Goal: Feedback & Contribution: Leave review/rating

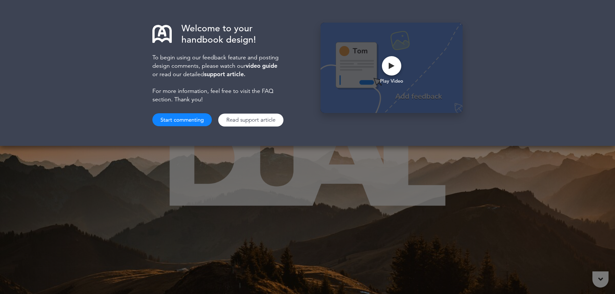
click at [198, 123] on button "Start commenting" at bounding box center [181, 119] width 59 height 13
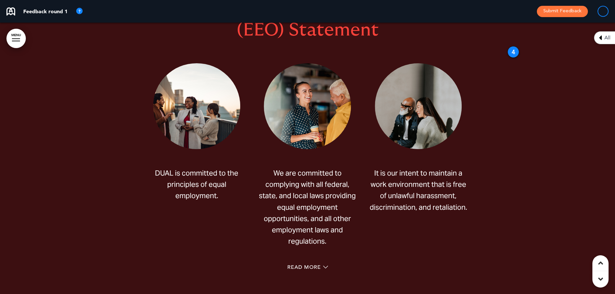
scroll to position [1841, 0]
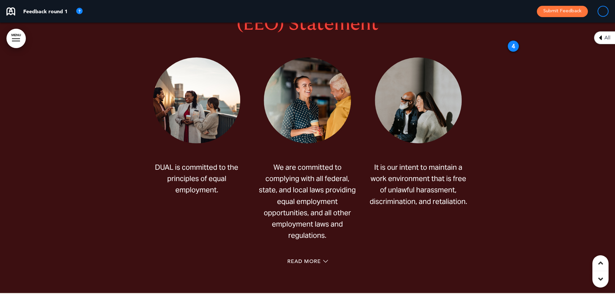
click at [514, 46] on div "4" at bounding box center [514, 46] width 12 height 12
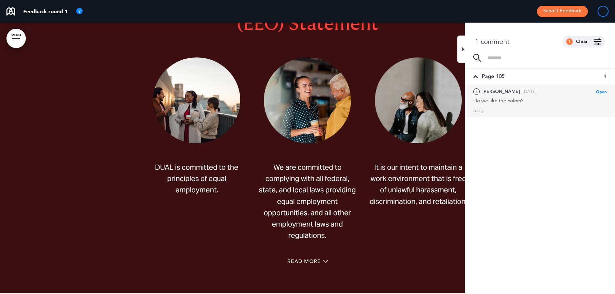
click at [465, 46] on icon at bounding box center [463, 50] width 3 height 8
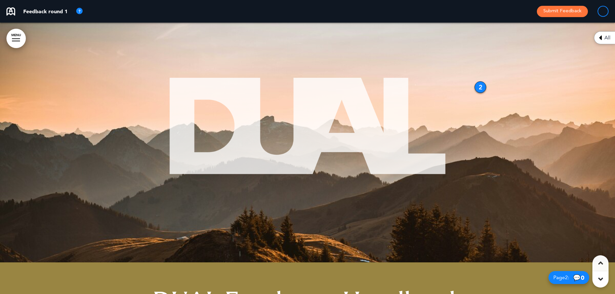
scroll to position [0, 0]
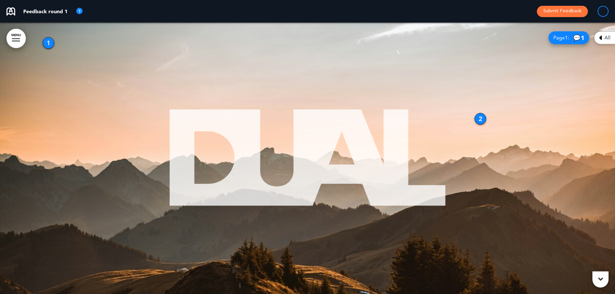
click at [481, 116] on div "2" at bounding box center [481, 119] width 12 height 12
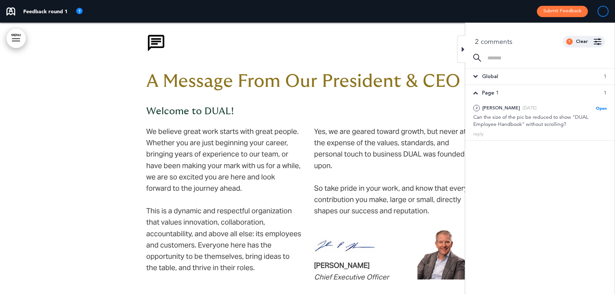
scroll to position [388, 0]
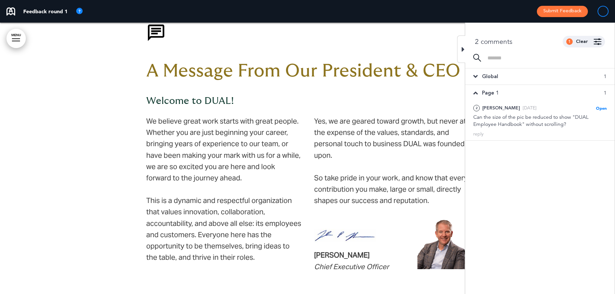
click at [458, 43] on div at bounding box center [461, 49] width 8 height 27
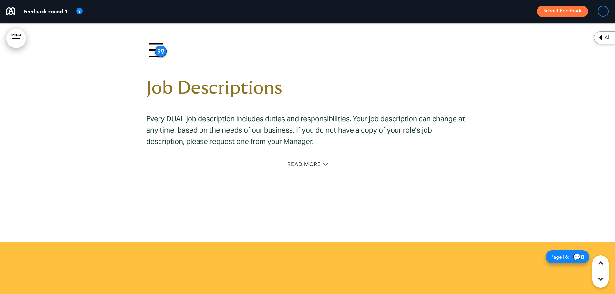
scroll to position [4102, 0]
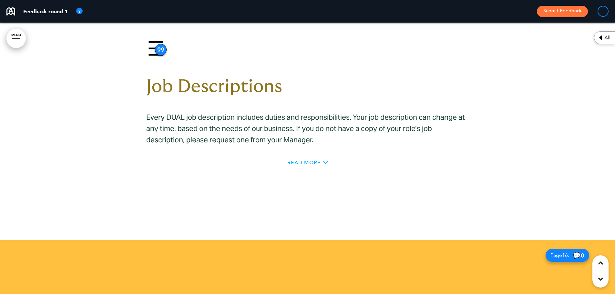
click at [312, 162] on span "Read More" at bounding box center [304, 162] width 34 height 5
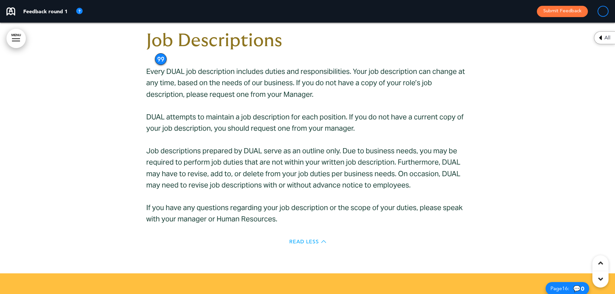
click at [313, 239] on span "Read Less" at bounding box center [304, 241] width 30 height 5
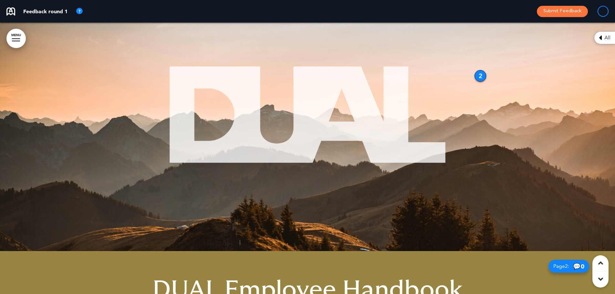
scroll to position [0, 0]
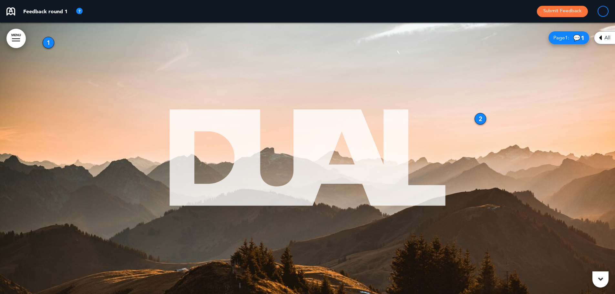
click at [46, 41] on div "1" at bounding box center [49, 43] width 12 height 12
click at [48, 43] on div "1" at bounding box center [49, 43] width 12 height 12
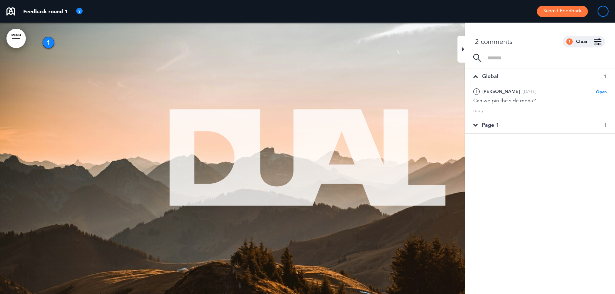
click at [18, 41] on div at bounding box center [16, 41] width 8 height 1
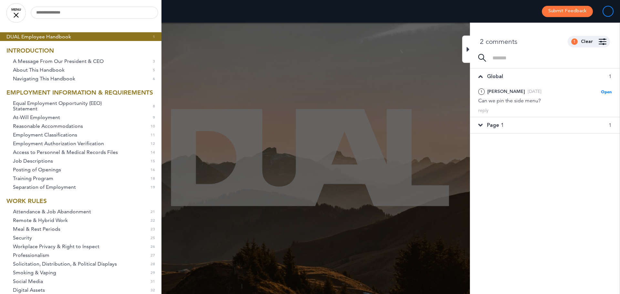
click at [469, 52] on icon at bounding box center [468, 50] width 3 height 8
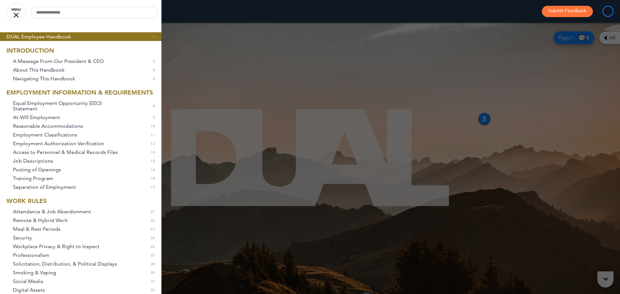
click at [19, 13] on link "MENU" at bounding box center [15, 12] width 19 height 19
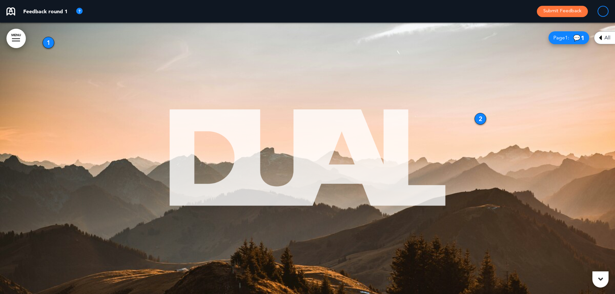
click at [477, 114] on div at bounding box center [307, 159] width 615 height 272
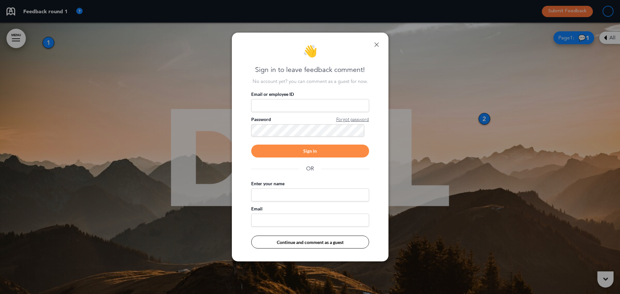
click at [377, 45] on link at bounding box center [376, 44] width 5 height 5
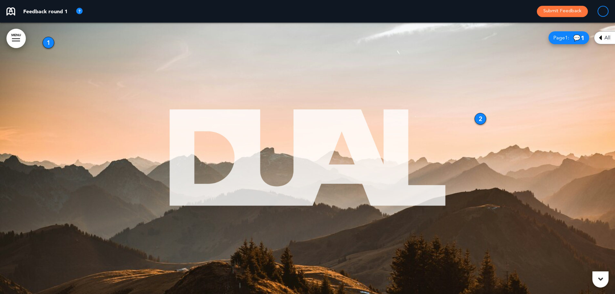
click at [481, 120] on div "2" at bounding box center [481, 119] width 12 height 12
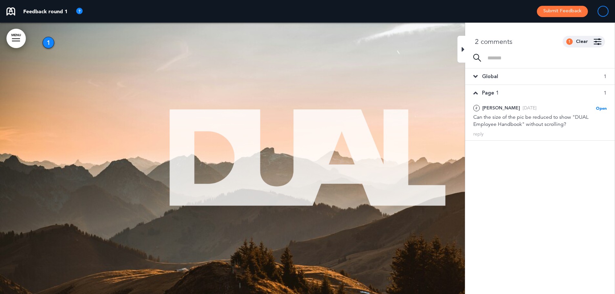
click at [422, 117] on div at bounding box center [307, 159] width 615 height 272
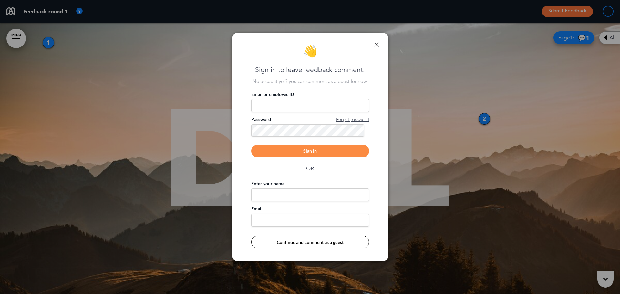
click at [380, 46] on div "👋 Sign in to leave feedback comment! No account yet? you can comment as a guest…" at bounding box center [310, 147] width 157 height 229
click at [375, 43] on link at bounding box center [376, 44] width 5 height 5
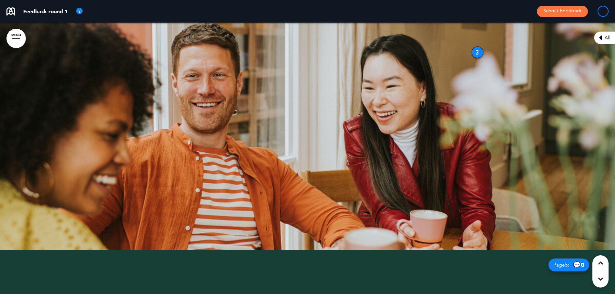
scroll to position [678, 0]
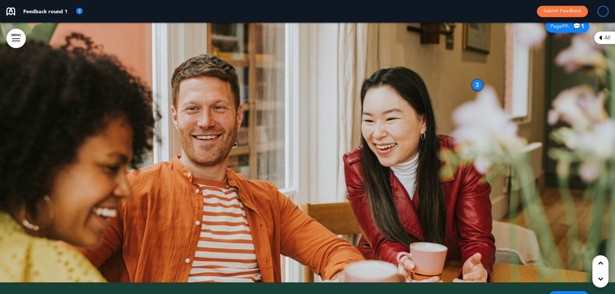
click at [479, 83] on div "3" at bounding box center [478, 85] width 12 height 12
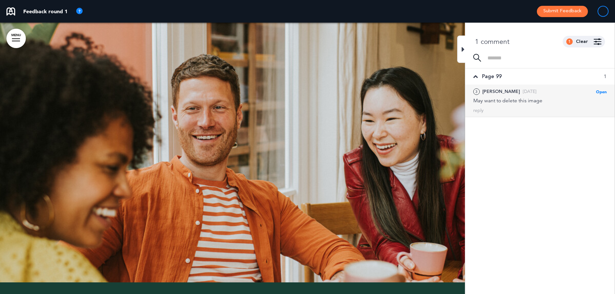
click at [463, 50] on icon at bounding box center [463, 50] width 3 height 8
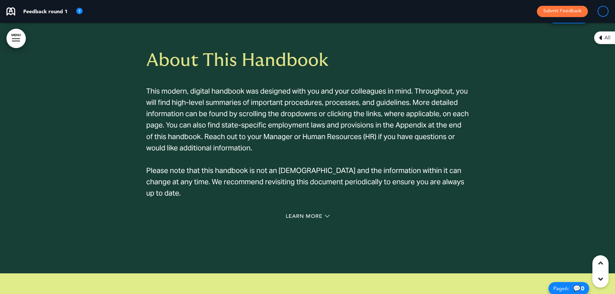
scroll to position [969, 0]
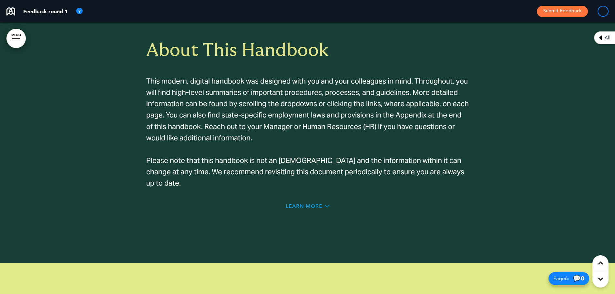
click at [324, 206] on div "Learn More" at bounding box center [308, 206] width 44 height 5
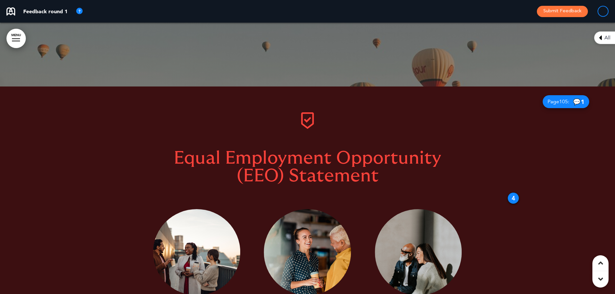
scroll to position [2333, 0]
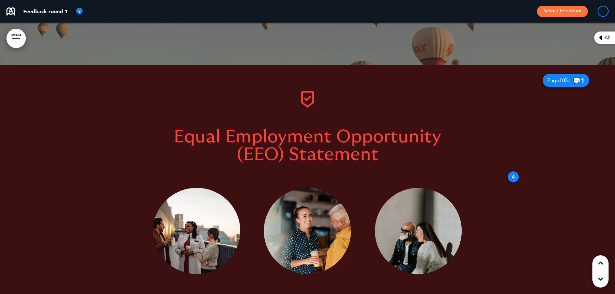
click at [511, 171] on div at bounding box center [307, 244] width 615 height 359
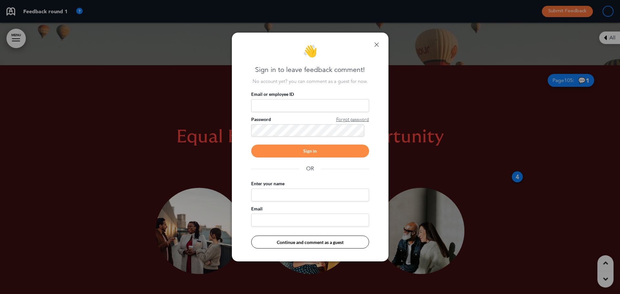
click at [377, 45] on link at bounding box center [376, 44] width 5 height 5
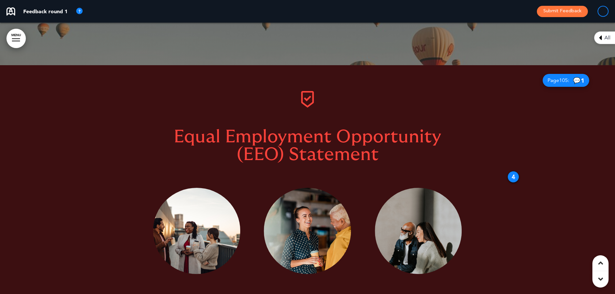
click at [514, 176] on div "4" at bounding box center [514, 177] width 12 height 12
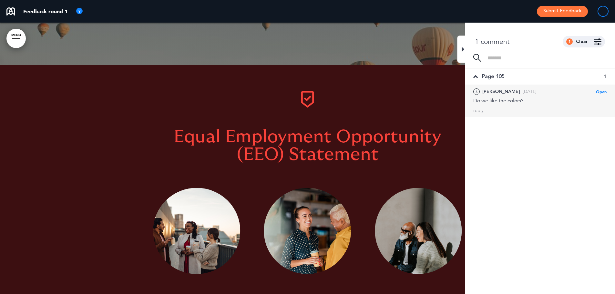
click at [463, 47] on icon at bounding box center [463, 50] width 3 height 8
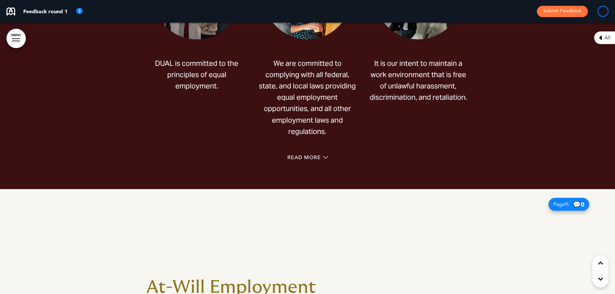
scroll to position [2526, 0]
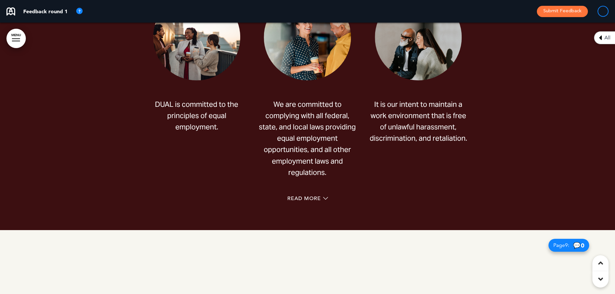
click at [315, 195] on div "Read More" at bounding box center [307, 199] width 323 height 13
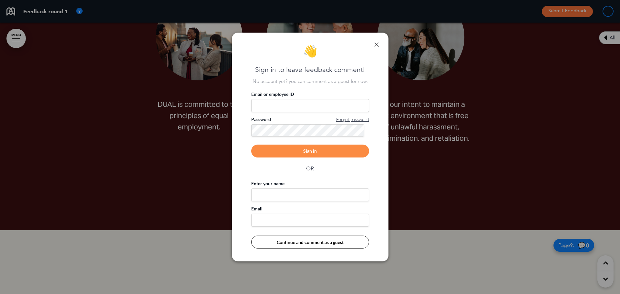
click at [378, 44] on link at bounding box center [376, 44] width 5 height 5
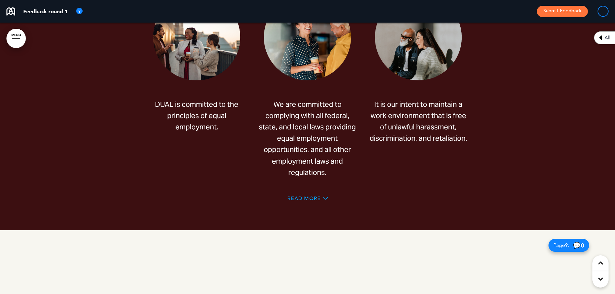
click at [303, 196] on span "Read More" at bounding box center [304, 198] width 34 height 5
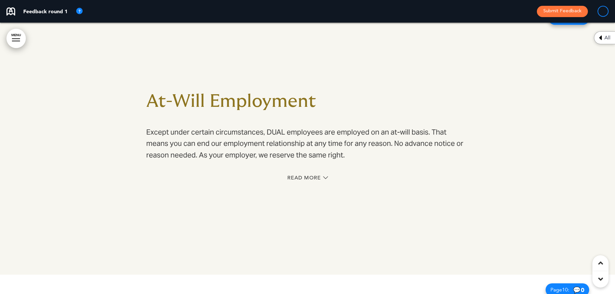
scroll to position [3108, 0]
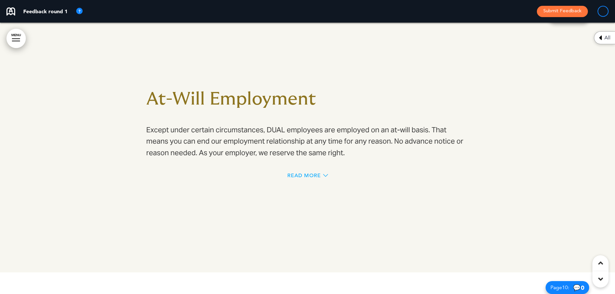
click at [320, 173] on span "Read More" at bounding box center [304, 175] width 34 height 5
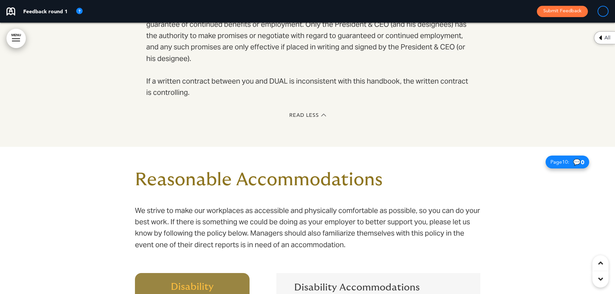
scroll to position [3366, 0]
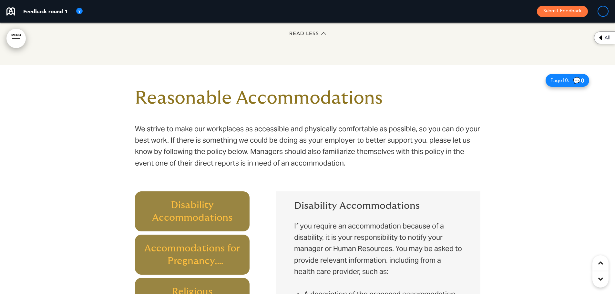
click at [191, 209] on h6 "Disability Accommodations" at bounding box center [192, 211] width 100 height 25
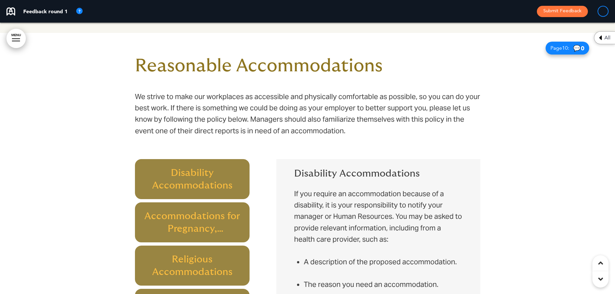
click at [196, 220] on h6 "Accommodations for Pregnancy, Childbirth, or Related Medical Conditions" at bounding box center [192, 222] width 100 height 25
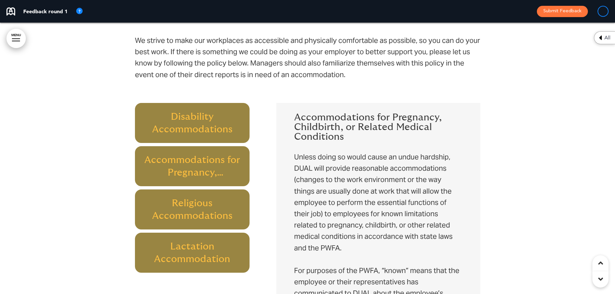
scroll to position [3463, 0]
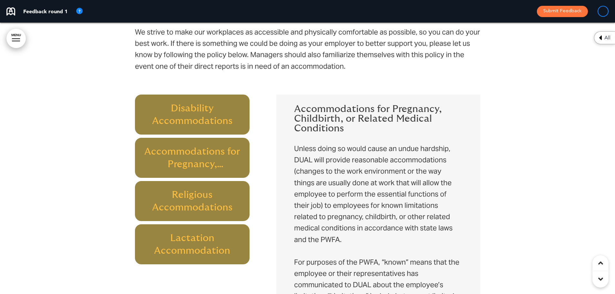
click at [217, 189] on h6 "Religious Accommodations" at bounding box center [192, 201] width 100 height 25
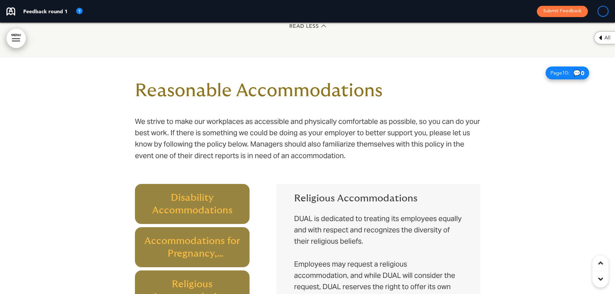
scroll to position [3366, 0]
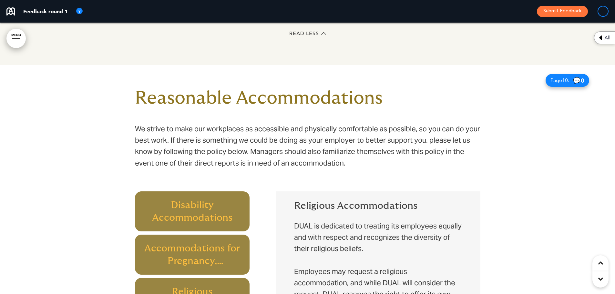
click at [221, 242] on h6 "Accommodations for Pregnancy, Childbirth, or Related Medical Conditions" at bounding box center [192, 254] width 100 height 25
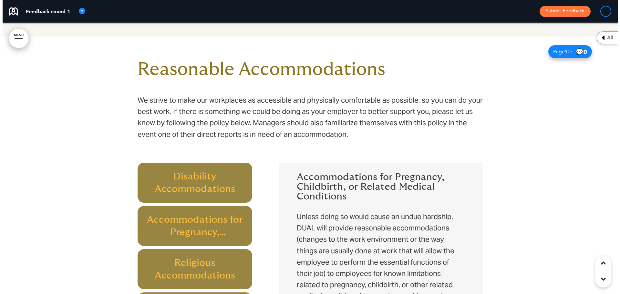
scroll to position [3495, 0]
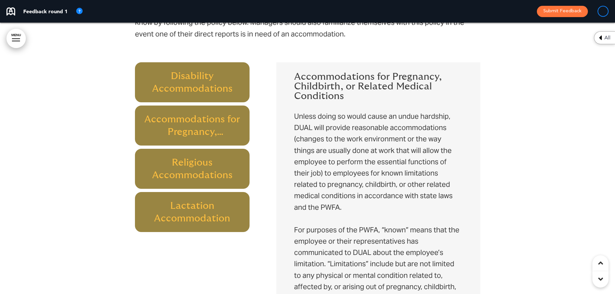
click at [218, 72] on h6 "Disability Accommodations" at bounding box center [192, 82] width 100 height 25
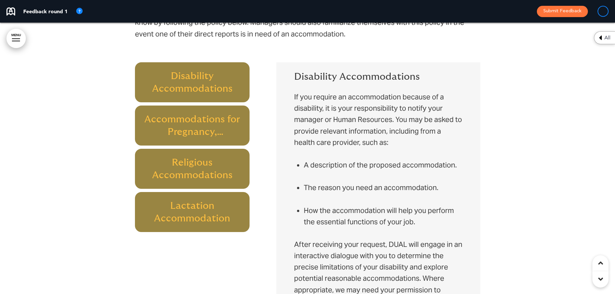
click at [177, 77] on h6 "Disability Accommodations" at bounding box center [192, 82] width 100 height 25
click at [146, 70] on h6 "Disability Accommodations" at bounding box center [192, 82] width 100 height 25
click at [123, 68] on div at bounding box center [307, 144] width 615 height 417
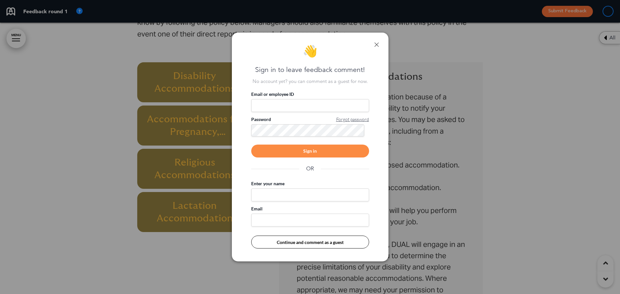
click at [377, 45] on link at bounding box center [376, 44] width 5 height 5
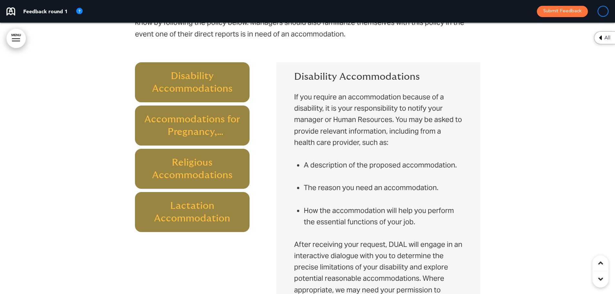
click at [109, 82] on div at bounding box center [307, 144] width 615 height 417
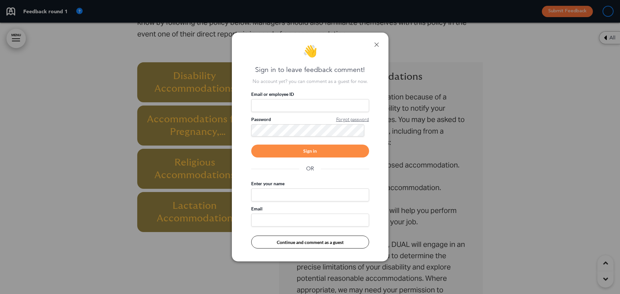
click at [259, 195] on input "Enter your name" at bounding box center [310, 195] width 118 height 13
click at [267, 216] on input "Email" at bounding box center [310, 220] width 118 height 13
click at [245, 208] on div "👋 Sign in to leave feedback comment! No account yet? you can comment as a guest…" at bounding box center [310, 147] width 157 height 229
click at [264, 198] on input "Enter your name" at bounding box center [310, 195] width 118 height 13
type input "******"
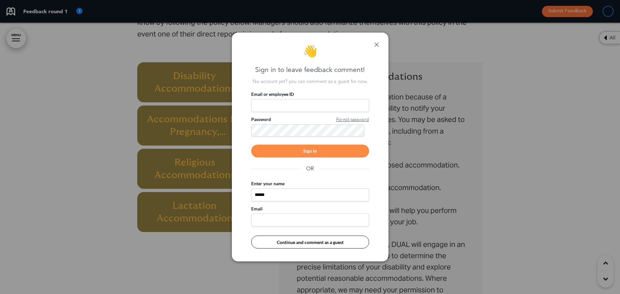
click at [268, 223] on input "Email" at bounding box center [310, 220] width 118 height 13
type input "**********"
click at [316, 244] on button "Continue and comment as a guest" at bounding box center [310, 242] width 118 height 13
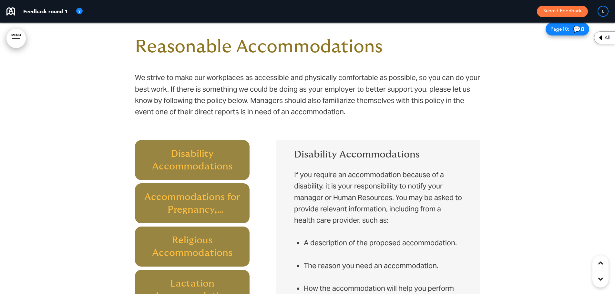
scroll to position [2402, 0]
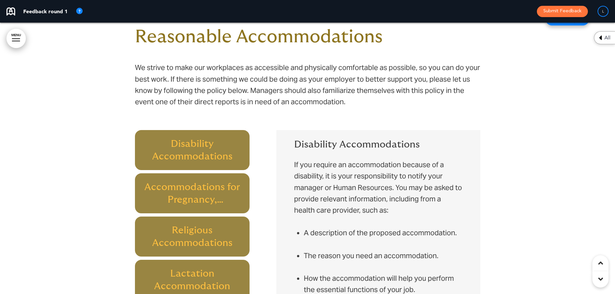
click at [116, 150] on div at bounding box center [307, 212] width 615 height 417
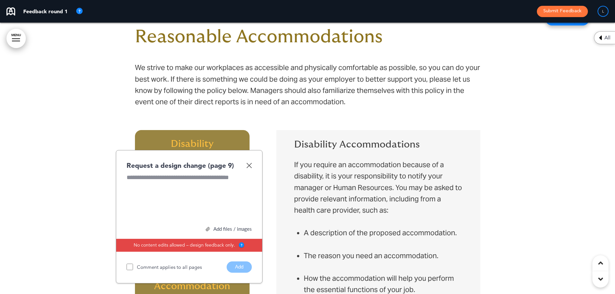
click at [191, 186] on div at bounding box center [189, 197] width 125 height 48
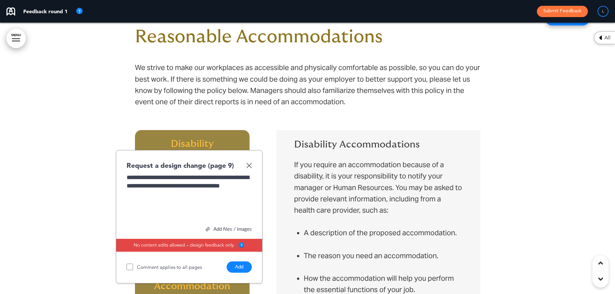
click at [185, 191] on div "**********" at bounding box center [189, 197] width 125 height 48
click at [243, 267] on button "Add" at bounding box center [239, 267] width 25 height 11
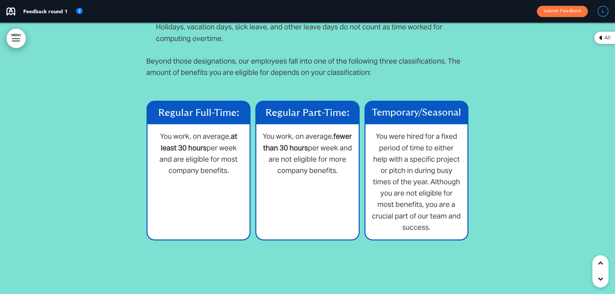
scroll to position [2951, 0]
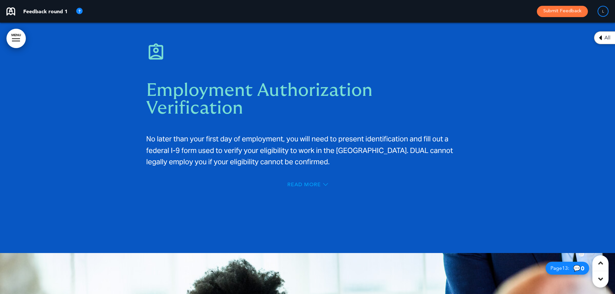
click at [310, 183] on span "Read More" at bounding box center [304, 184] width 34 height 5
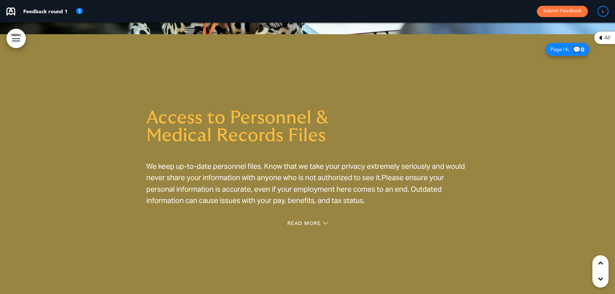
scroll to position [3884, 0]
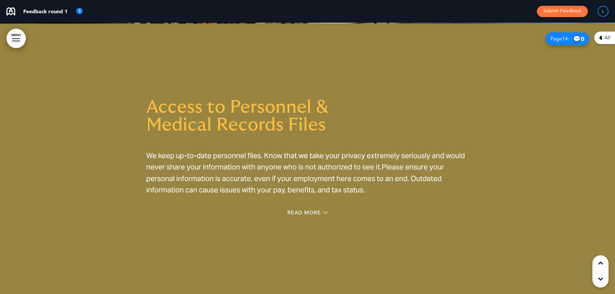
click at [308, 194] on div "Access to Personnel & Medical Records Files We keep up-to-date personnel files.…" at bounding box center [307, 159] width 323 height 170
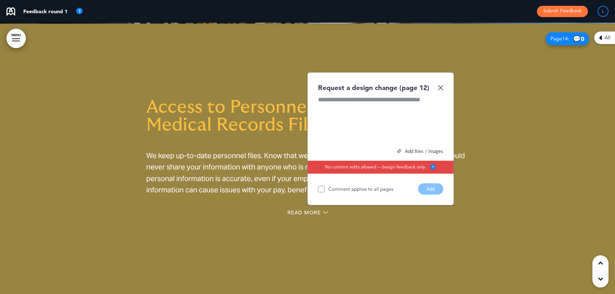
click at [441, 85] on img at bounding box center [440, 87] width 5 height 5
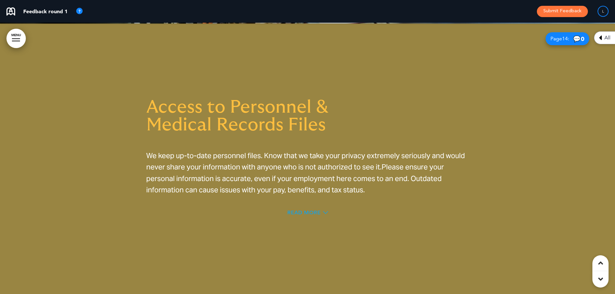
click at [296, 210] on span "Read More" at bounding box center [304, 212] width 34 height 5
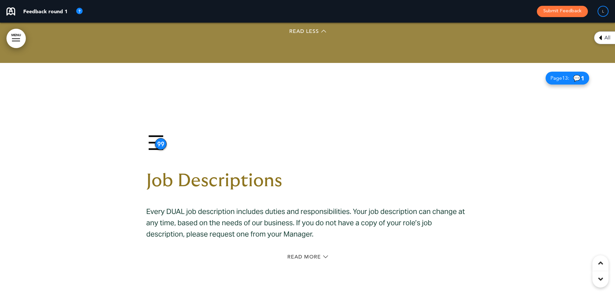
scroll to position [4207, 0]
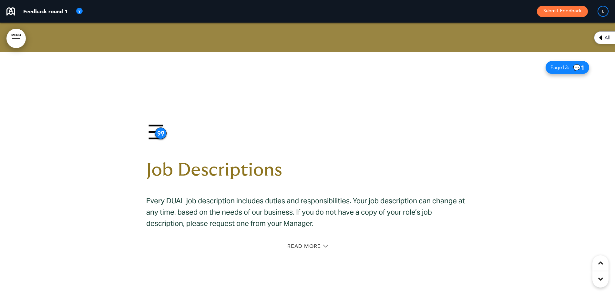
click at [163, 128] on div "99" at bounding box center [161, 134] width 12 height 12
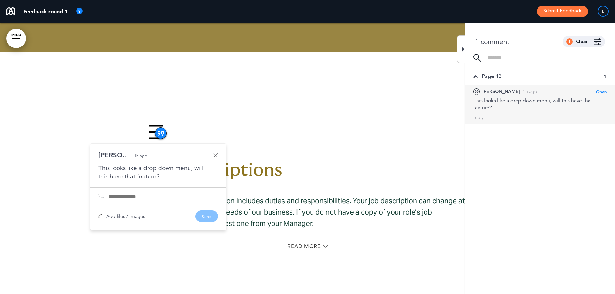
click at [217, 153] on link at bounding box center [216, 155] width 5 height 5
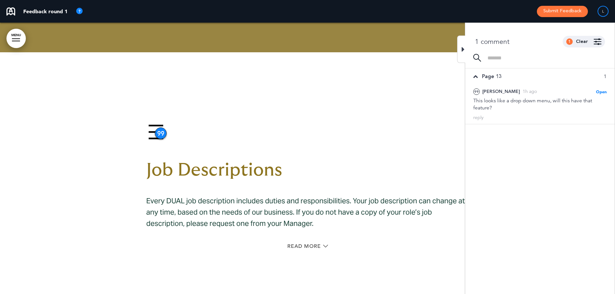
click at [463, 48] on icon at bounding box center [463, 50] width 3 height 8
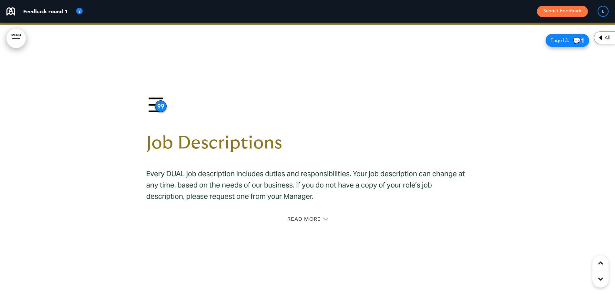
scroll to position [4271, 0]
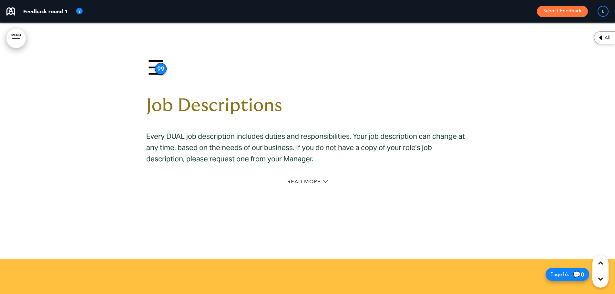
click at [320, 176] on div "Read More" at bounding box center [307, 182] width 323 height 13
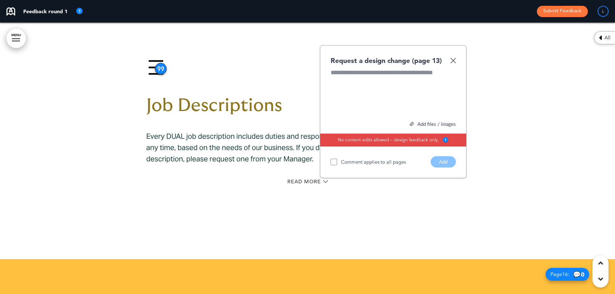
click at [455, 58] on img at bounding box center [453, 60] width 5 height 5
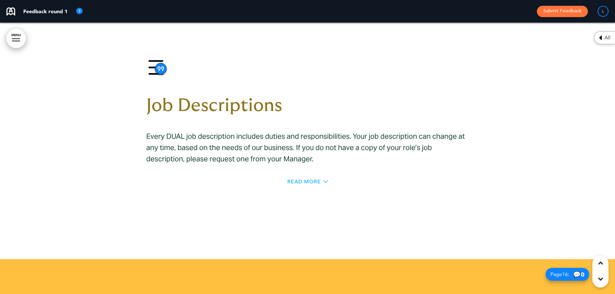
click at [316, 179] on span "Read More" at bounding box center [304, 181] width 34 height 5
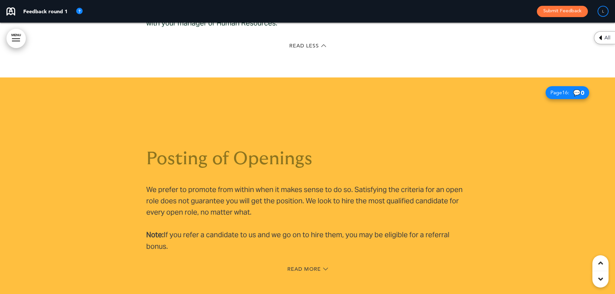
scroll to position [4516, 0]
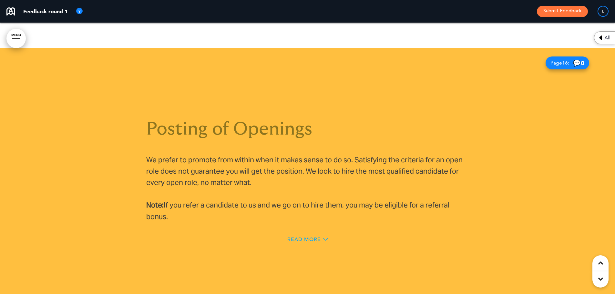
click at [299, 237] on span "Read More" at bounding box center [304, 239] width 34 height 5
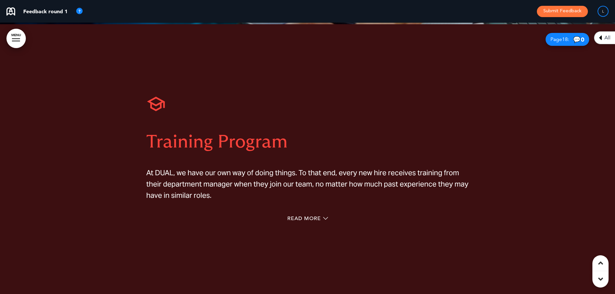
scroll to position [5098, 0]
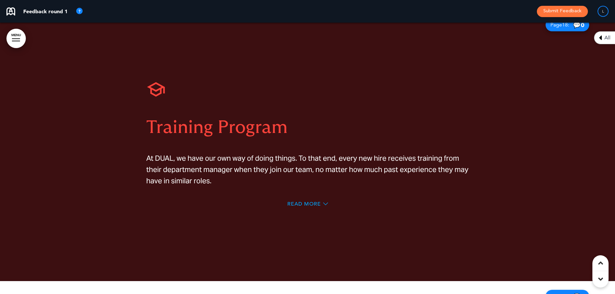
click at [308, 202] on span "Read More" at bounding box center [304, 204] width 34 height 5
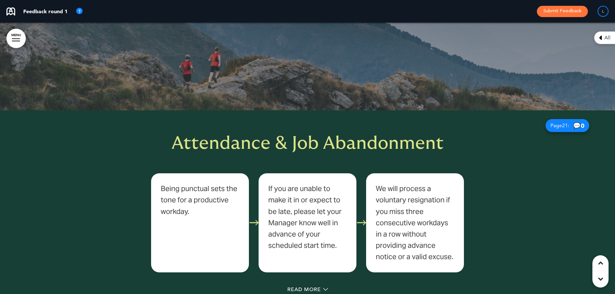
scroll to position [6415, 0]
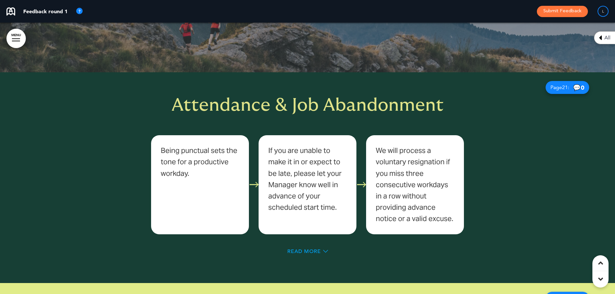
click at [317, 249] on span "Read More" at bounding box center [304, 251] width 34 height 5
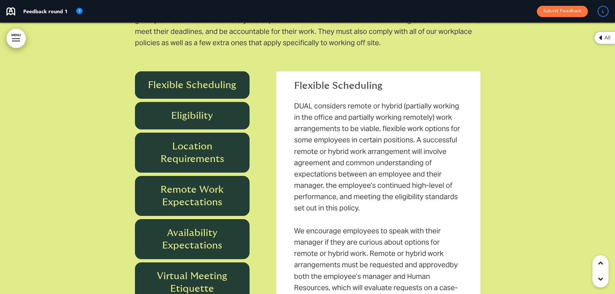
scroll to position [6964, 0]
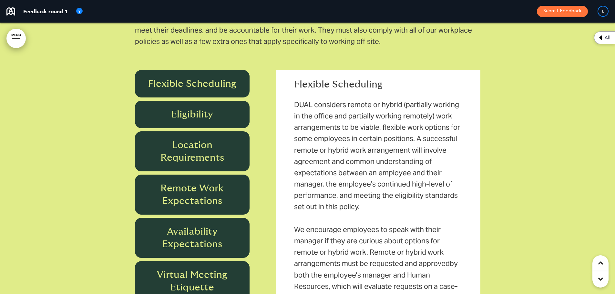
click at [211, 108] on h6 "Eligibility" at bounding box center [192, 114] width 100 height 13
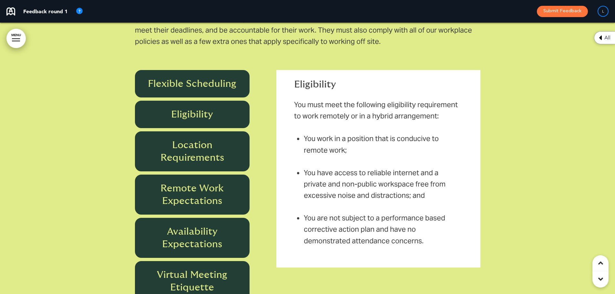
click at [211, 78] on h6 "Flexible Scheduling" at bounding box center [192, 84] width 100 height 13
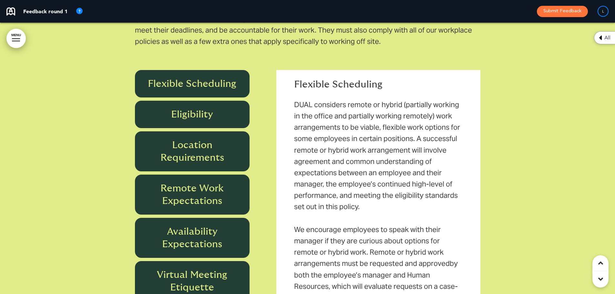
click at [212, 108] on h6 "Eligibility" at bounding box center [192, 114] width 100 height 13
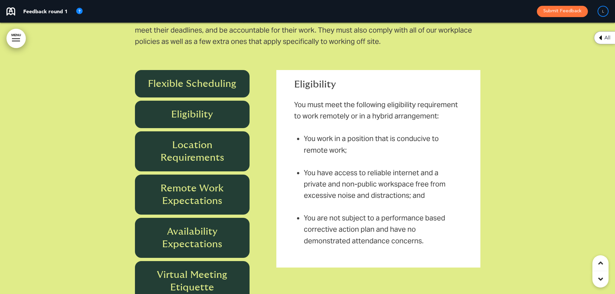
click at [208, 139] on h6 "Location Requirements" at bounding box center [192, 151] width 100 height 25
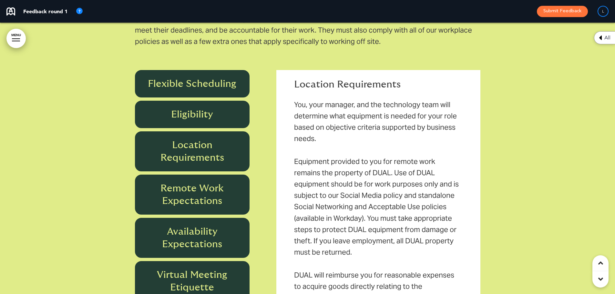
click at [221, 182] on h6 "Remote Work Expectations" at bounding box center [192, 194] width 100 height 25
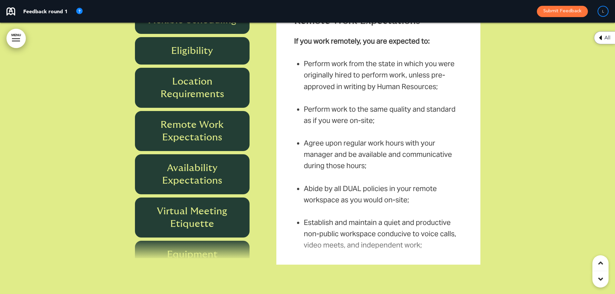
scroll to position [7028, 0]
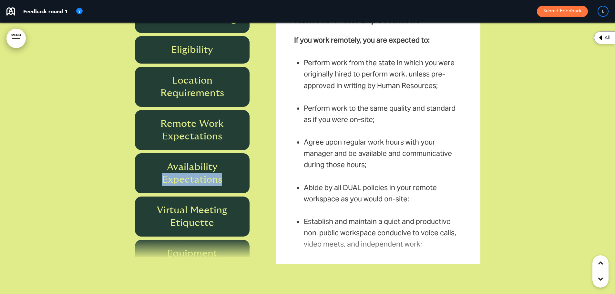
drag, startPoint x: 256, startPoint y: 147, endPoint x: 258, endPoint y: 175, distance: 28.5
click at [258, 175] on div "Flexible Scheduling Eligibility Location Requirements Remote Work Expectations …" at bounding box center [199, 131] width 128 height 252
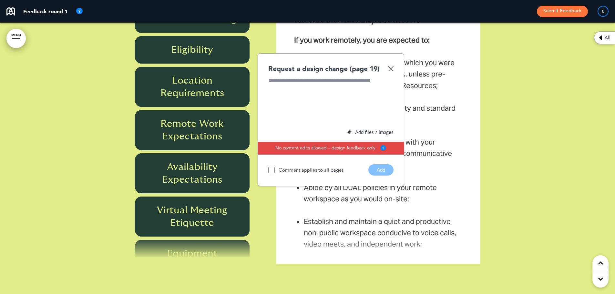
click at [390, 66] on img at bounding box center [390, 68] width 5 height 5
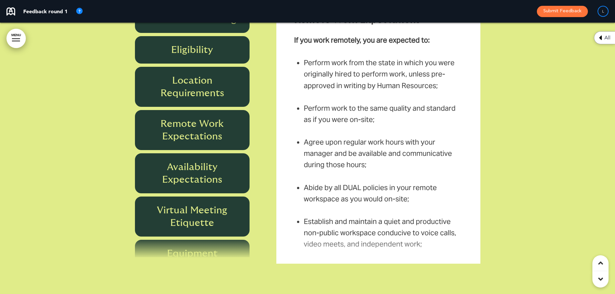
click at [225, 74] on h6 "Location Requirements" at bounding box center [192, 86] width 100 height 25
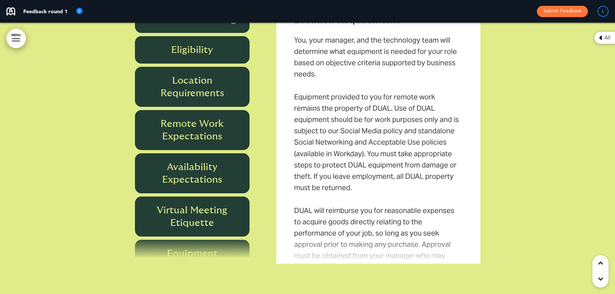
click at [226, 197] on div "Virtual Meeting Etiquette" at bounding box center [192, 217] width 115 height 40
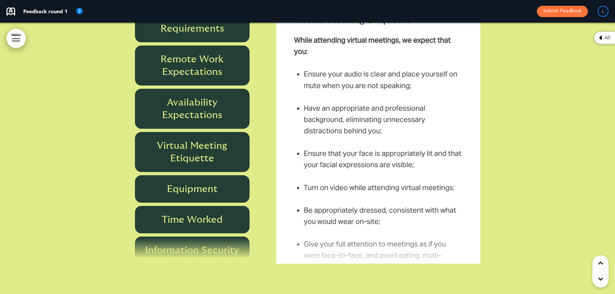
click at [223, 206] on div "Time Worked" at bounding box center [192, 219] width 115 height 27
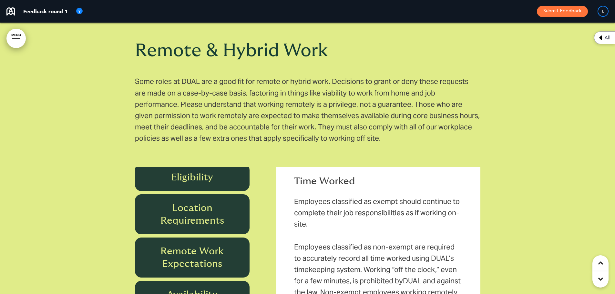
scroll to position [0, 0]
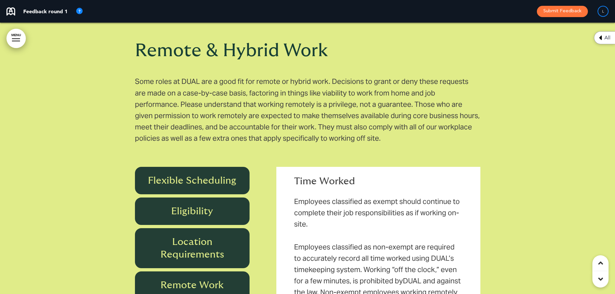
click at [117, 164] on div at bounding box center [307, 214] width 615 height 473
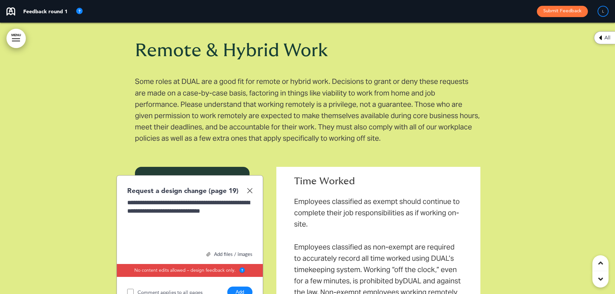
click at [240, 287] on button "Add" at bounding box center [239, 292] width 25 height 11
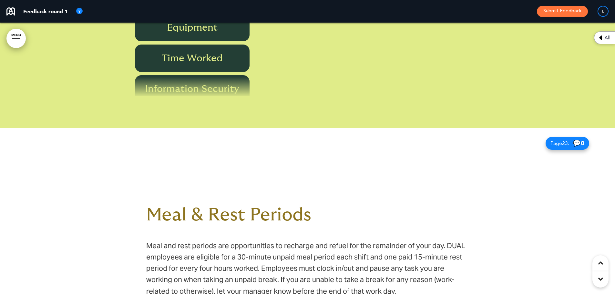
scroll to position [7287, 0]
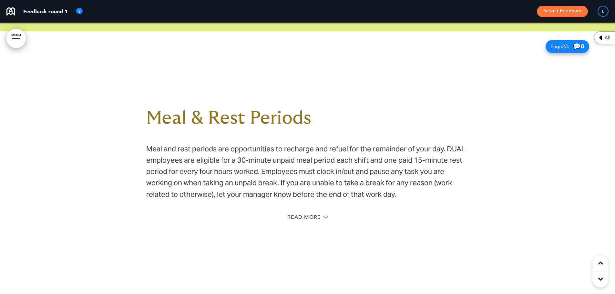
click at [314, 215] on span "Read More" at bounding box center [304, 217] width 34 height 5
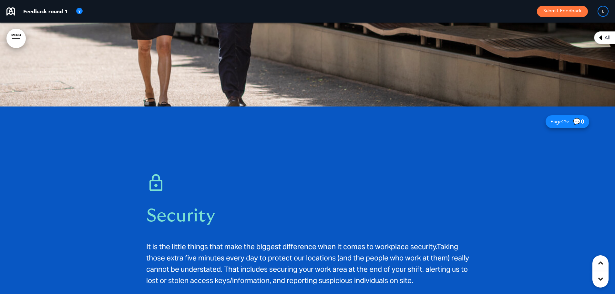
scroll to position [8127, 0]
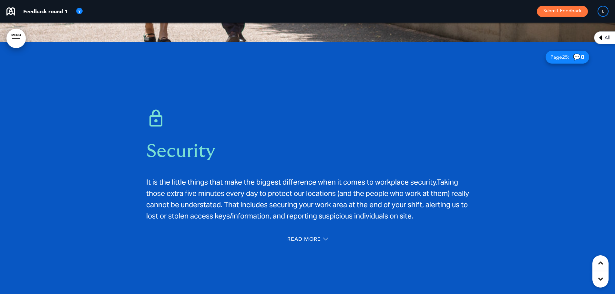
click at [290, 234] on div "Read More" at bounding box center [307, 240] width 323 height 13
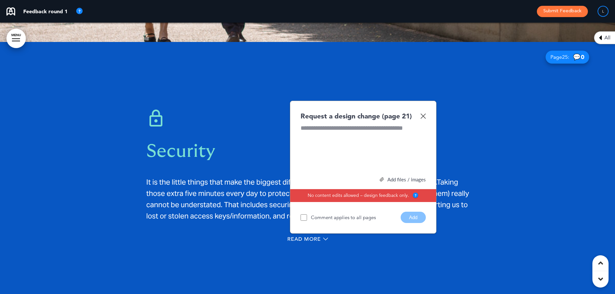
click at [424, 113] on img at bounding box center [423, 115] width 5 height 5
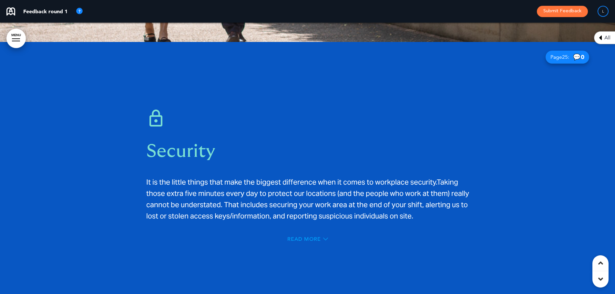
click at [316, 237] on span "Read More" at bounding box center [304, 239] width 34 height 5
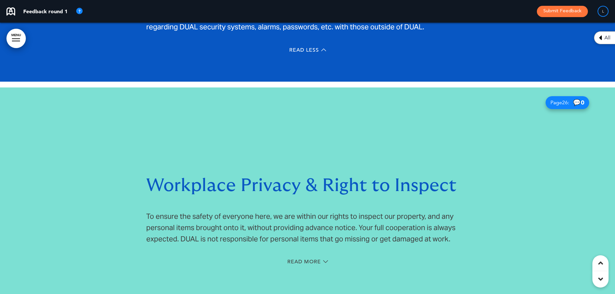
scroll to position [8385, 0]
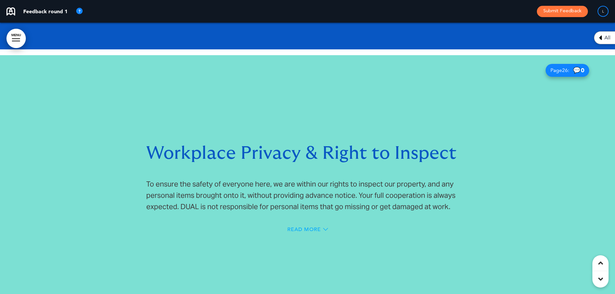
click at [317, 227] on span "Read More" at bounding box center [304, 229] width 34 height 5
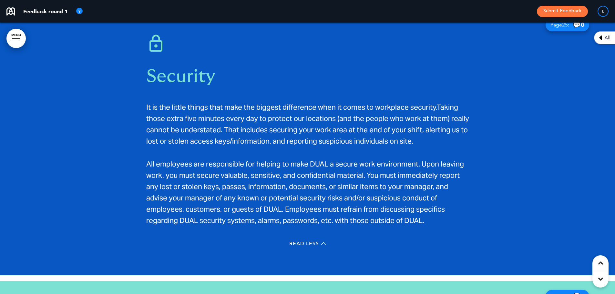
scroll to position [8353, 0]
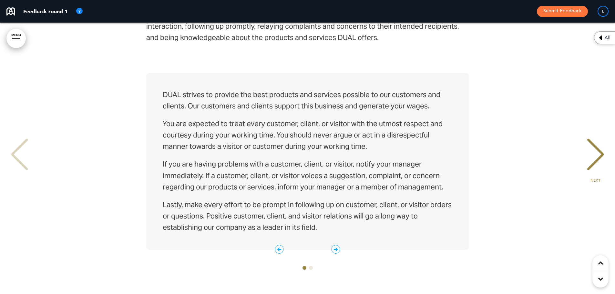
scroll to position [8740, 0]
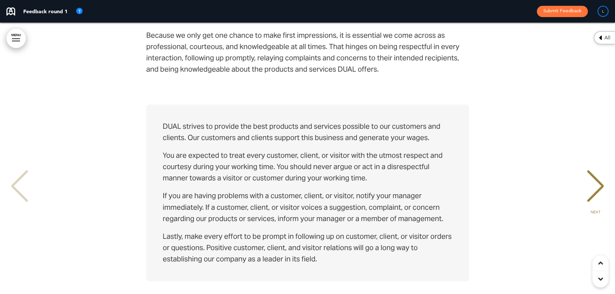
click at [599, 177] on div "NEXT" at bounding box center [596, 192] width 20 height 32
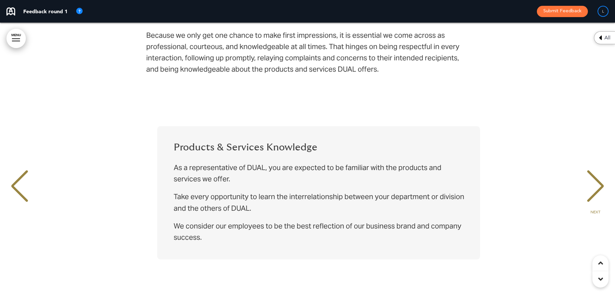
scroll to position [0, 606]
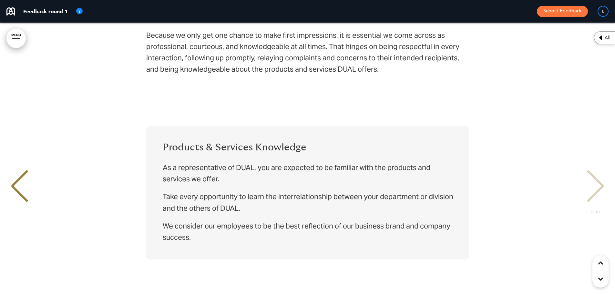
click at [599, 177] on div "NEXT" at bounding box center [596, 192] width 20 height 32
click at [23, 180] on div "PREVIOUS" at bounding box center [20, 192] width 20 height 32
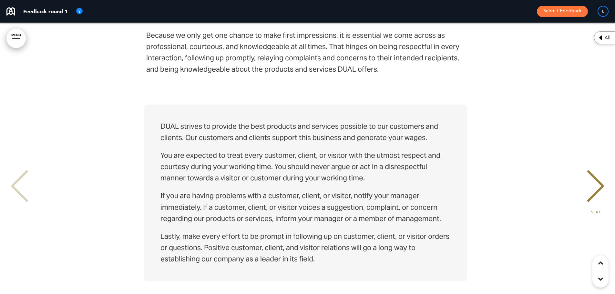
scroll to position [0, 0]
click at [19, 181] on div "PREVIOUS" at bounding box center [20, 192] width 20 height 32
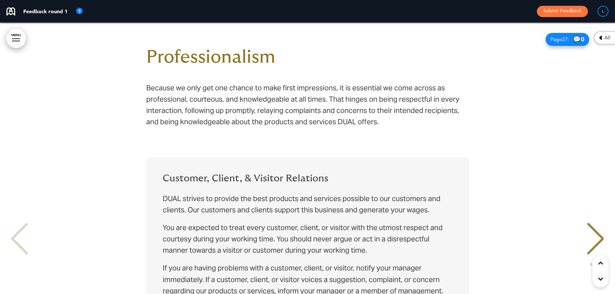
scroll to position [8708, 0]
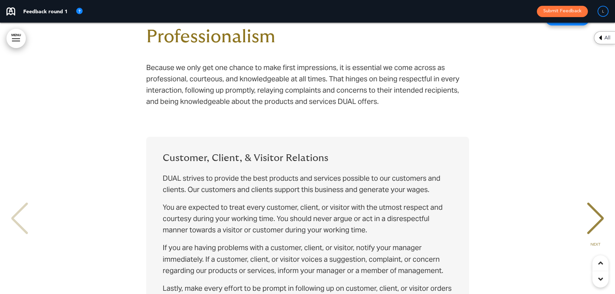
click at [593, 208] on div "NEXT" at bounding box center [596, 224] width 20 height 32
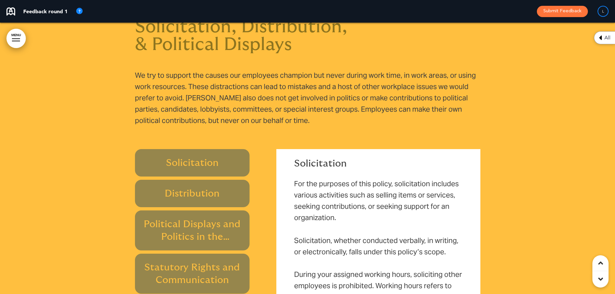
scroll to position [9096, 0]
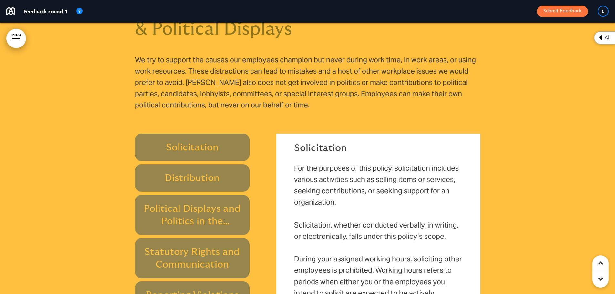
click at [185, 141] on h6 "Solicitation" at bounding box center [192, 147] width 100 height 13
click at [187, 172] on h6 "Distribution" at bounding box center [192, 178] width 100 height 13
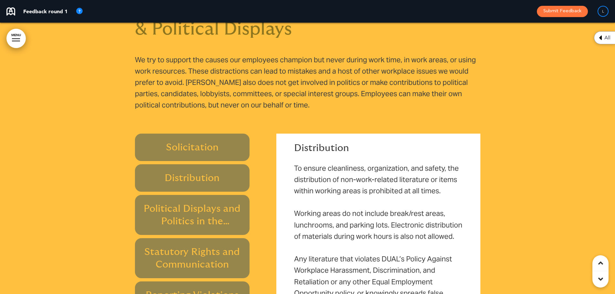
click at [181, 203] on h6 "Political Displays and Politics in the Workplace" at bounding box center [192, 215] width 100 height 25
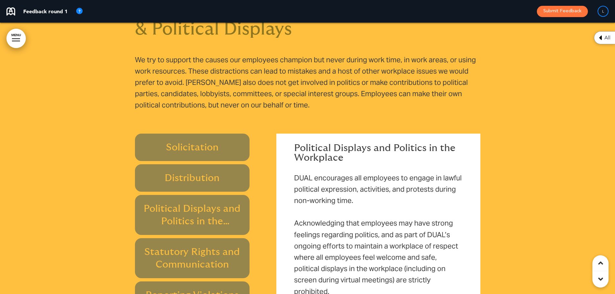
scroll to position [8999, 0]
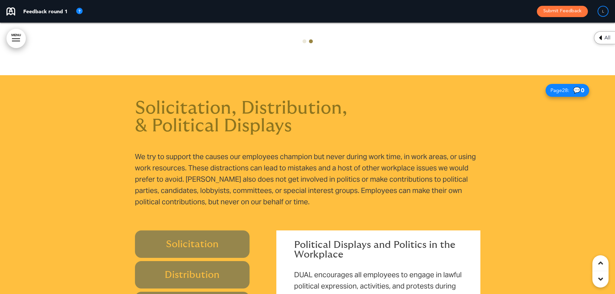
click at [118, 225] on div at bounding box center [307, 298] width 615 height 446
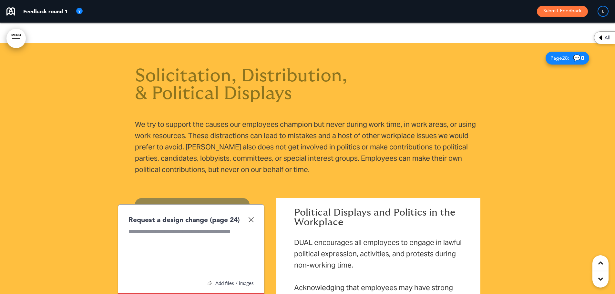
scroll to position [9128, 0]
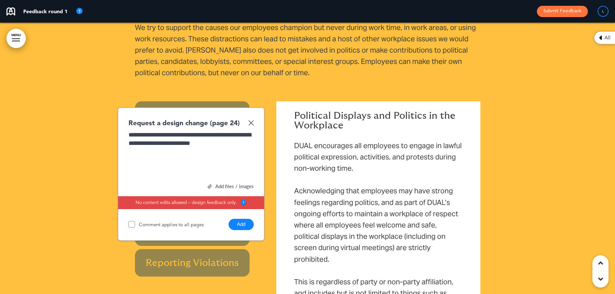
click at [246, 219] on button "Add" at bounding box center [241, 224] width 25 height 11
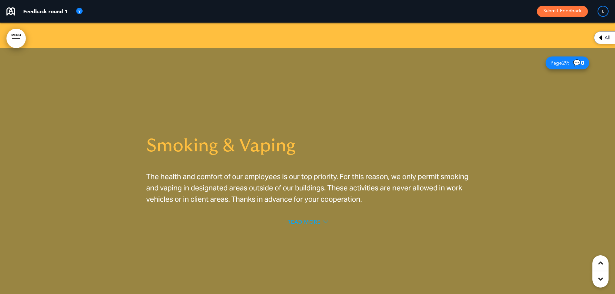
scroll to position [9483, 0]
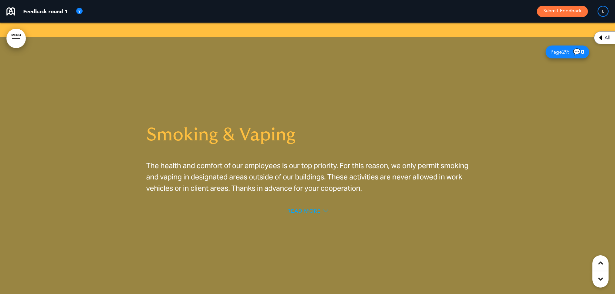
click at [305, 209] on span "Read More" at bounding box center [304, 211] width 34 height 5
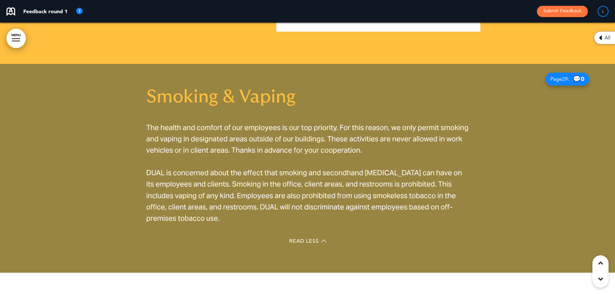
scroll to position [9419, 0]
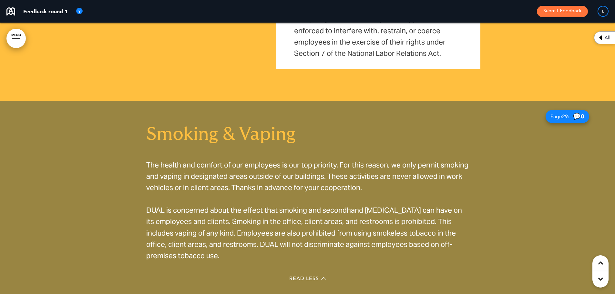
click at [290, 273] on div "Read Less" at bounding box center [307, 279] width 323 height 13
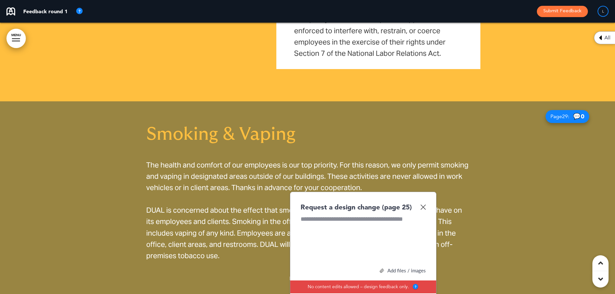
click at [427, 196] on div "Request a design change (page 25) Add files / images Select or drag & drop your…" at bounding box center [363, 258] width 147 height 133
click at [424, 204] on img at bounding box center [423, 206] width 5 height 5
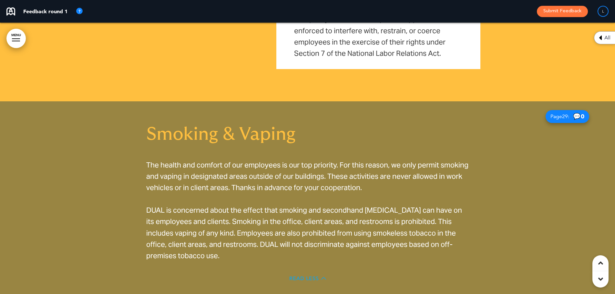
click at [313, 276] on span "Read Less" at bounding box center [304, 278] width 30 height 5
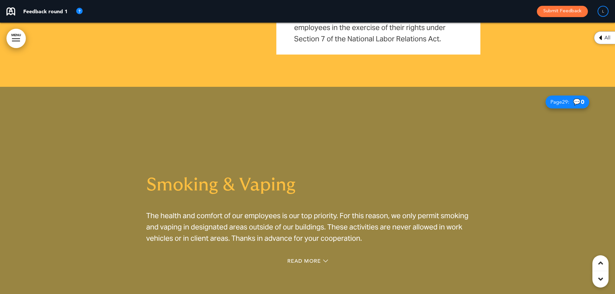
scroll to position [9421, 0]
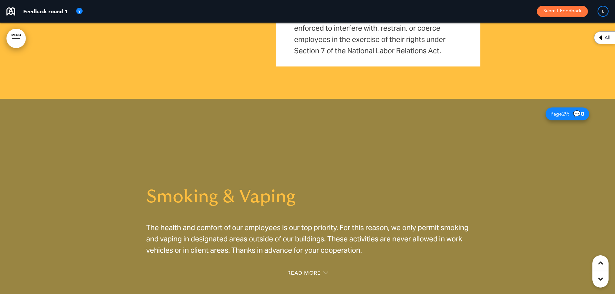
click at [305, 267] on div "Read More" at bounding box center [307, 273] width 323 height 13
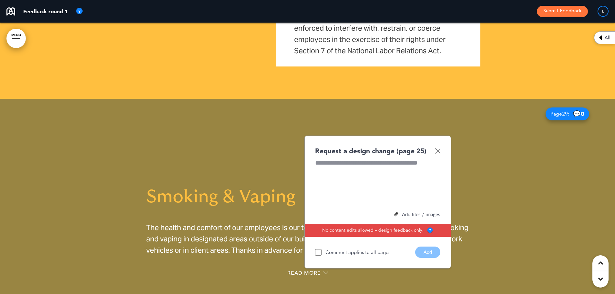
click at [441, 141] on div "Request a design change (page 25) Add files / images Select or drag & drop your…" at bounding box center [378, 202] width 147 height 133
click at [440, 148] on img at bounding box center [437, 150] width 5 height 5
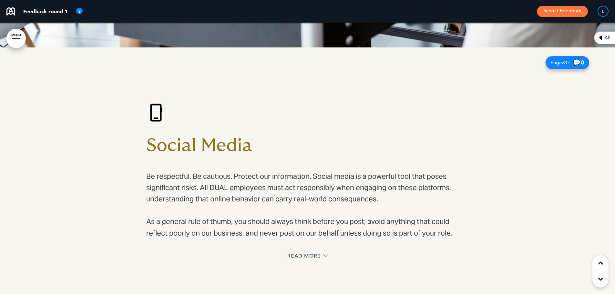
scroll to position [10035, 0]
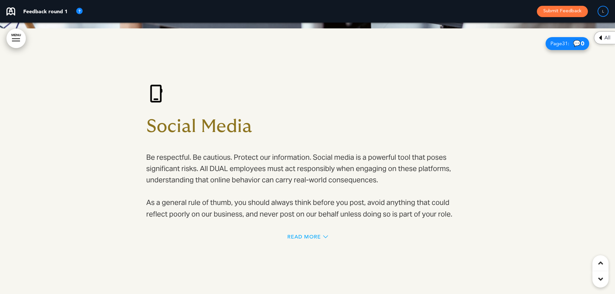
click at [319, 235] on span "Read More" at bounding box center [304, 237] width 34 height 5
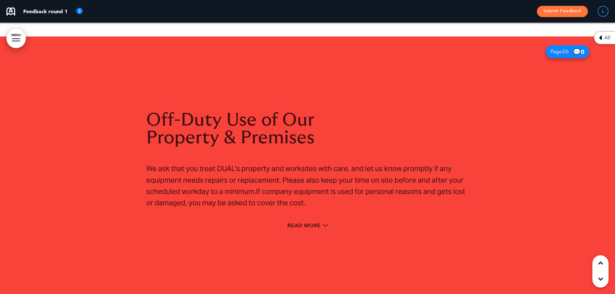
scroll to position [10940, 0]
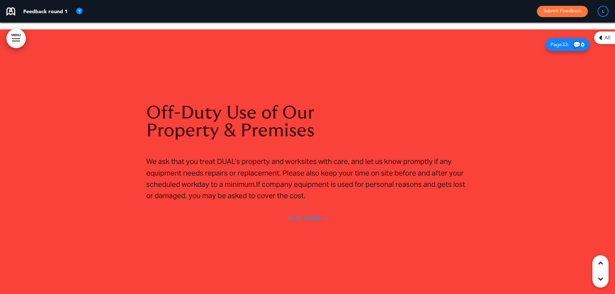
click at [307, 216] on span "Read More" at bounding box center [304, 218] width 34 height 5
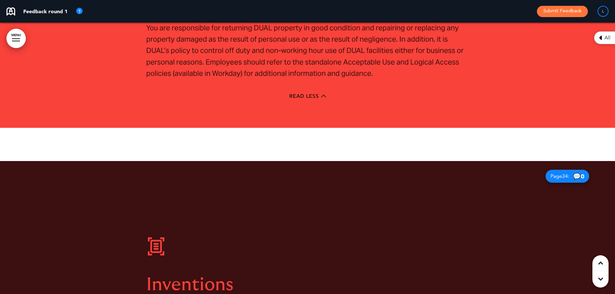
scroll to position [11166, 0]
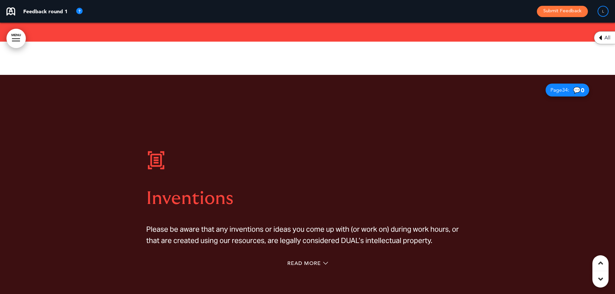
click at [306, 235] on div "Inventions Please be aware that any inventions or ideas you come up with (or wo…" at bounding box center [307, 210] width 323 height 169
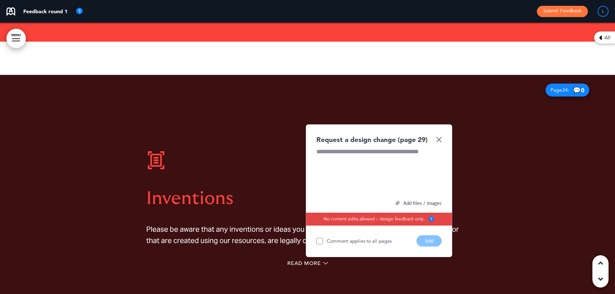
click at [442, 137] on img at bounding box center [438, 139] width 5 height 5
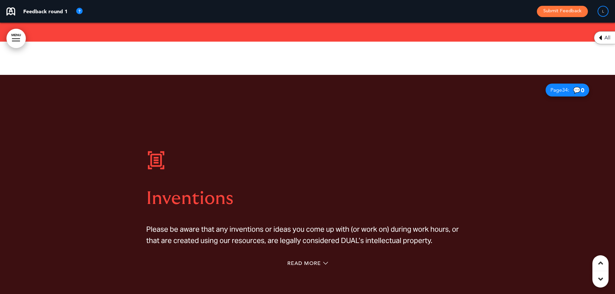
click at [318, 261] on span "Read More" at bounding box center [304, 263] width 34 height 5
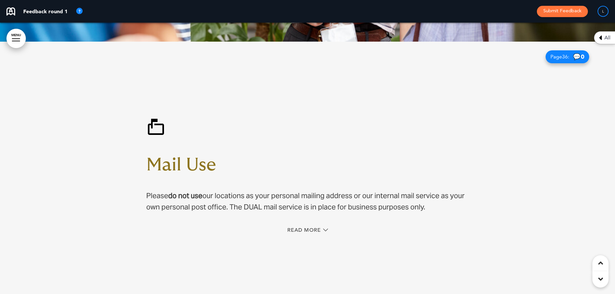
scroll to position [12038, 0]
click at [316, 227] on span "Read More" at bounding box center [304, 229] width 34 height 5
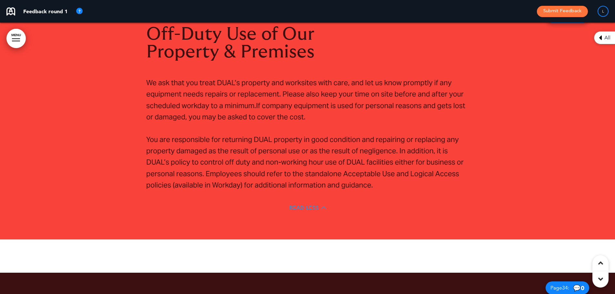
scroll to position [10940, 0]
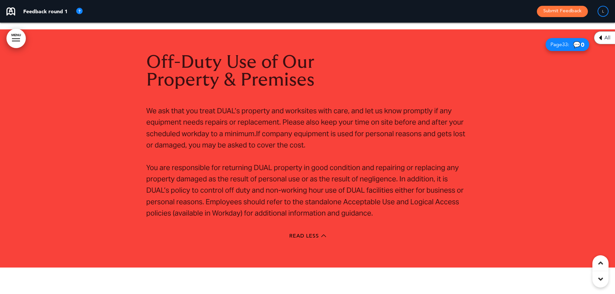
click at [313, 230] on div "Read Less" at bounding box center [307, 236] width 323 height 13
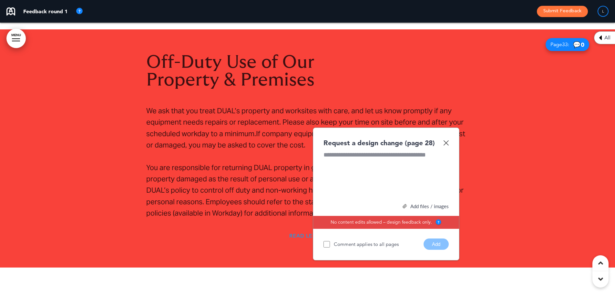
click at [307, 234] on span "Read Less" at bounding box center [304, 236] width 30 height 5
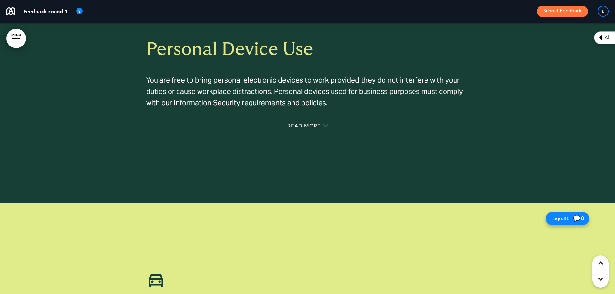
scroll to position [12345, 0]
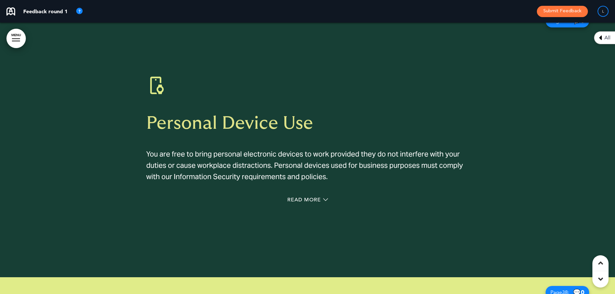
click at [296, 194] on div "Read More" at bounding box center [307, 200] width 323 height 13
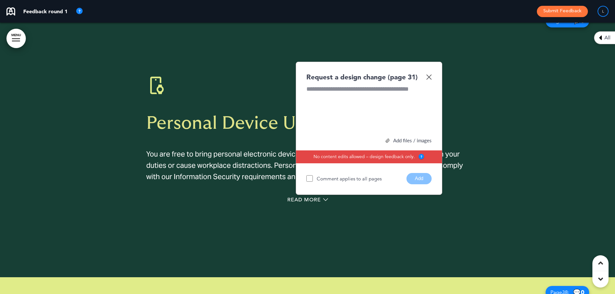
click at [427, 74] on img at bounding box center [428, 76] width 5 height 5
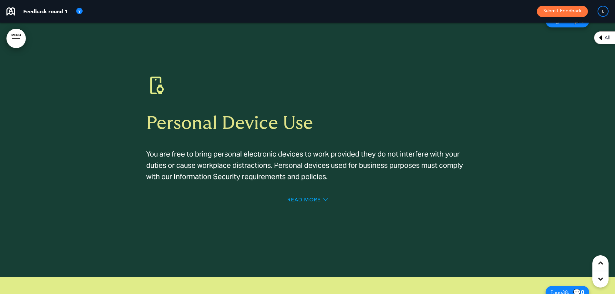
click at [318, 197] on span "Read More" at bounding box center [304, 199] width 34 height 5
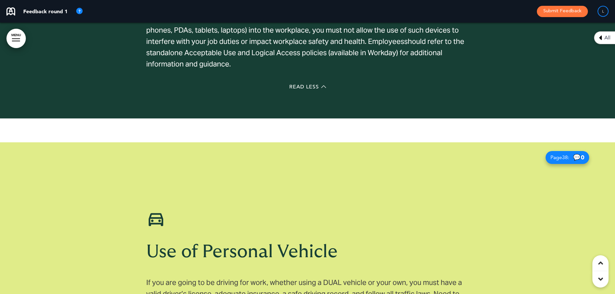
scroll to position [12570, 0]
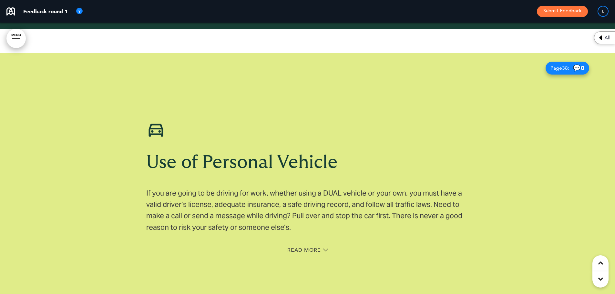
click at [305, 248] on span "Read More" at bounding box center [304, 250] width 34 height 5
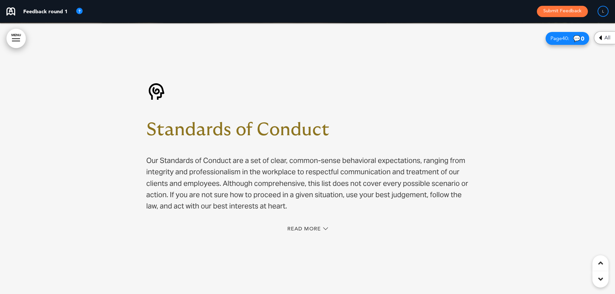
scroll to position [13280, 0]
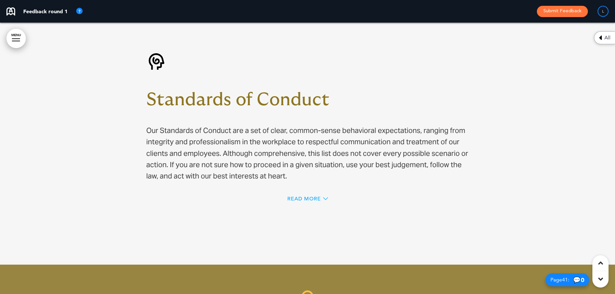
click at [299, 196] on span "Read More" at bounding box center [304, 198] width 34 height 5
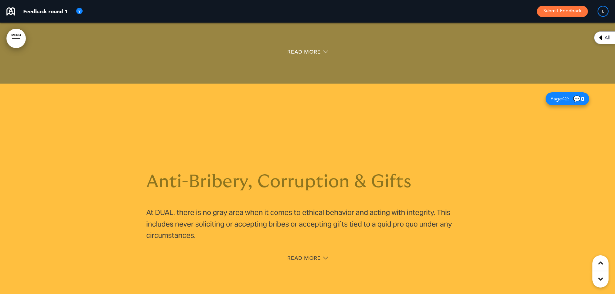
scroll to position [14700, 0]
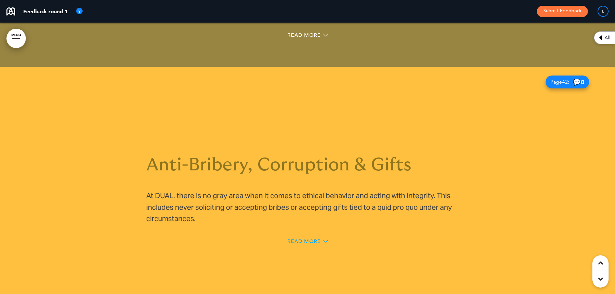
click at [310, 239] on span "Read More" at bounding box center [304, 241] width 34 height 5
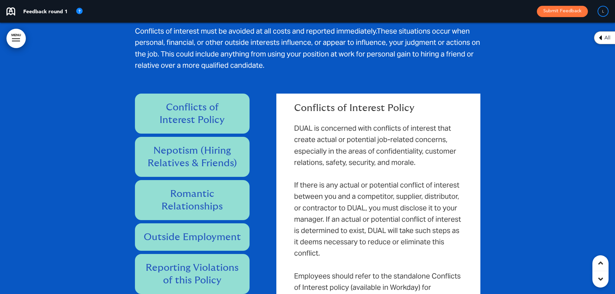
scroll to position [15378, 0]
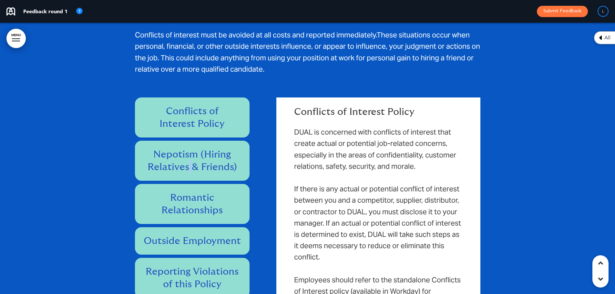
click at [191, 148] on h6 "Nepotism (Hiring Relatives & Friends)" at bounding box center [192, 160] width 100 height 25
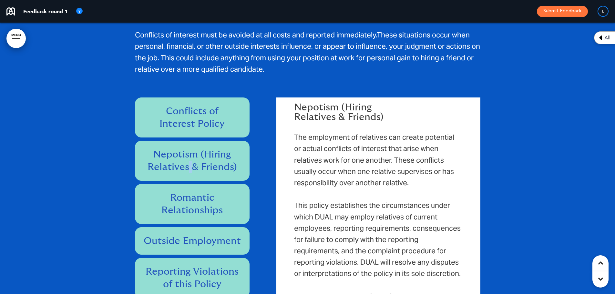
scroll to position [0, 0]
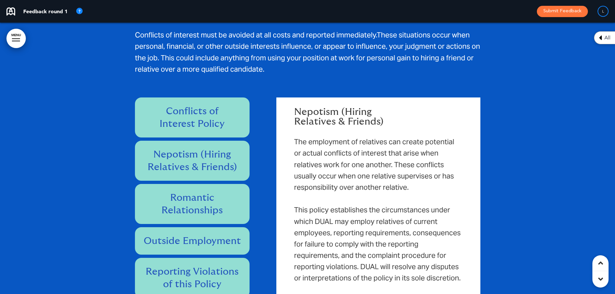
click at [206, 192] on h6 "Romantic Relationships" at bounding box center [192, 204] width 100 height 25
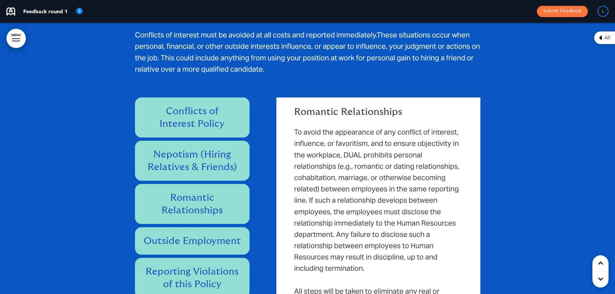
scroll to position [15313, 0]
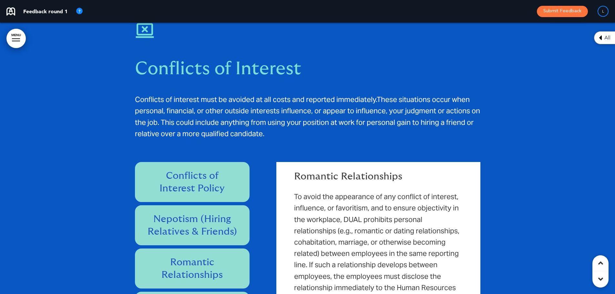
click at [113, 142] on div at bounding box center [307, 224] width 615 height 456
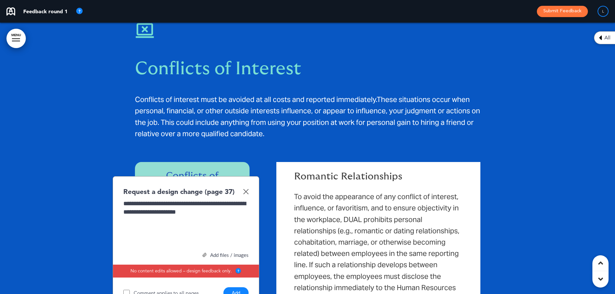
click at [238, 287] on button "Add" at bounding box center [236, 292] width 25 height 11
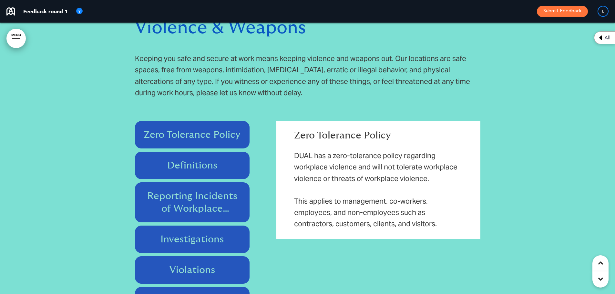
scroll to position [15830, 0]
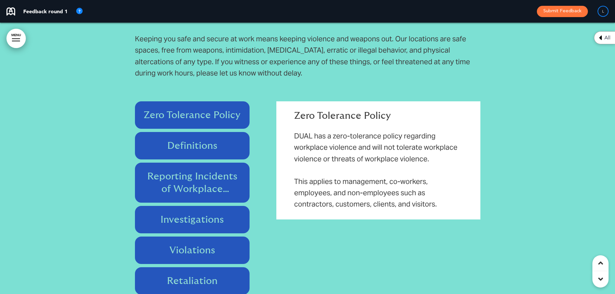
click at [153, 140] on h6 "Definitions" at bounding box center [192, 146] width 100 height 13
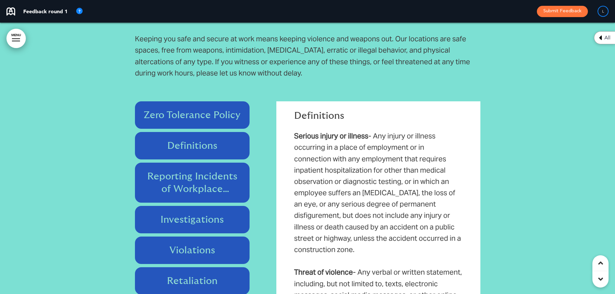
click at [119, 75] on div at bounding box center [307, 164] width 615 height 456
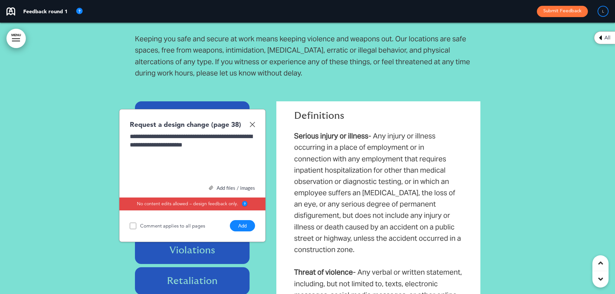
click at [241, 220] on button "Add" at bounding box center [242, 225] width 25 height 11
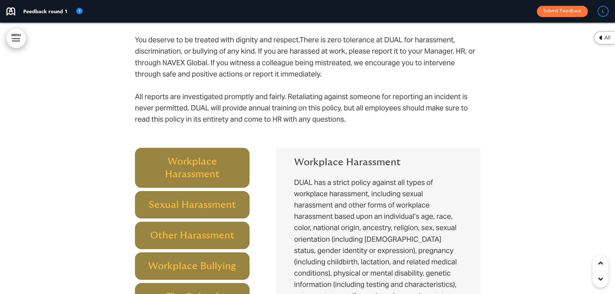
scroll to position [16282, 0]
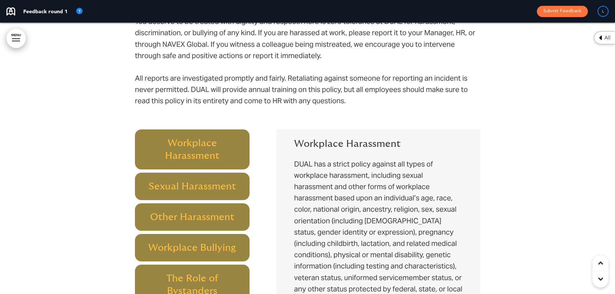
click at [154, 137] on h6 "Workplace Harassment" at bounding box center [192, 149] width 100 height 25
click at [173, 180] on h6 "Sexual Harassment" at bounding box center [192, 186] width 100 height 13
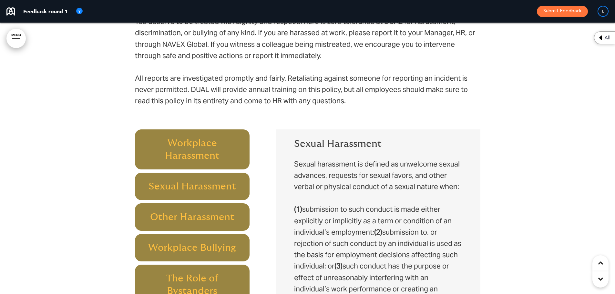
click at [182, 204] on div "Other Harassment" at bounding box center [192, 217] width 115 height 27
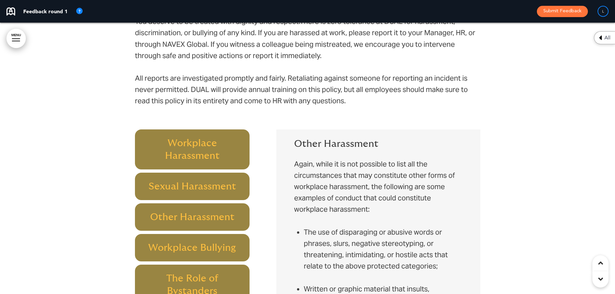
click at [155, 234] on div "Workplace Bullying" at bounding box center [192, 247] width 115 height 27
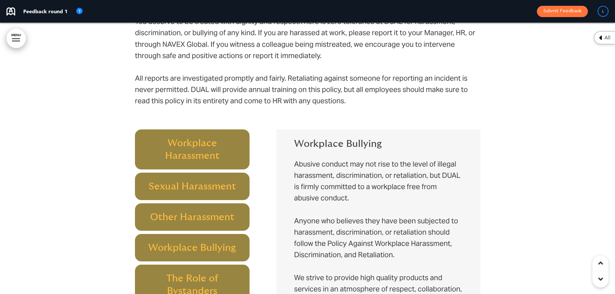
click at [110, 102] on div at bounding box center [307, 180] width 615 height 480
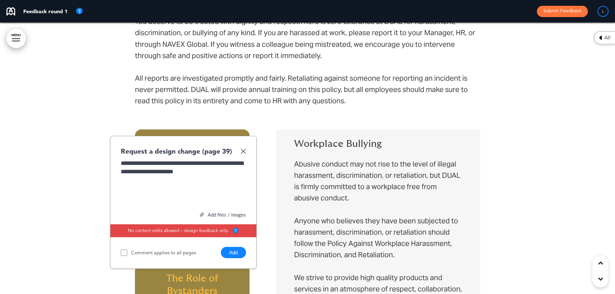
click at [240, 247] on button "Add" at bounding box center [233, 252] width 25 height 11
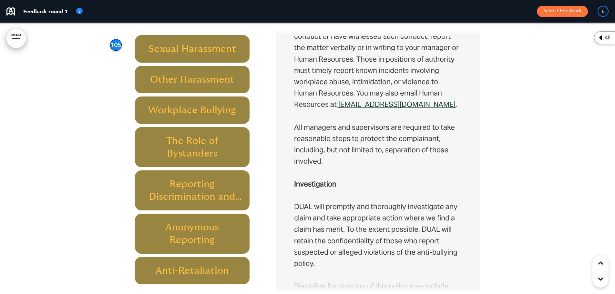
scroll to position [940, 0]
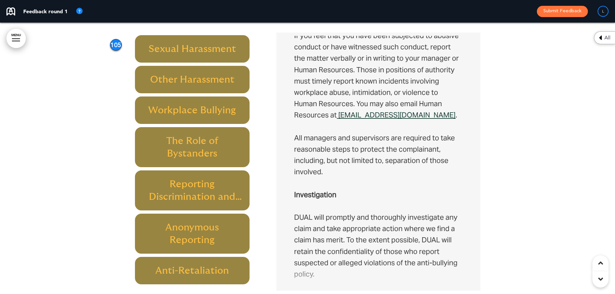
click at [385, 110] on link "[EMAIL_ADDRESS][DOMAIN_NAME]" at bounding box center [397, 114] width 117 height 9
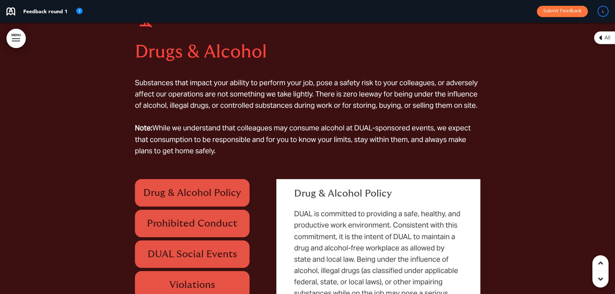
scroll to position [17058, 0]
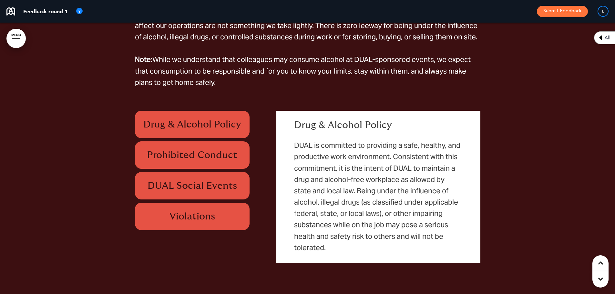
click at [183, 180] on h6 "DUAL Social Events" at bounding box center [192, 186] width 100 height 13
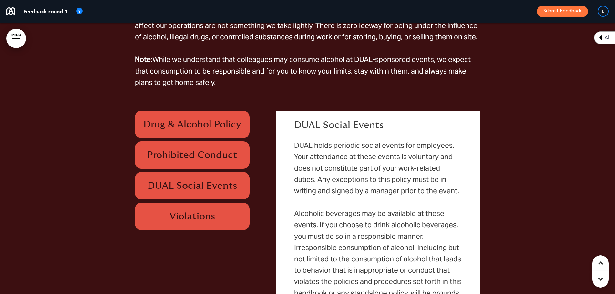
click at [107, 92] on div at bounding box center [307, 146] width 615 height 459
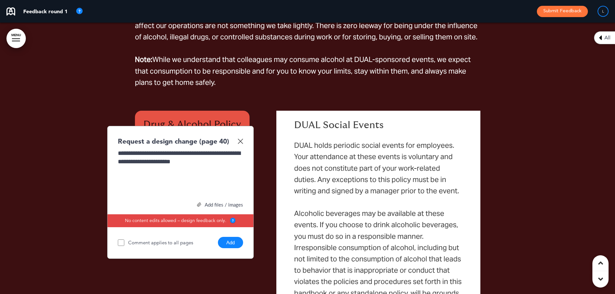
click at [236, 237] on button "Add" at bounding box center [230, 242] width 25 height 11
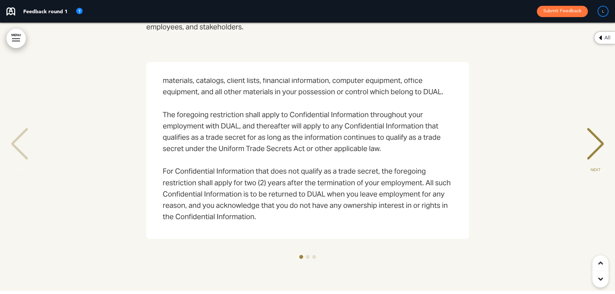
scroll to position [17445, 0]
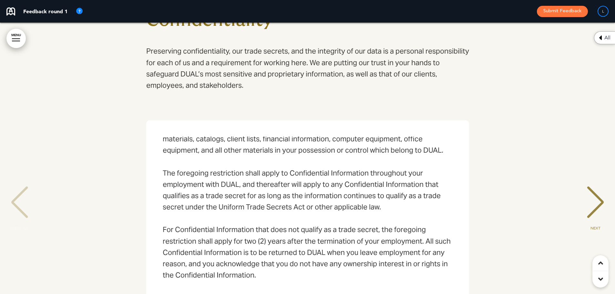
click at [596, 192] on div "NEXT" at bounding box center [596, 208] width 20 height 32
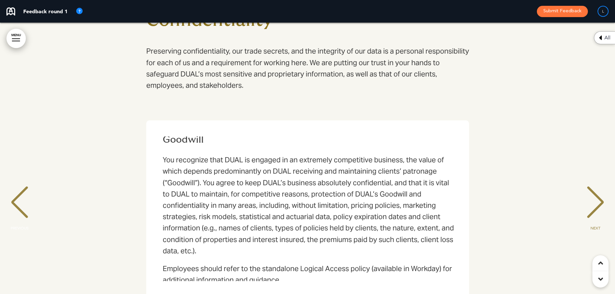
scroll to position [0, 0]
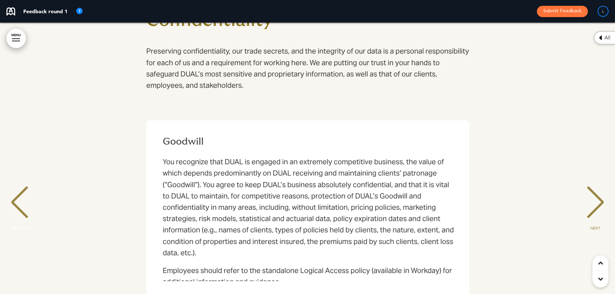
click at [586, 192] on div "NEXT" at bounding box center [596, 208] width 20 height 32
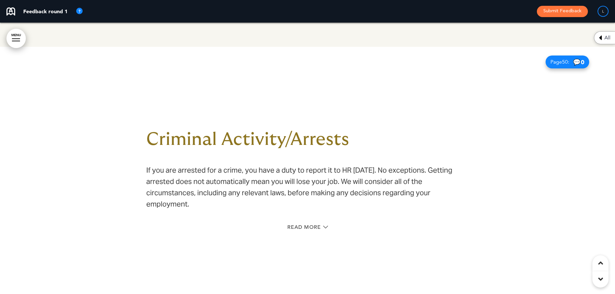
scroll to position [17768, 0]
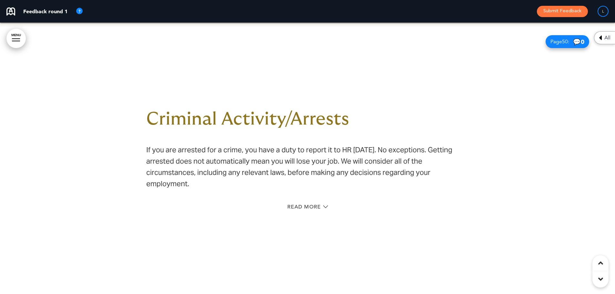
click at [295, 201] on div "Read More" at bounding box center [307, 207] width 323 height 13
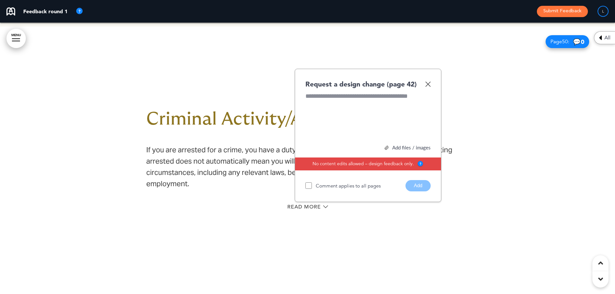
click at [426, 81] on img at bounding box center [427, 83] width 5 height 5
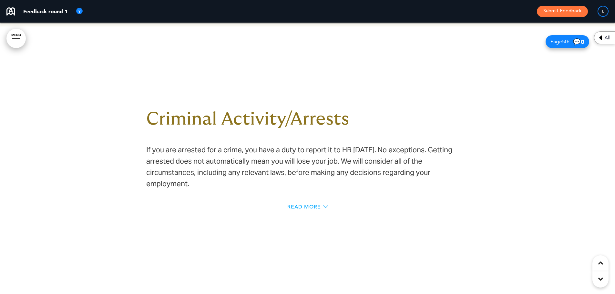
click at [314, 204] on span "Read More" at bounding box center [304, 206] width 34 height 5
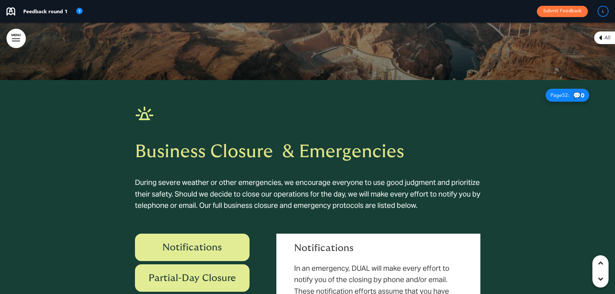
scroll to position [18323, 0]
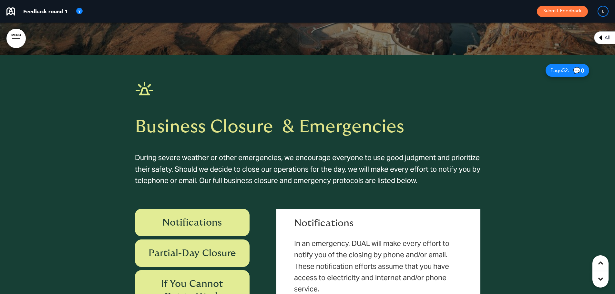
click at [156, 216] on h6 "Notifications" at bounding box center [192, 222] width 100 height 13
click at [166, 247] on h6 "Partial-Day Closure" at bounding box center [192, 253] width 100 height 13
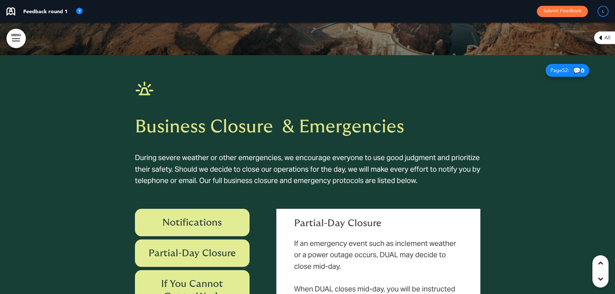
click at [109, 185] on div at bounding box center [307, 251] width 615 height 392
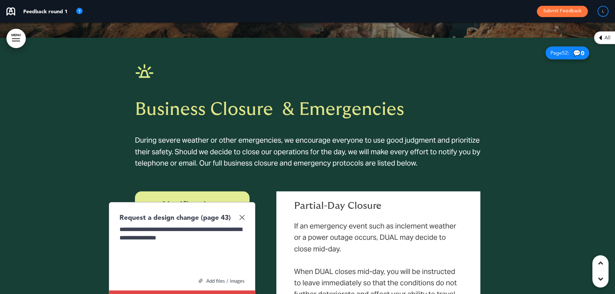
scroll to position [18355, 0]
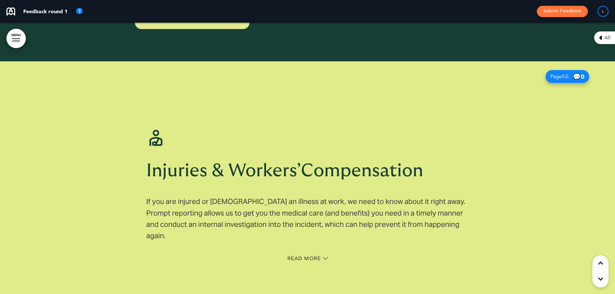
scroll to position [18710, 0]
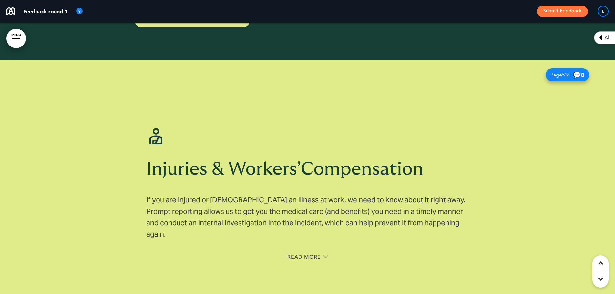
click at [293, 251] on div "Read More" at bounding box center [307, 257] width 323 height 13
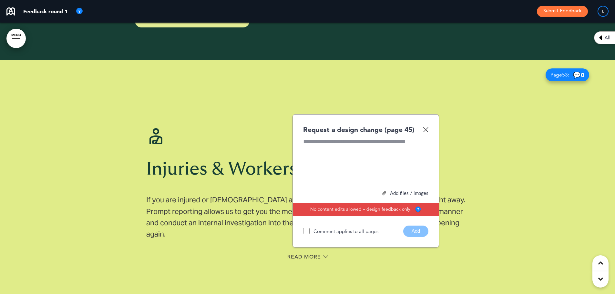
click at [428, 127] on img at bounding box center [425, 129] width 5 height 5
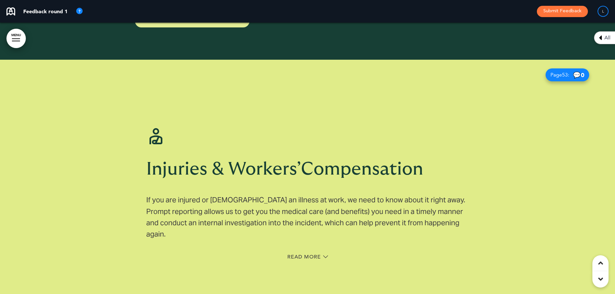
click at [323, 255] on icon at bounding box center [325, 257] width 5 height 5
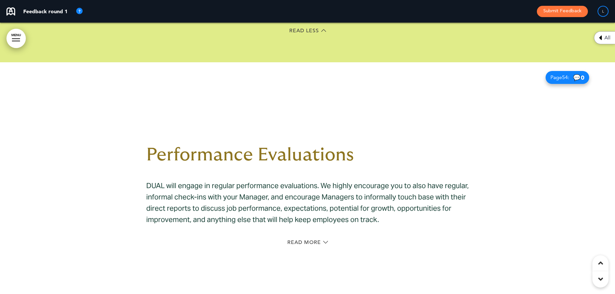
scroll to position [19001, 0]
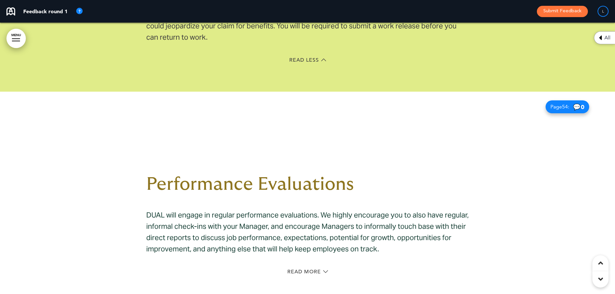
click at [321, 266] on div "Read More" at bounding box center [307, 272] width 323 height 13
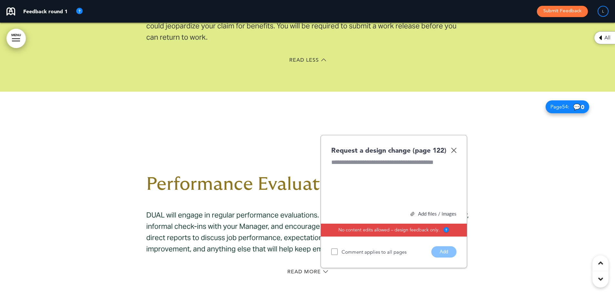
click at [314, 266] on div "Read More" at bounding box center [307, 272] width 323 height 13
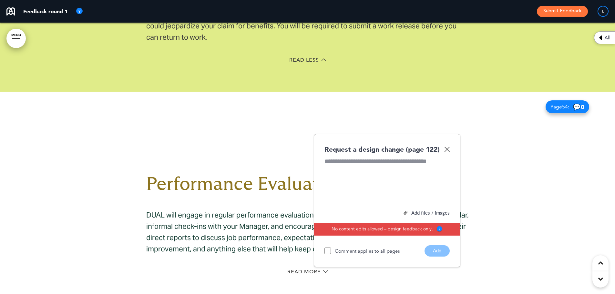
click at [306, 266] on div "Read More" at bounding box center [307, 272] width 323 height 13
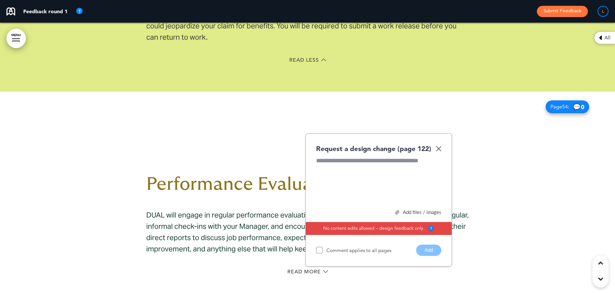
click at [438, 146] on img at bounding box center [438, 148] width 5 height 5
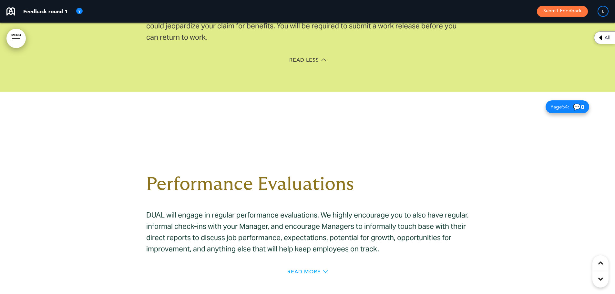
click at [303, 269] on span "Read More" at bounding box center [304, 271] width 34 height 5
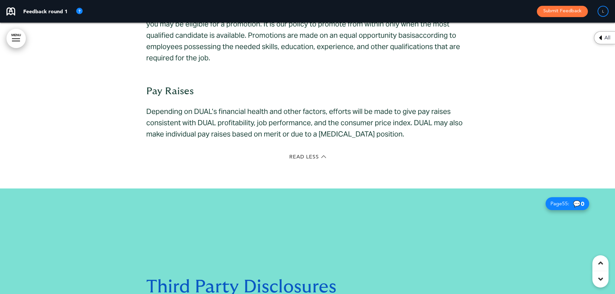
scroll to position [19453, 0]
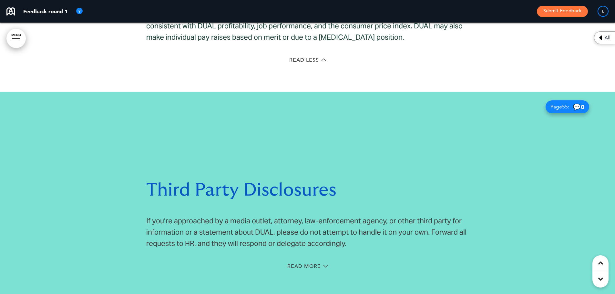
click at [305, 264] on span "Read More" at bounding box center [304, 266] width 34 height 5
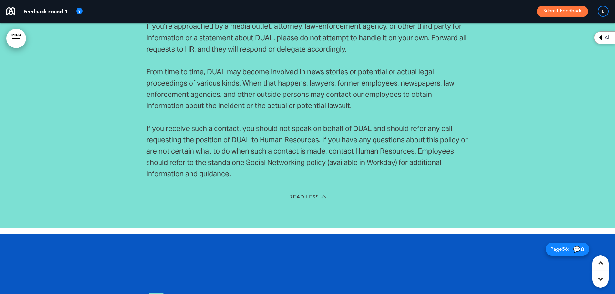
scroll to position [19744, 0]
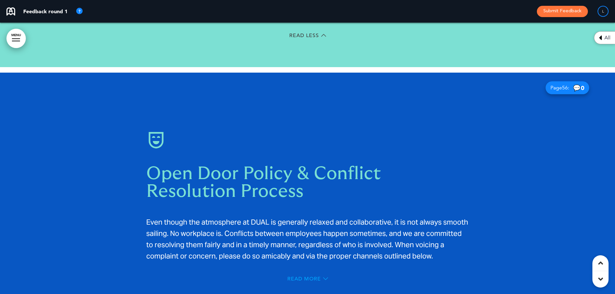
click at [300, 277] on span "Read More" at bounding box center [304, 279] width 34 height 5
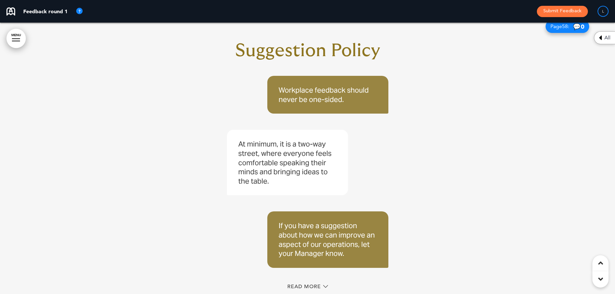
scroll to position [20551, 0]
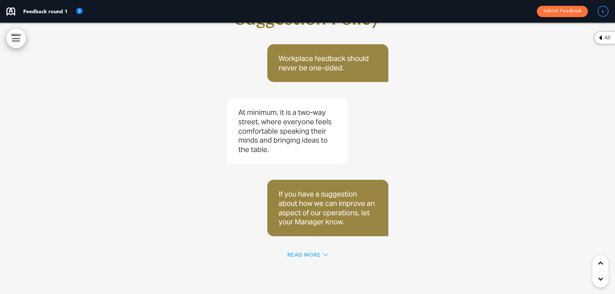
click at [317, 253] on span "Read More" at bounding box center [304, 255] width 34 height 5
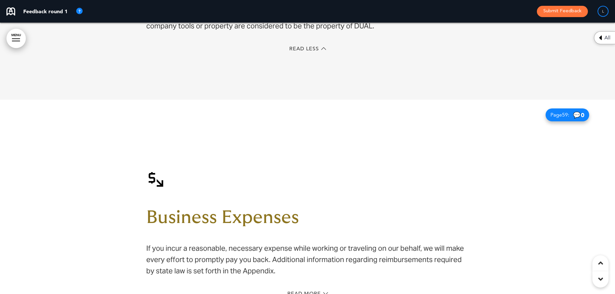
scroll to position [20939, 0]
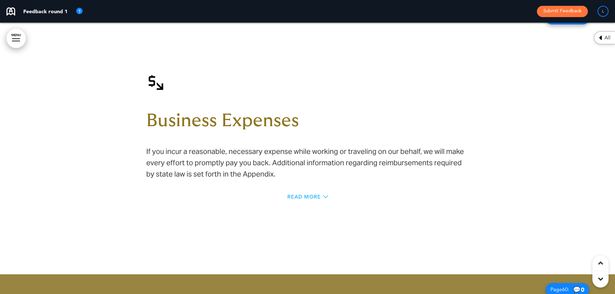
click at [317, 194] on span "Read More" at bounding box center [304, 196] width 34 height 5
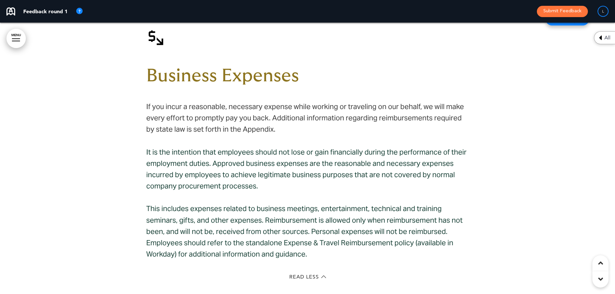
scroll to position [20990, 0]
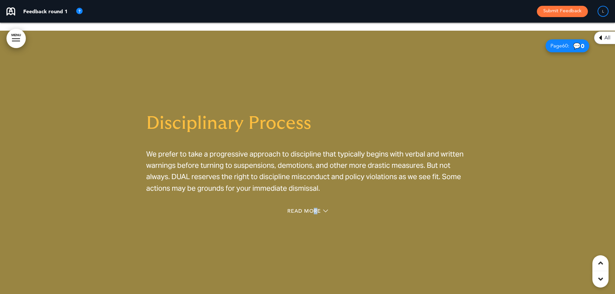
click at [316, 209] on span "Read More" at bounding box center [304, 211] width 34 height 5
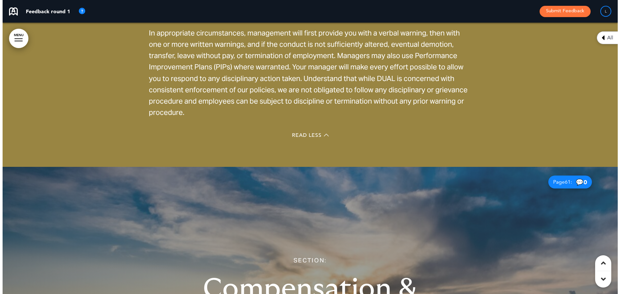
scroll to position [21512, 0]
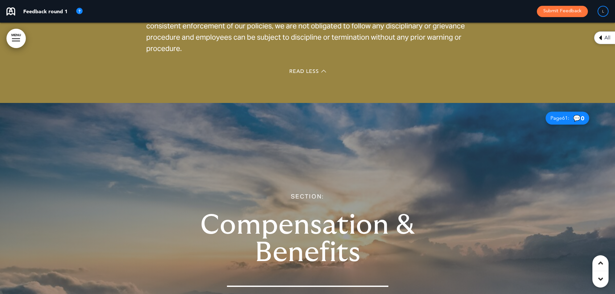
click at [17, 35] on link "MENU" at bounding box center [15, 38] width 19 height 19
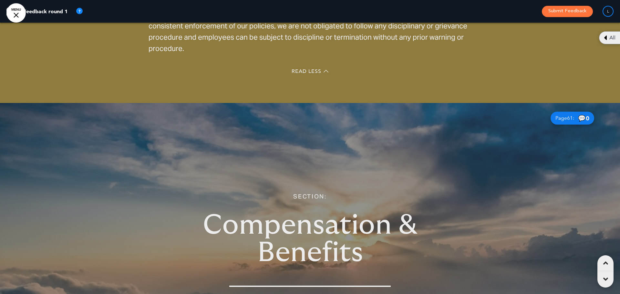
scroll to position [0, 1221]
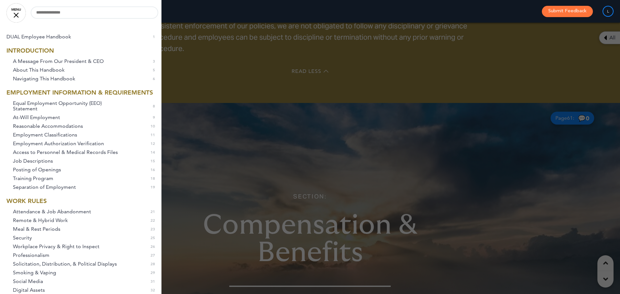
click at [41, 204] on li "WORK RULES" at bounding box center [81, 201] width 162 height 6
click at [50, 214] on span "Attendance & Job Abandonment" at bounding box center [52, 211] width 78 height 5
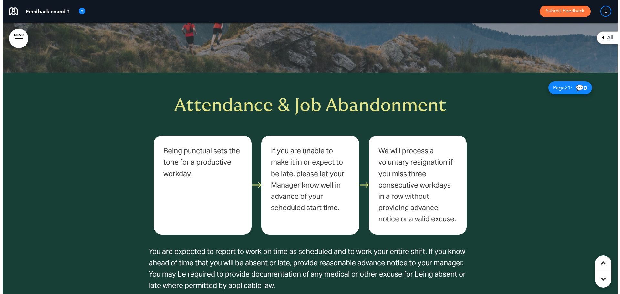
scroll to position [6453, 0]
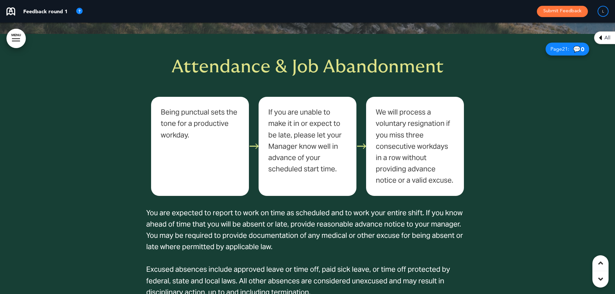
click at [16, 43] on link "MENU" at bounding box center [15, 38] width 19 height 19
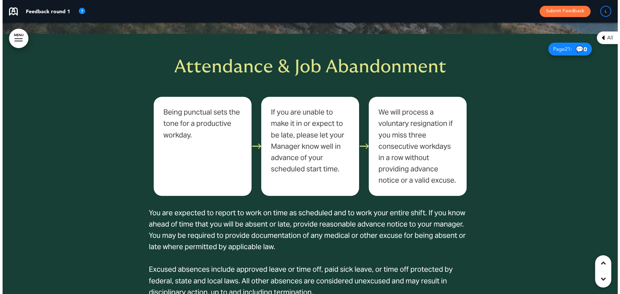
scroll to position [0, 1221]
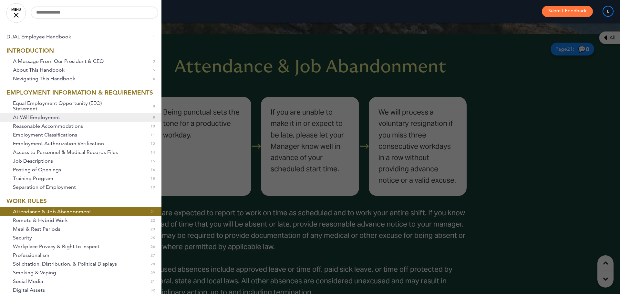
click at [29, 120] on span "At-Will Employment" at bounding box center [36, 117] width 47 height 5
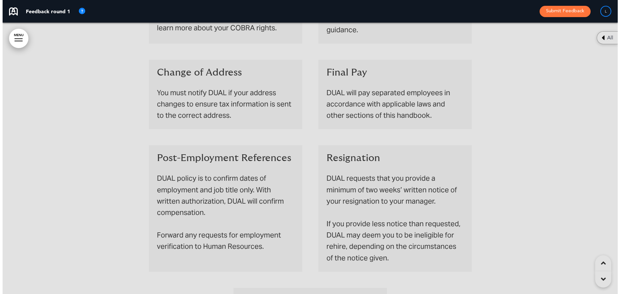
scroll to position [2112, 0]
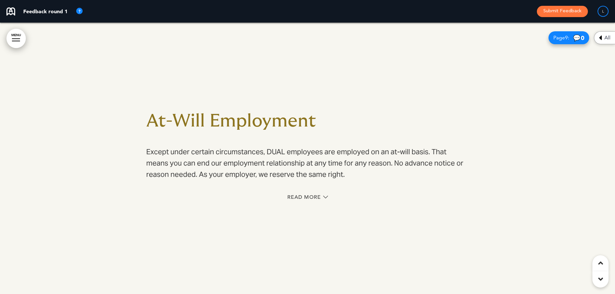
click at [19, 39] on link "MENU" at bounding box center [15, 38] width 19 height 19
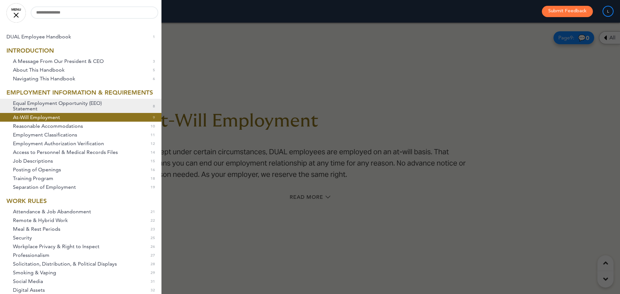
click at [33, 111] on span "Equal Employment Opportunity (EEO) Statement" at bounding box center [66, 105] width 107 height 11
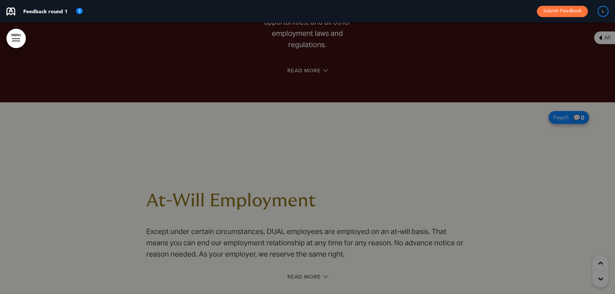
scroll to position [0, 0]
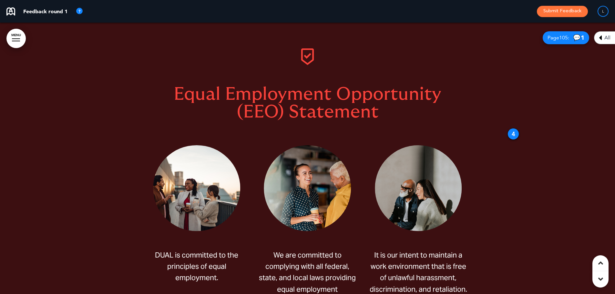
click at [6, 39] on div at bounding box center [307, 202] width 615 height 359
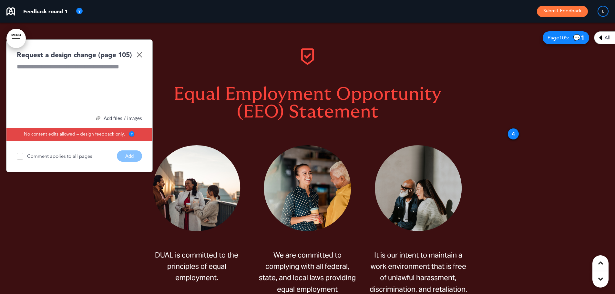
click at [15, 37] on link "MENU" at bounding box center [15, 38] width 19 height 19
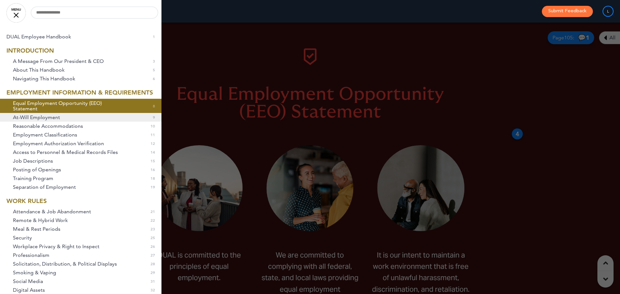
click at [82, 122] on link "At-Will Employment 0 9" at bounding box center [81, 117] width 162 height 9
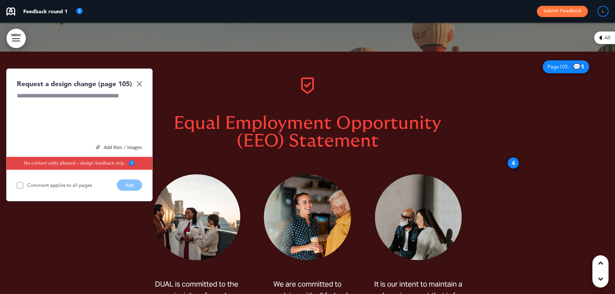
click at [139, 83] on img at bounding box center [139, 83] width 5 height 5
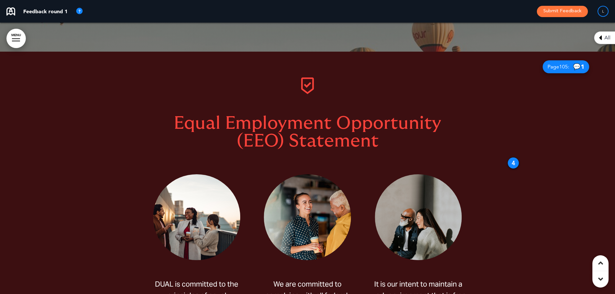
click at [157, 128] on h1 "Equal Employment Opportunity (EEO) Statement" at bounding box center [307, 133] width 323 height 36
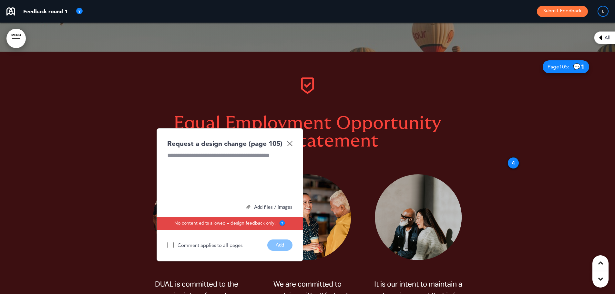
click at [509, 160] on div "4" at bounding box center [514, 163] width 12 height 12
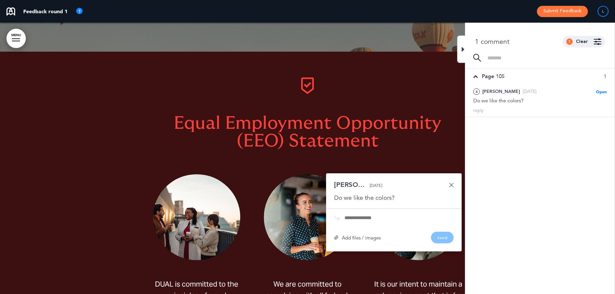
click at [452, 186] on link at bounding box center [451, 185] width 5 height 5
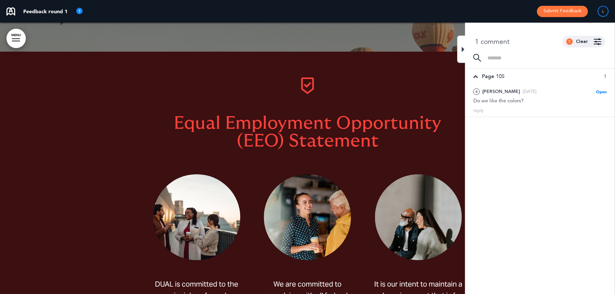
click at [462, 48] on icon at bounding box center [463, 50] width 3 height 8
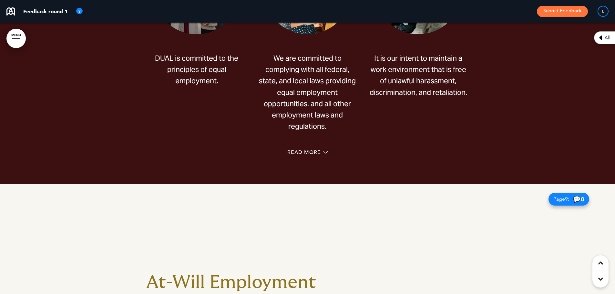
click at [312, 147] on div "Read More" at bounding box center [307, 153] width 323 height 13
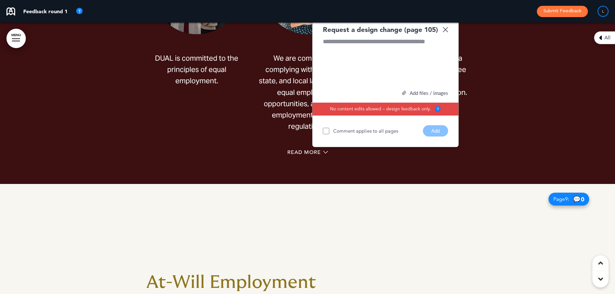
click at [305, 148] on div "Read More" at bounding box center [307, 153] width 323 height 13
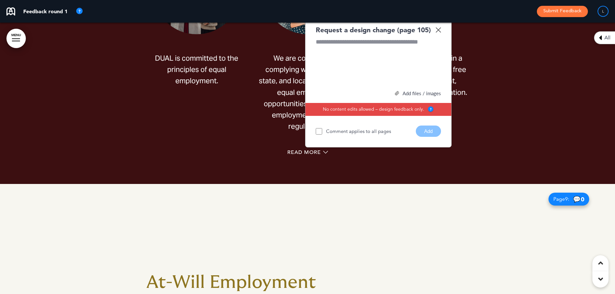
click at [439, 30] on img at bounding box center [438, 29] width 5 height 5
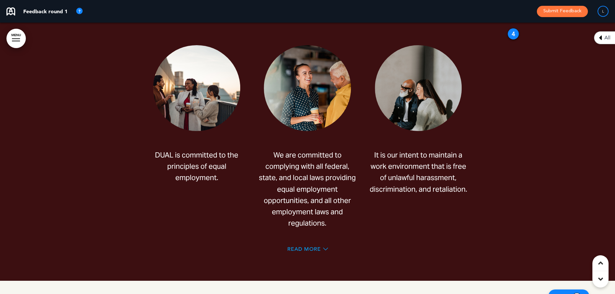
click at [307, 247] on span "Read More" at bounding box center [304, 249] width 34 height 5
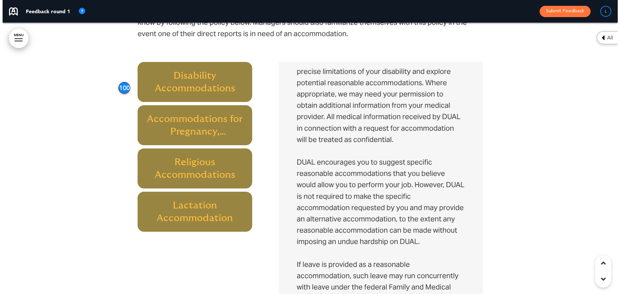
scroll to position [257, 0]
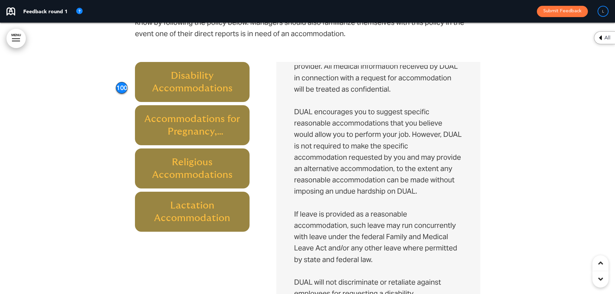
click at [16, 35] on link "MENU" at bounding box center [15, 38] width 19 height 19
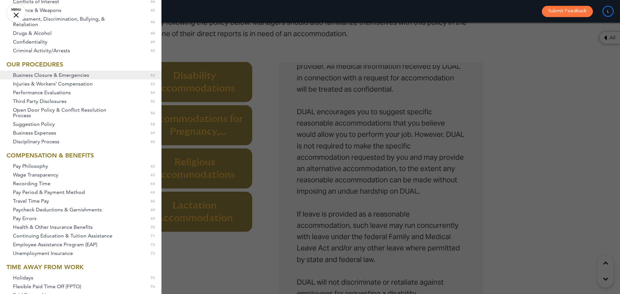
scroll to position [420, 0]
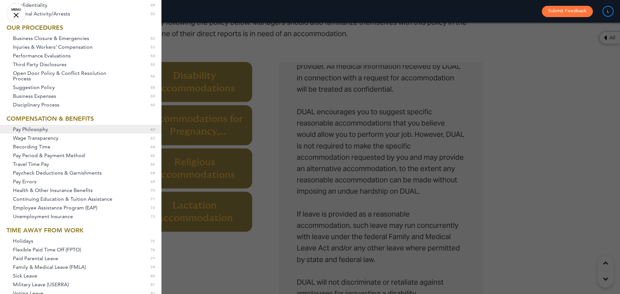
click at [44, 132] on span "Pay Philosophy" at bounding box center [30, 129] width 35 height 5
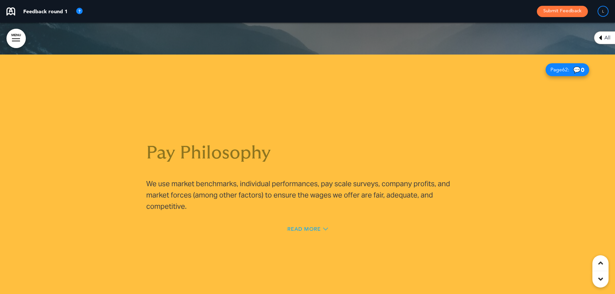
scroll to position [22192, 0]
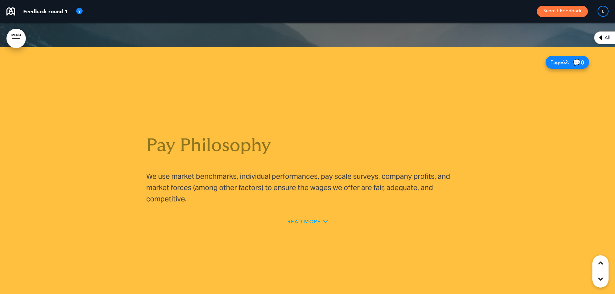
click at [293, 219] on span "Read More" at bounding box center [304, 221] width 34 height 5
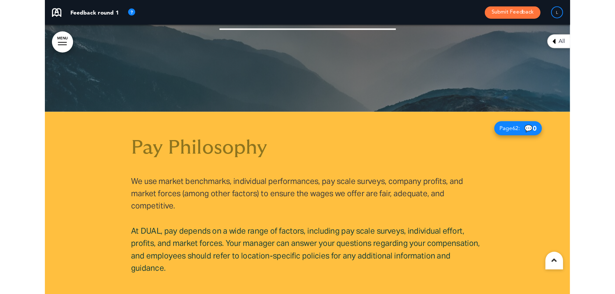
scroll to position [19987, 0]
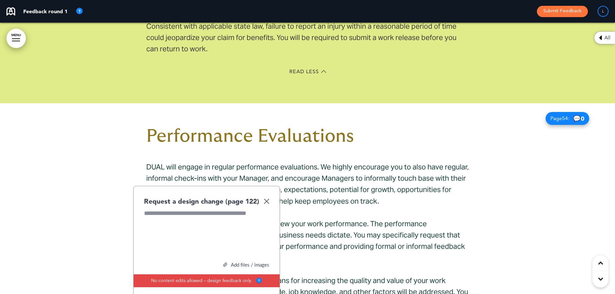
click at [268, 199] on img at bounding box center [266, 201] width 5 height 5
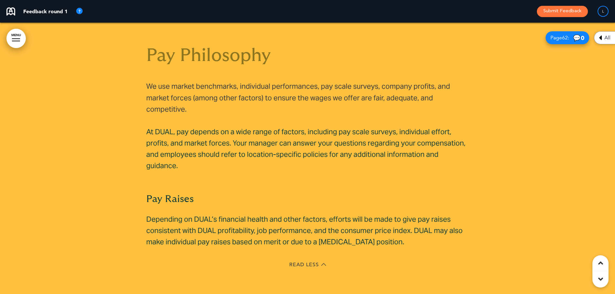
scroll to position [22119, 0]
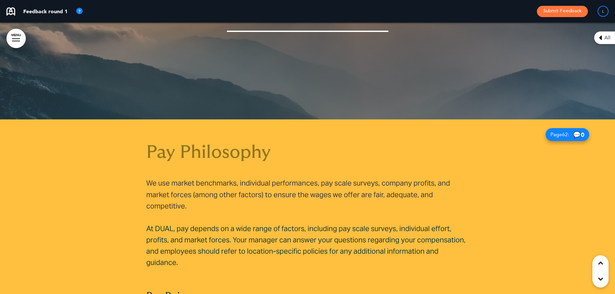
click at [131, 157] on div at bounding box center [307, 257] width 615 height 274
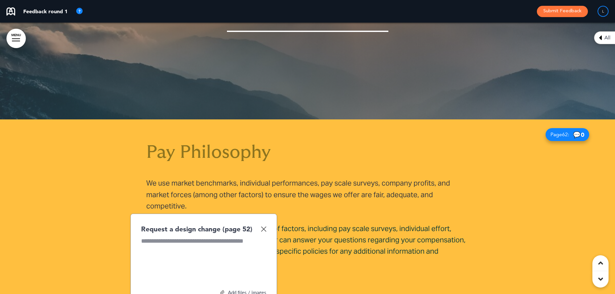
click at [264, 226] on img at bounding box center [263, 228] width 5 height 5
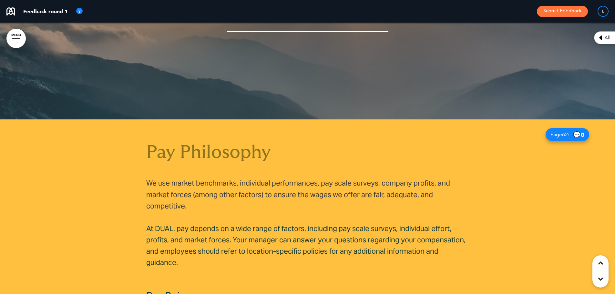
click at [192, 178] on p "We use market benchmarks, individual performances, pay scale surveys, company p…" at bounding box center [307, 195] width 323 height 34
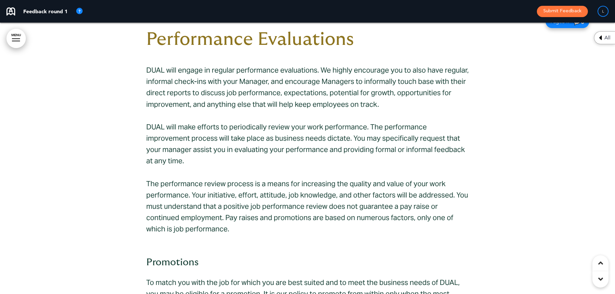
scroll to position [19374, 0]
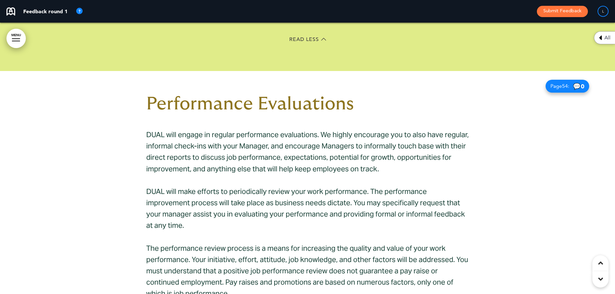
click at [133, 104] on div at bounding box center [307, 297] width 615 height 452
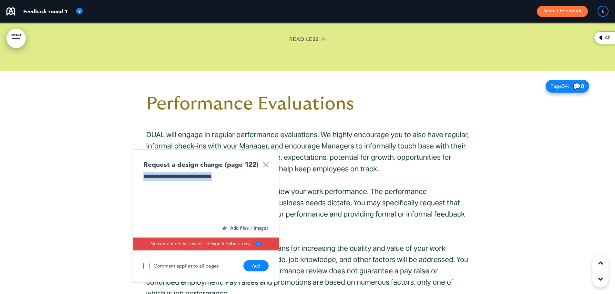
drag, startPoint x: 214, startPoint y: 134, endPoint x: 143, endPoint y: 135, distance: 71.1
click at [143, 172] on div "**********" at bounding box center [205, 196] width 125 height 48
click at [208, 172] on div "**********" at bounding box center [205, 196] width 125 height 48
click at [204, 172] on div "**********" at bounding box center [205, 196] width 125 height 48
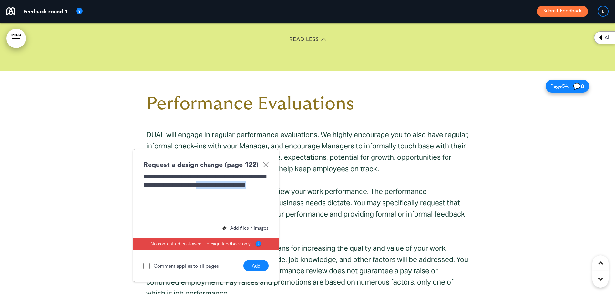
drag, startPoint x: 232, startPoint y: 139, endPoint x: 237, endPoint y: 149, distance: 11.3
click at [237, 172] on div "**********" at bounding box center [205, 196] width 125 height 48
click at [180, 172] on div "**********" at bounding box center [205, 196] width 125 height 48
drag, startPoint x: 266, startPoint y: 139, endPoint x: 239, endPoint y: 140, distance: 26.8
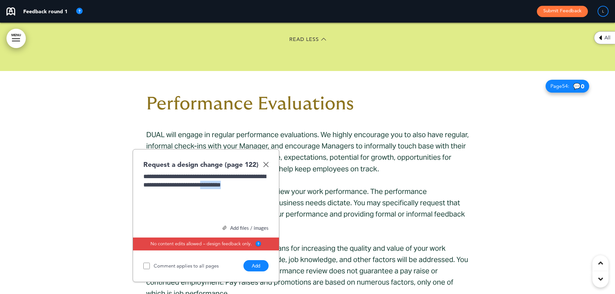
click at [239, 172] on div "**********" at bounding box center [205, 196] width 125 height 48
click at [252, 260] on button "Add" at bounding box center [256, 265] width 25 height 11
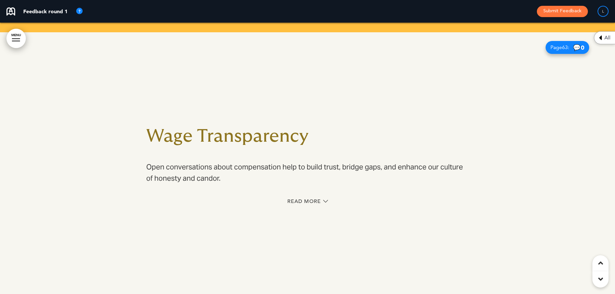
scroll to position [22507, 0]
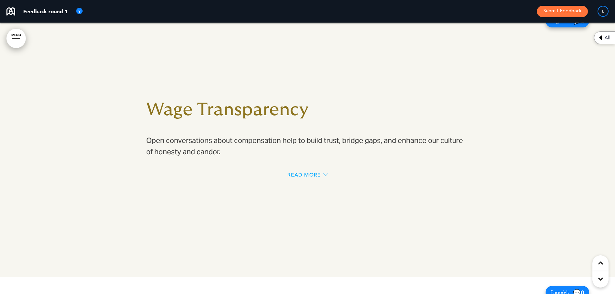
click at [296, 172] on span "Read More" at bounding box center [304, 174] width 34 height 5
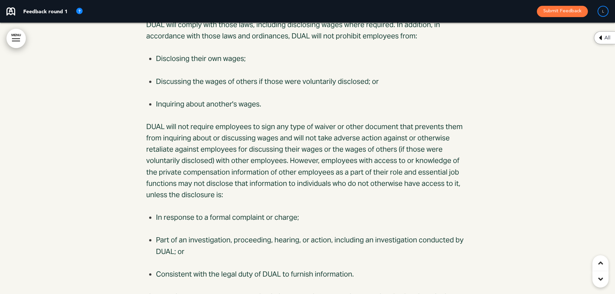
scroll to position [22694, 0]
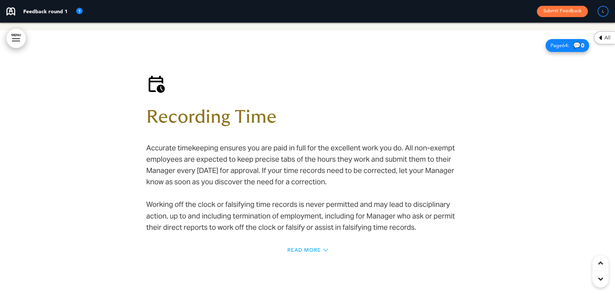
click at [295, 248] on span "Read More" at bounding box center [304, 250] width 34 height 5
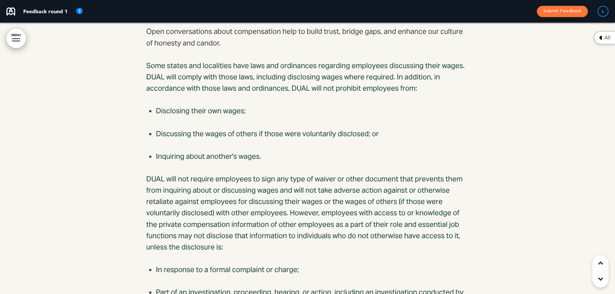
scroll to position [22416, 0]
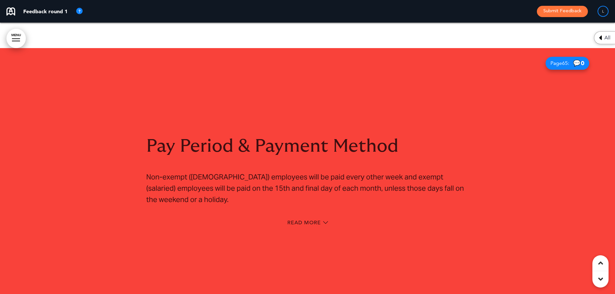
scroll to position [23676, 0]
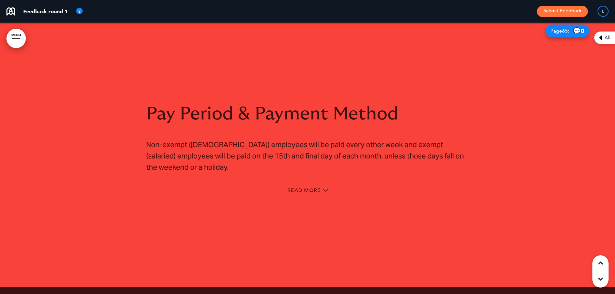
click at [300, 185] on div "Read More" at bounding box center [307, 191] width 323 height 13
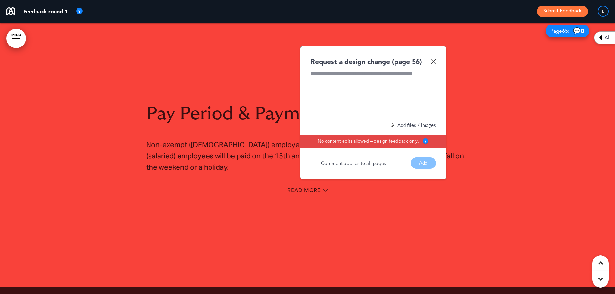
click at [292, 185] on div "Read More" at bounding box center [307, 191] width 323 height 13
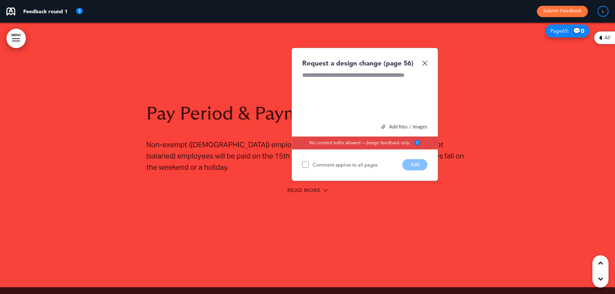
click at [292, 123] on div "Request a design change (page 56) Add files / images Select or drag & drop your…" at bounding box center [365, 114] width 147 height 133
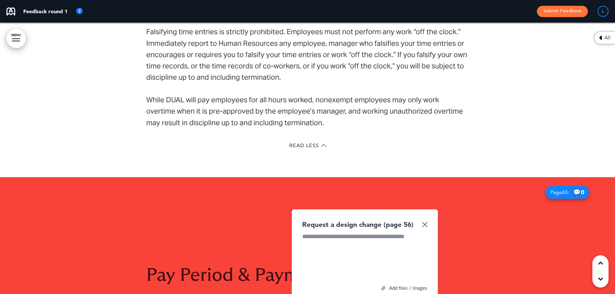
click at [426, 222] on img at bounding box center [424, 224] width 5 height 5
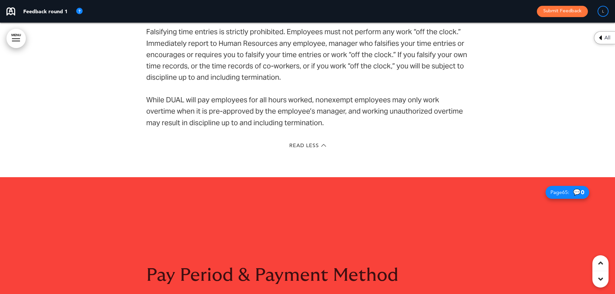
scroll to position [23611, 0]
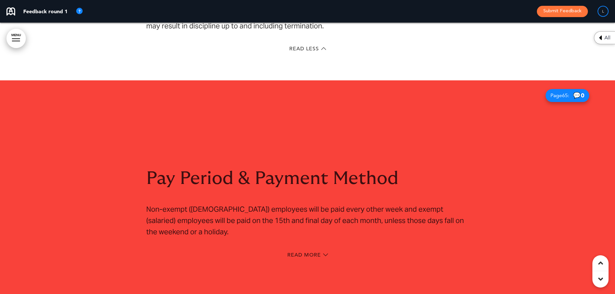
click at [306, 186] on div "Pay Period & Payment Method Non-exempt (hourly) employees will be paid every ot…" at bounding box center [307, 216] width 323 height 141
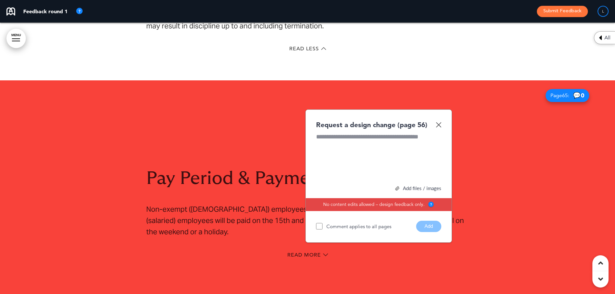
click at [322, 249] on div "Read More" at bounding box center [307, 255] width 323 height 13
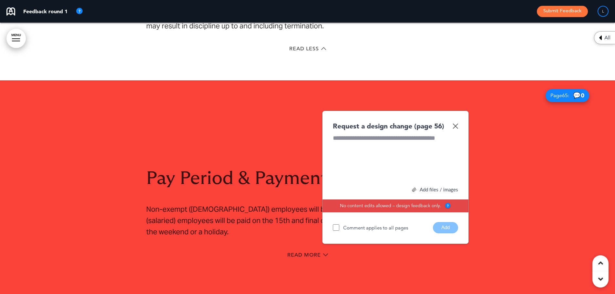
click at [455, 123] on img at bounding box center [455, 125] width 5 height 5
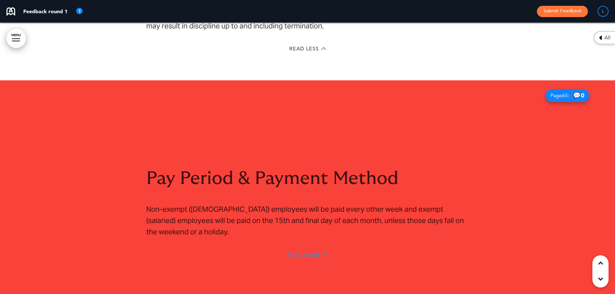
click at [318, 253] on span "Read More" at bounding box center [304, 255] width 34 height 5
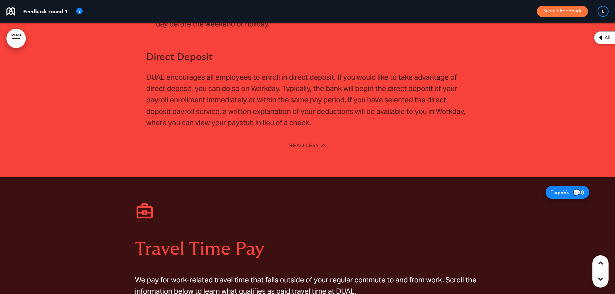
scroll to position [24063, 0]
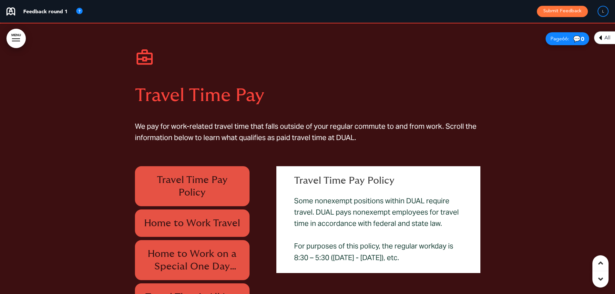
click at [111, 111] on div at bounding box center [307, 237] width 615 height 427
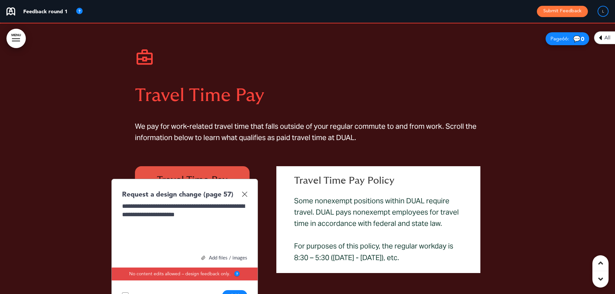
click at [233, 290] on button "Add" at bounding box center [234, 295] width 25 height 11
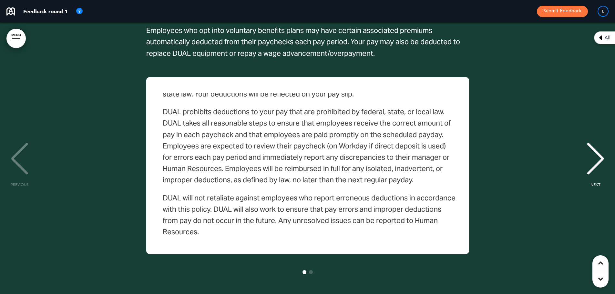
scroll to position [24839, 0]
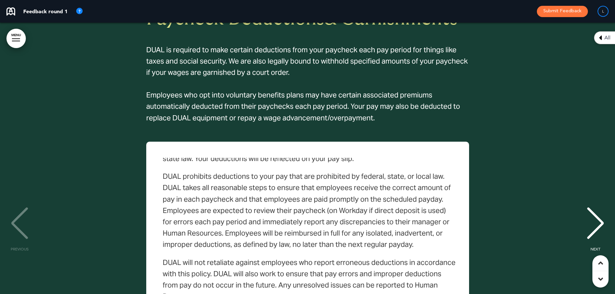
click at [593, 213] on div "NEXT" at bounding box center [596, 229] width 20 height 32
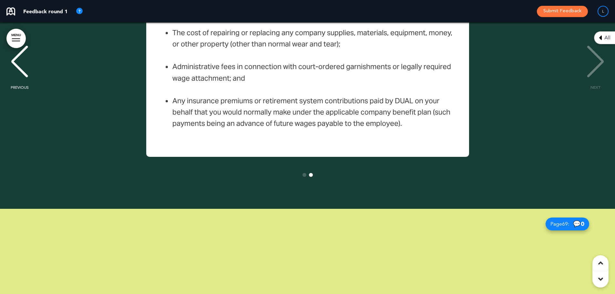
scroll to position [25129, 0]
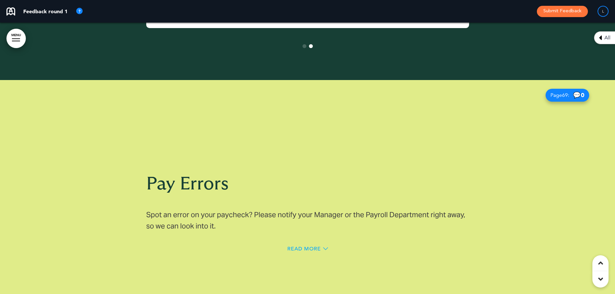
click at [318, 246] on span "Read More" at bounding box center [304, 248] width 34 height 5
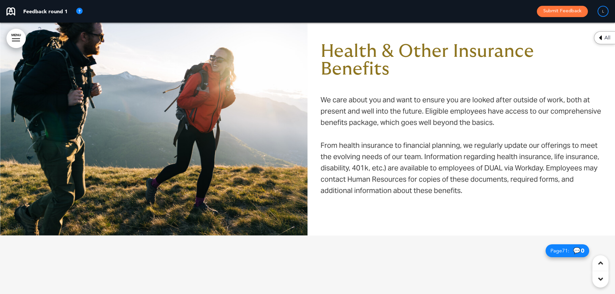
scroll to position [25678, 0]
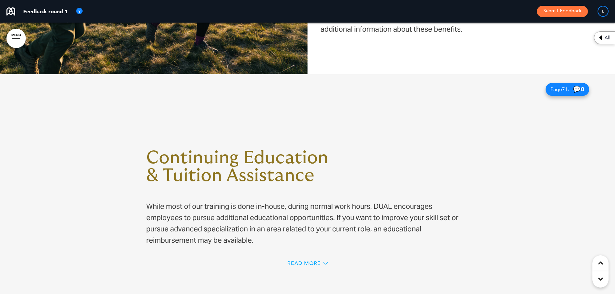
click at [311, 261] on span "Read More" at bounding box center [304, 263] width 34 height 5
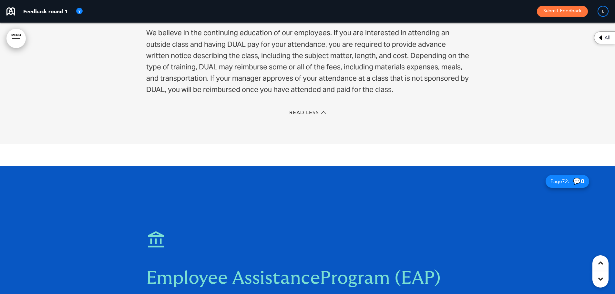
scroll to position [26002, 0]
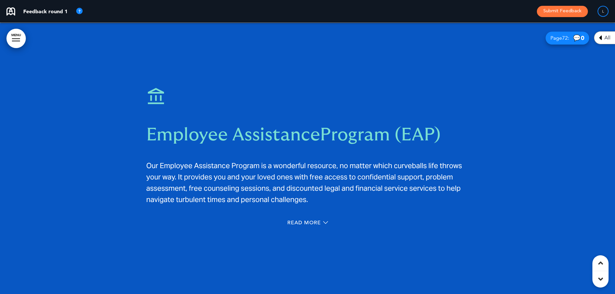
click at [287, 217] on div "Read More" at bounding box center [307, 223] width 323 height 13
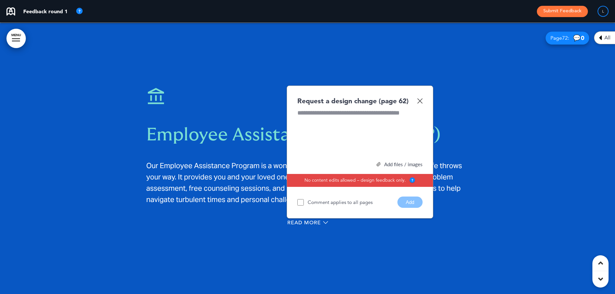
click at [420, 98] on img at bounding box center [419, 100] width 5 height 5
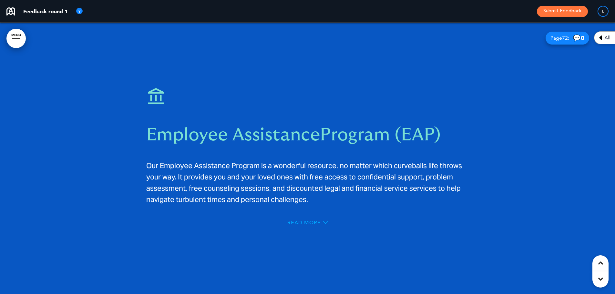
click at [309, 220] on span "Read More" at bounding box center [304, 222] width 34 height 5
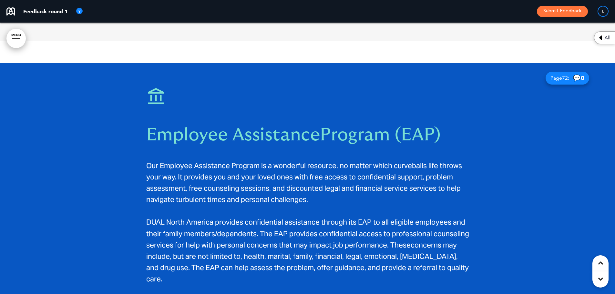
scroll to position [26058, 0]
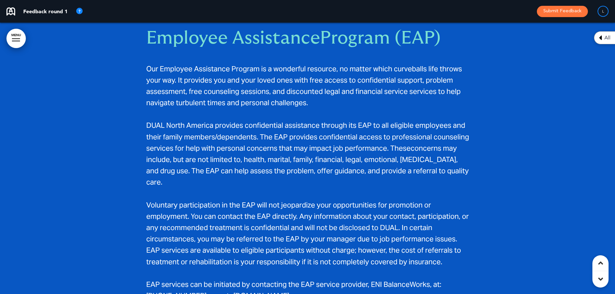
click at [234, 291] on link "[DOMAIN_NAME]" at bounding box center [262, 295] width 56 height 9
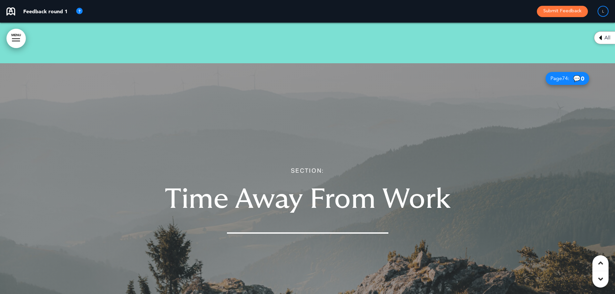
scroll to position [26898, 0]
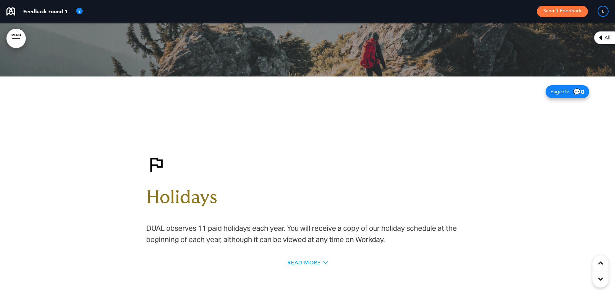
click at [312, 260] on span "Read More" at bounding box center [304, 262] width 34 height 5
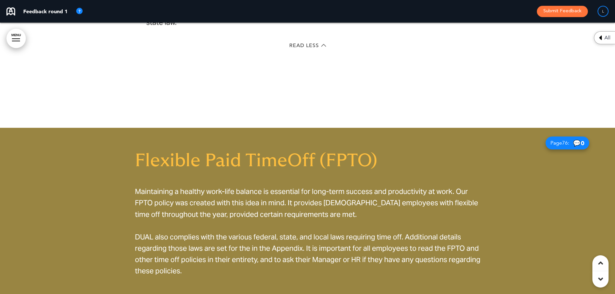
scroll to position [27157, 0]
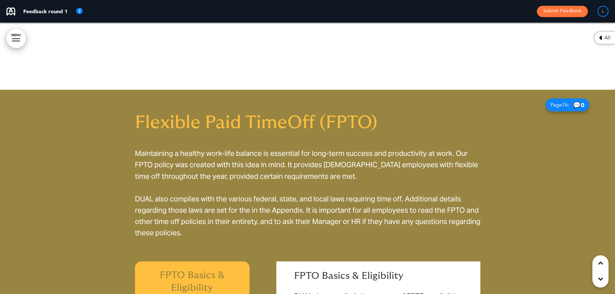
click at [158, 269] on h6 "FPTO Basics & Eligibility" at bounding box center [192, 281] width 100 height 25
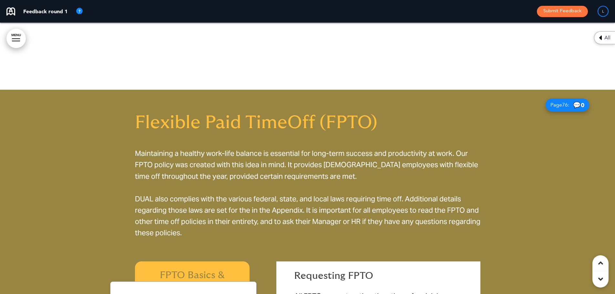
scroll to position [27254, 0]
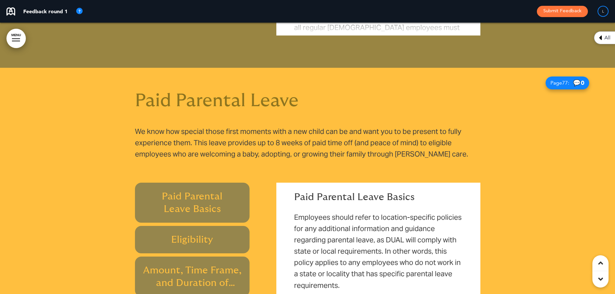
scroll to position [27609, 0]
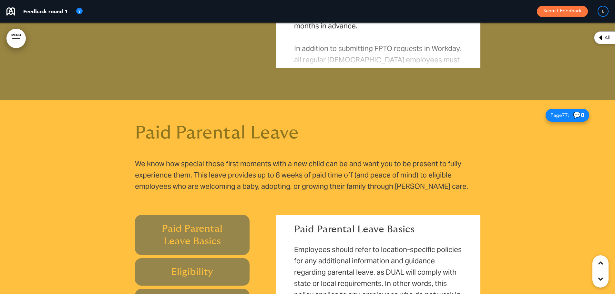
click at [119, 165] on div at bounding box center [307, 289] width 615 height 379
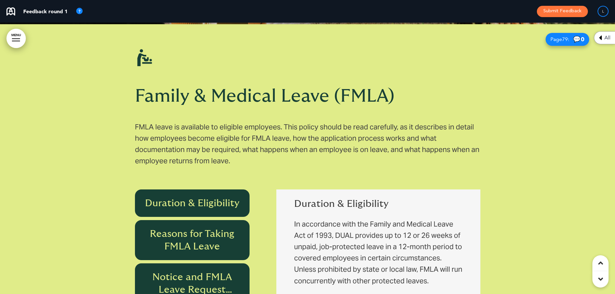
scroll to position [28352, 0]
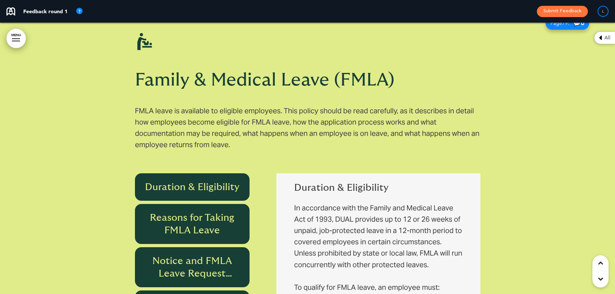
click at [109, 123] on div at bounding box center [307, 233] width 615 height 450
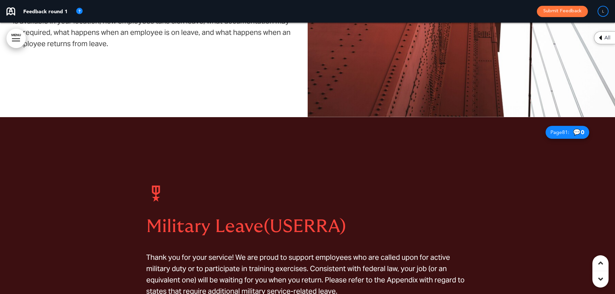
scroll to position [28966, 0]
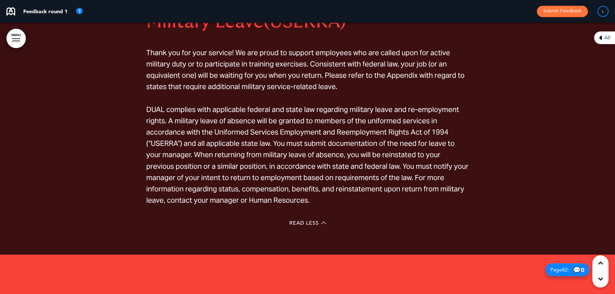
scroll to position [29256, 0]
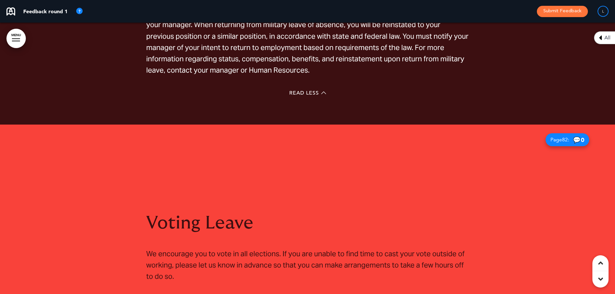
click at [312, 294] on span "Read More" at bounding box center [304, 299] width 34 height 5
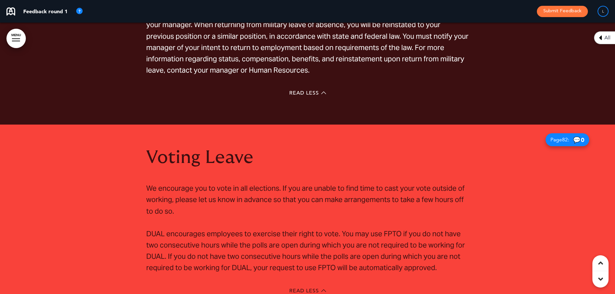
scroll to position [29515, 0]
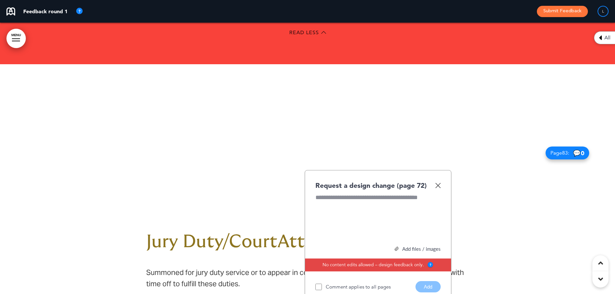
click at [438, 183] on img at bounding box center [437, 185] width 5 height 5
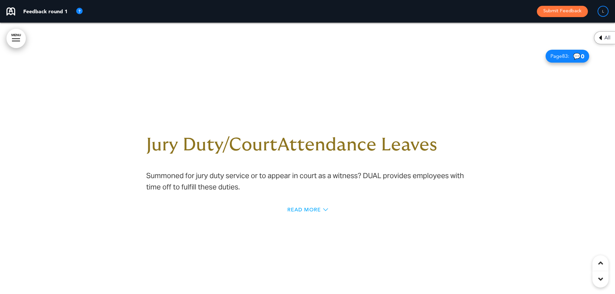
click at [314, 207] on span "Read More" at bounding box center [304, 209] width 34 height 5
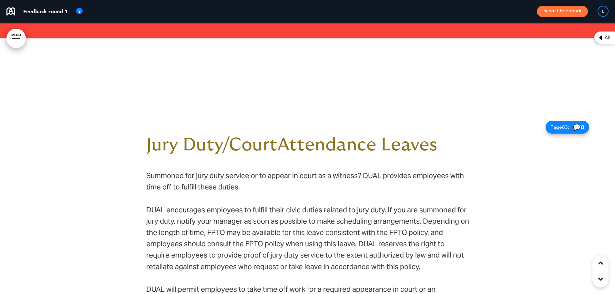
scroll to position [29670, 0]
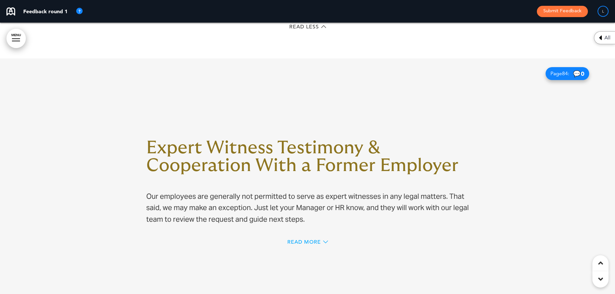
click at [304, 240] on span "Read More" at bounding box center [304, 242] width 34 height 5
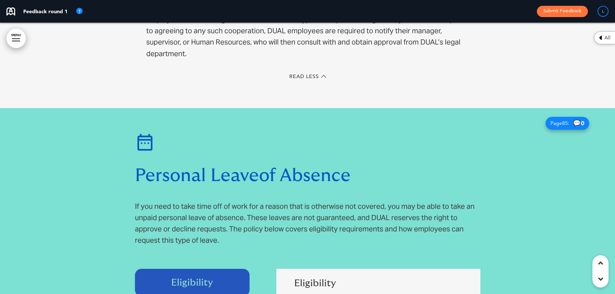
scroll to position [30227, 0]
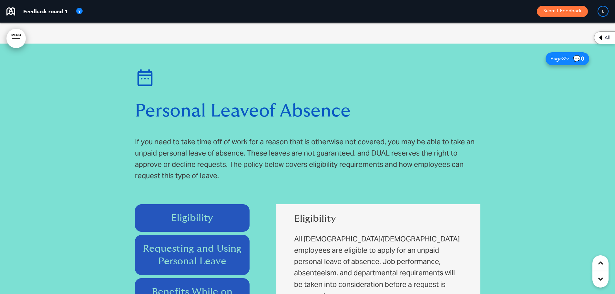
click at [110, 145] on div at bounding box center [307, 262] width 615 height 437
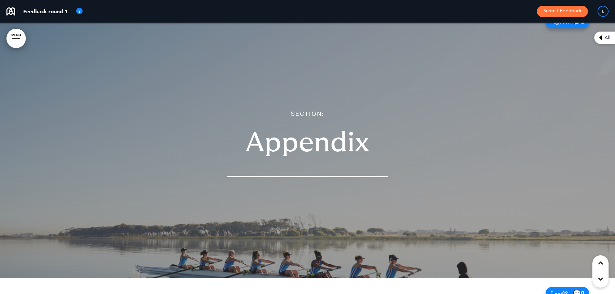
scroll to position [31551, 0]
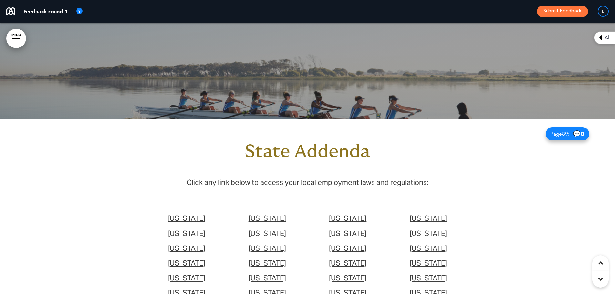
click at [171, 211] on td "[US_STATE]" at bounding box center [186, 218] width 81 height 15
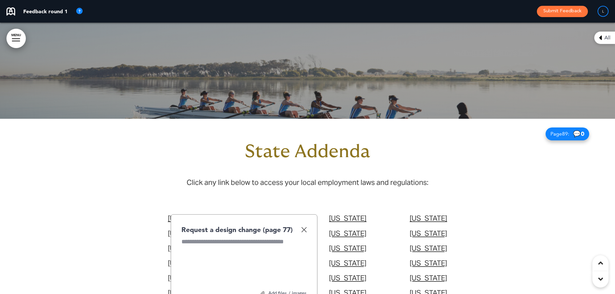
click at [307, 227] on img at bounding box center [303, 229] width 5 height 5
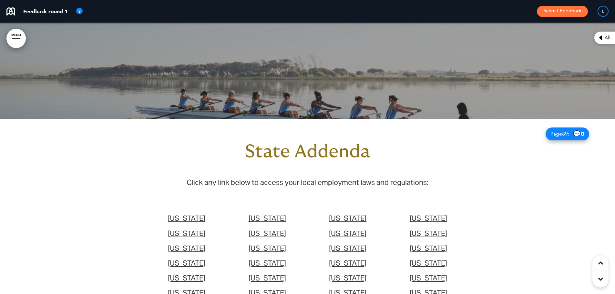
click at [351, 226] on td "[US_STATE]" at bounding box center [348, 233] width 81 height 15
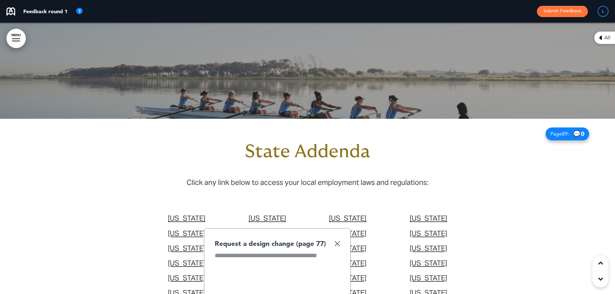
click at [337, 241] on img at bounding box center [337, 243] width 5 height 5
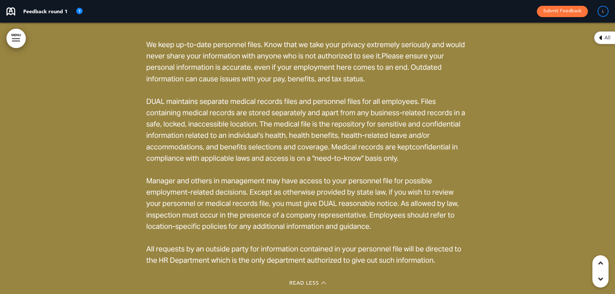
scroll to position [4490, 0]
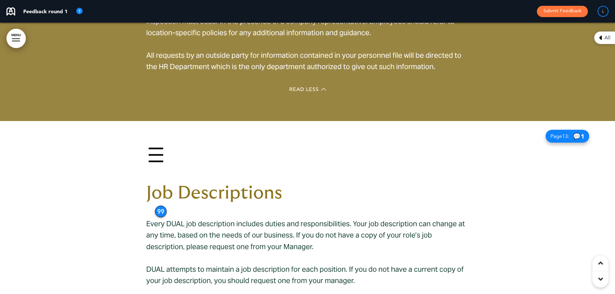
click at [158, 206] on div "99" at bounding box center [161, 212] width 12 height 12
click at [160, 205] on div "99" at bounding box center [161, 211] width 12 height 12
drag, startPoint x: 160, startPoint y: 199, endPoint x: 161, endPoint y: 143, distance: 55.6
click at [161, 150] on div "99" at bounding box center [162, 156] width 12 height 12
click at [194, 172] on div "Job Descriptions Every DUAL job description includes duties and responsibilitie…" at bounding box center [307, 198] width 323 height 107
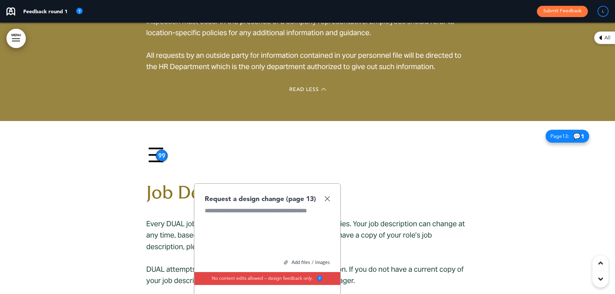
click at [325, 196] on img at bounding box center [327, 198] width 5 height 5
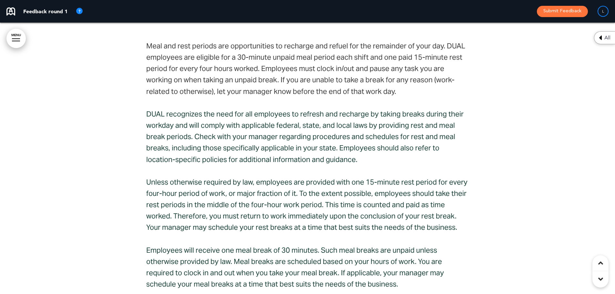
scroll to position [7559, 0]
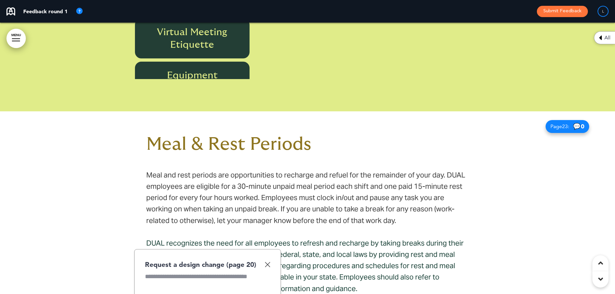
scroll to position [7656, 0]
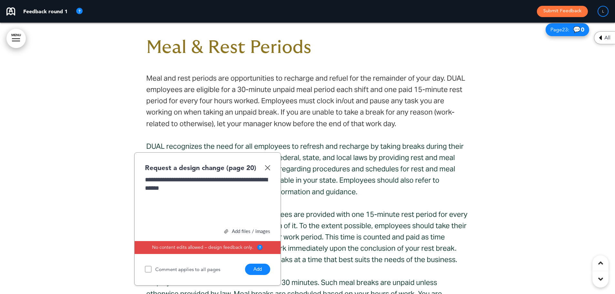
click at [266, 264] on button "Add" at bounding box center [257, 269] width 25 height 11
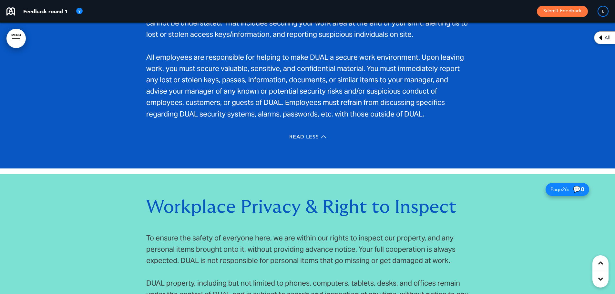
scroll to position [8689, 0]
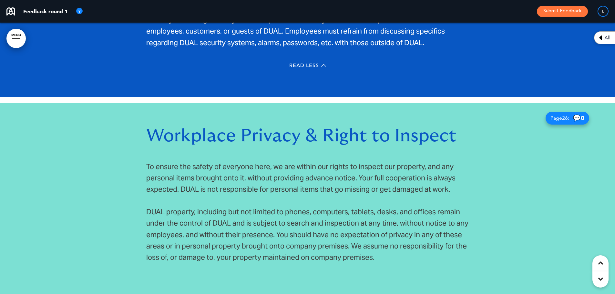
click at [104, 103] on div at bounding box center [307, 219] width 615 height 232
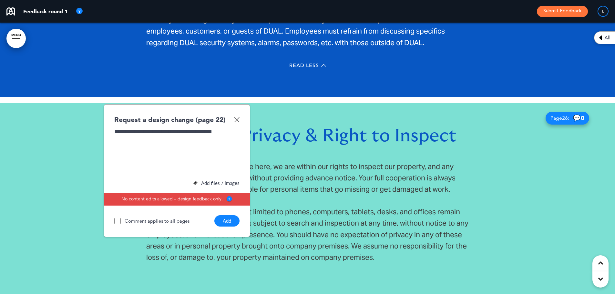
click at [233, 215] on button "Add" at bounding box center [226, 220] width 25 height 11
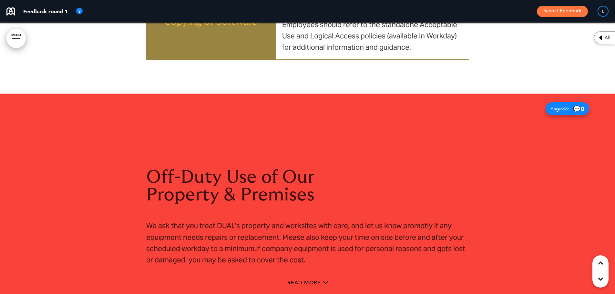
scroll to position [11274, 0]
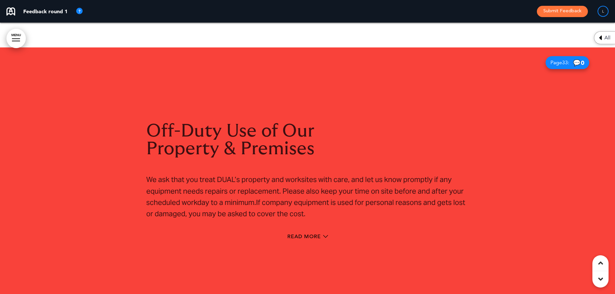
click at [299, 234] on span "Read More" at bounding box center [304, 236] width 34 height 5
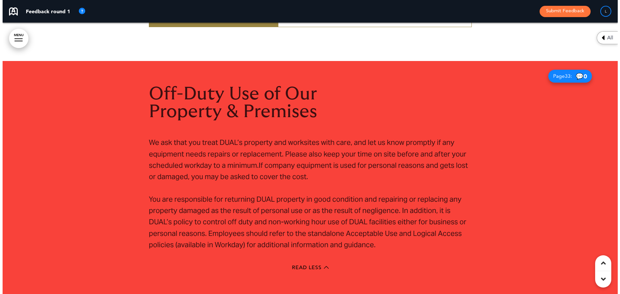
scroll to position [11241, 0]
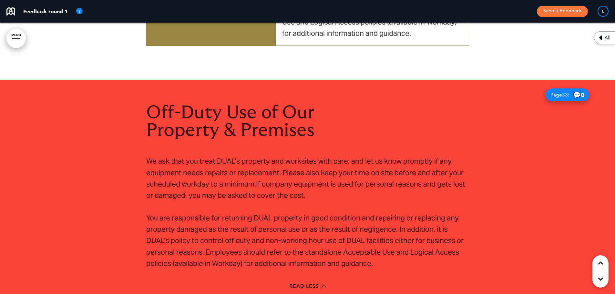
click at [15, 38] on div at bounding box center [16, 38] width 8 height 1
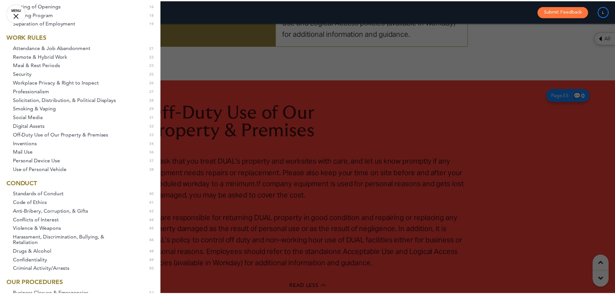
scroll to position [162, 0]
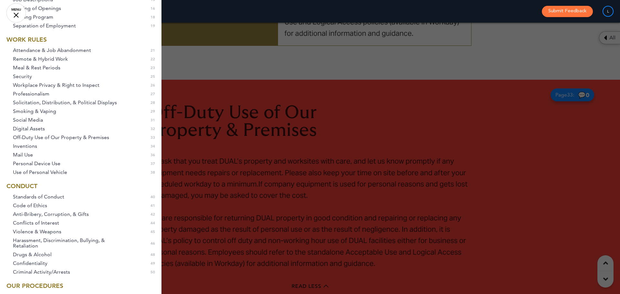
click at [223, 181] on div at bounding box center [310, 147] width 620 height 294
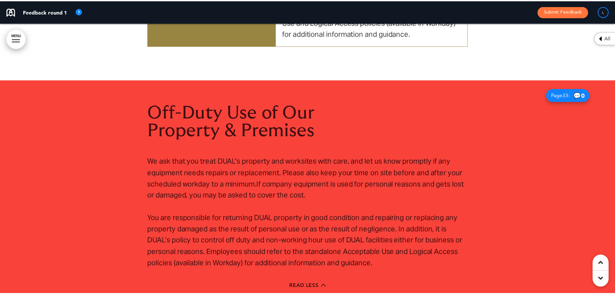
scroll to position [0, 606]
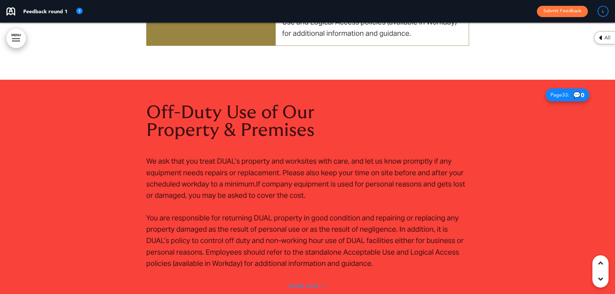
click at [309, 284] on span "Read Less" at bounding box center [304, 286] width 30 height 5
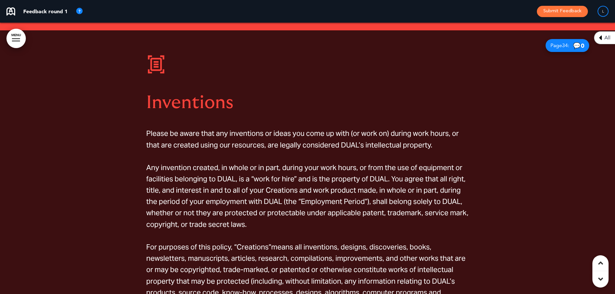
scroll to position [11857, 0]
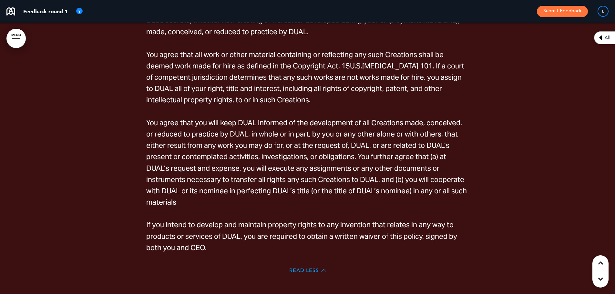
click at [302, 268] on span "Read Less" at bounding box center [304, 270] width 30 height 5
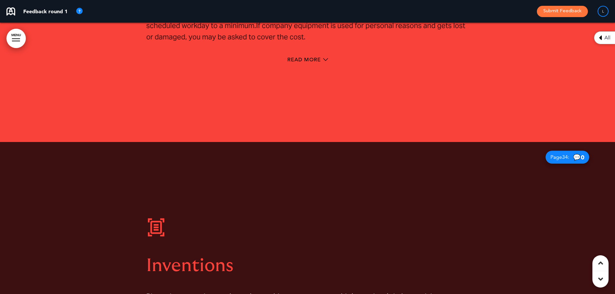
scroll to position [11547, 0]
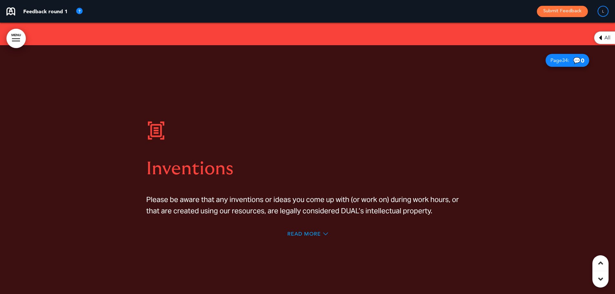
click at [308, 232] on span "Read More" at bounding box center [304, 234] width 34 height 5
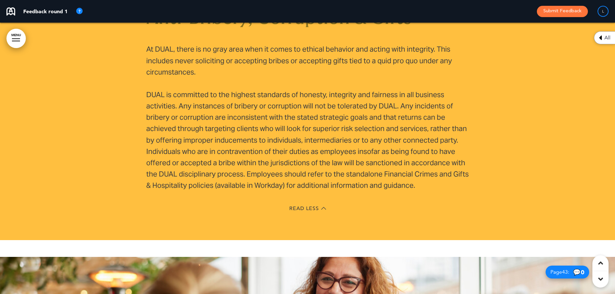
scroll to position [15036, 0]
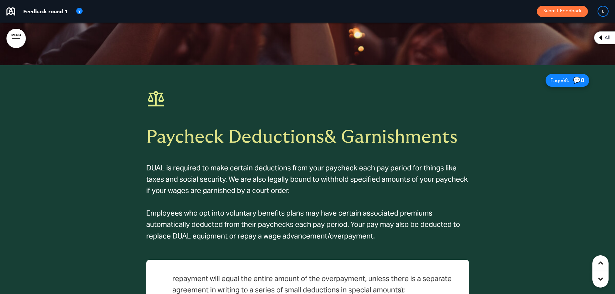
scroll to position [24850, 0]
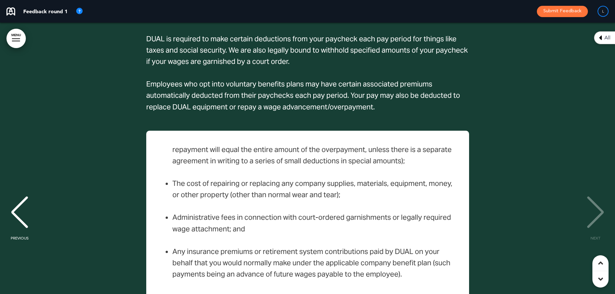
click at [301, 253] on div "Paycheck Deductions DUAL is required by law to make certain deductions from you…" at bounding box center [307, 230] width 602 height 212
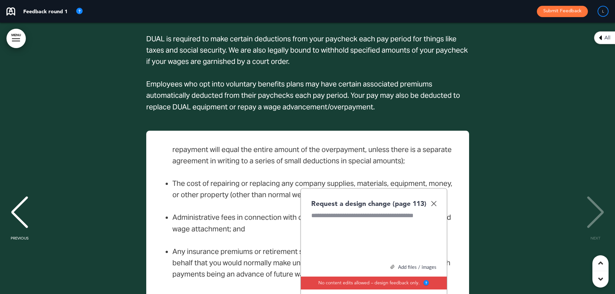
click at [436, 199] on div "Request a design change (page 113)" at bounding box center [373, 203] width 125 height 9
click at [431, 201] on img at bounding box center [433, 203] width 5 height 5
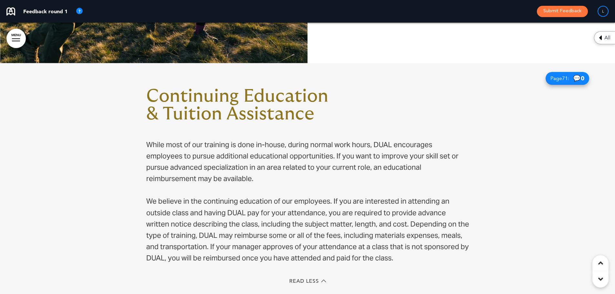
scroll to position [25819, 0]
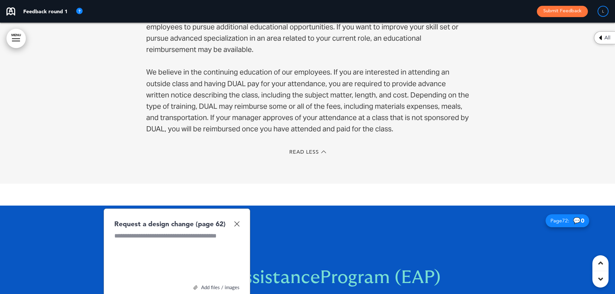
click at [237, 221] on img at bounding box center [236, 223] width 5 height 5
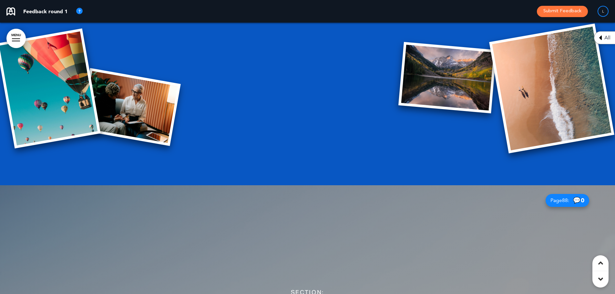
scroll to position [31310, 0]
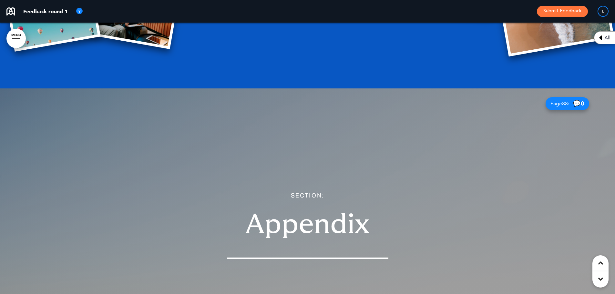
click at [152, 211] on h1 "Appendix" at bounding box center [307, 224] width 323 height 27
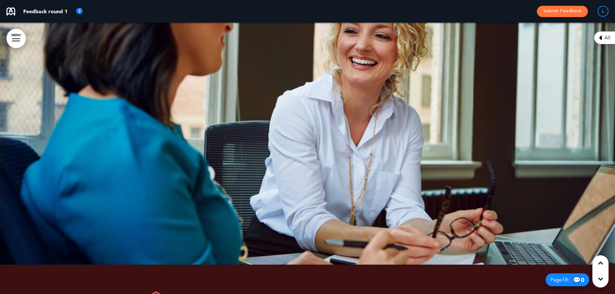
scroll to position [5039, 0]
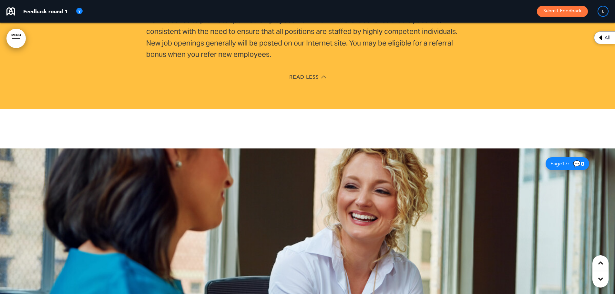
click at [113, 149] on div at bounding box center [307, 285] width 615 height 272
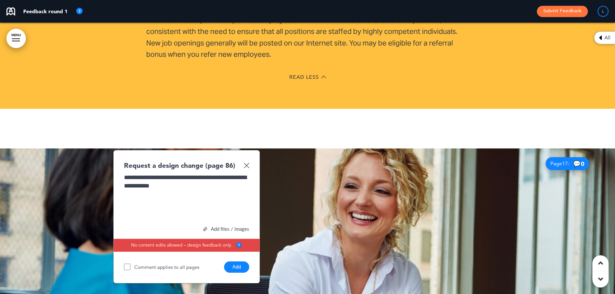
click at [244, 262] on button "Add" at bounding box center [236, 267] width 25 height 11
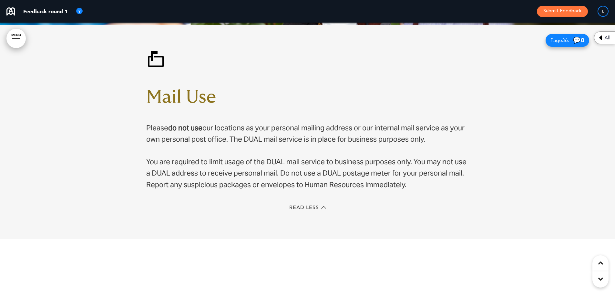
scroll to position [12533, 0]
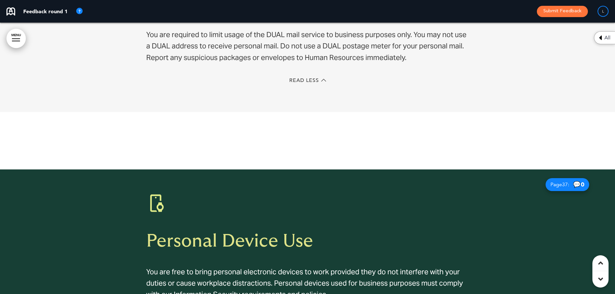
click at [119, 170] on div at bounding box center [307, 294] width 615 height 248
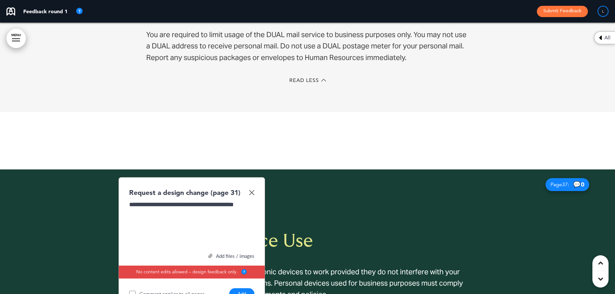
click at [244, 288] on button "Add" at bounding box center [241, 293] width 25 height 11
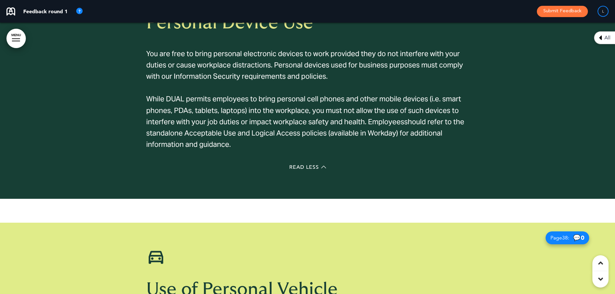
scroll to position [12824, 0]
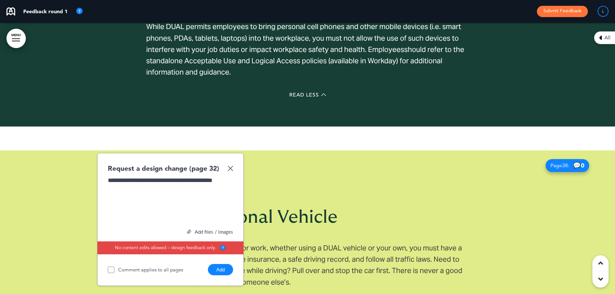
click at [221, 264] on button "Add" at bounding box center [220, 269] width 25 height 11
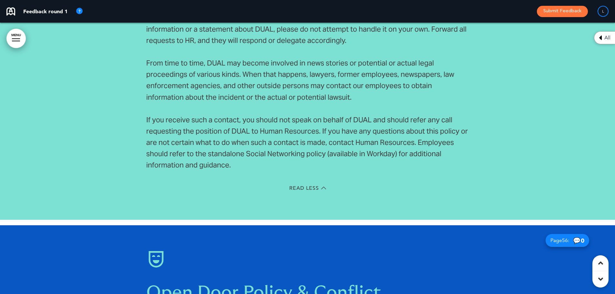
scroll to position [20027, 0]
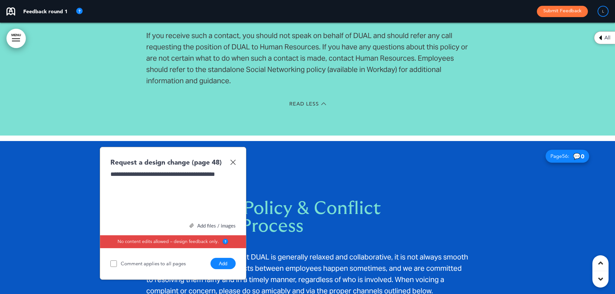
click at [221, 258] on button "Add" at bounding box center [223, 263] width 25 height 11
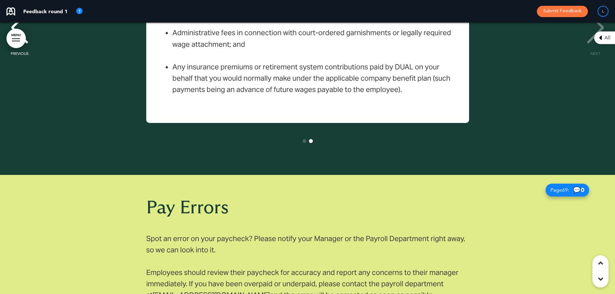
scroll to position [25196, 0]
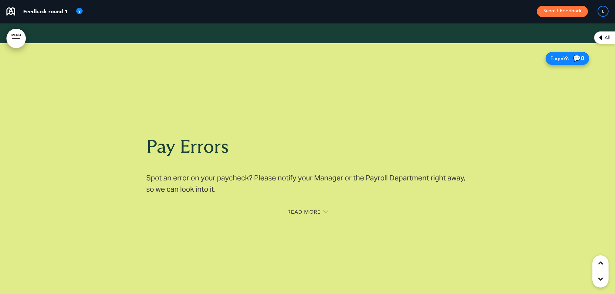
scroll to position [25086, 0]
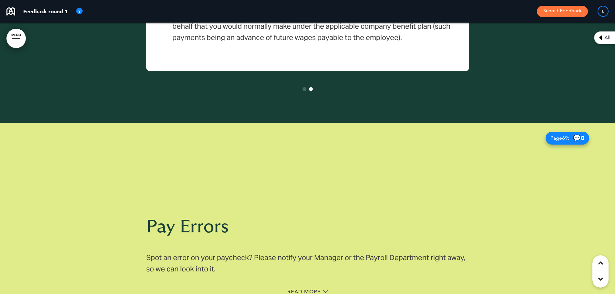
click at [290, 286] on div "Read More" at bounding box center [307, 292] width 323 height 13
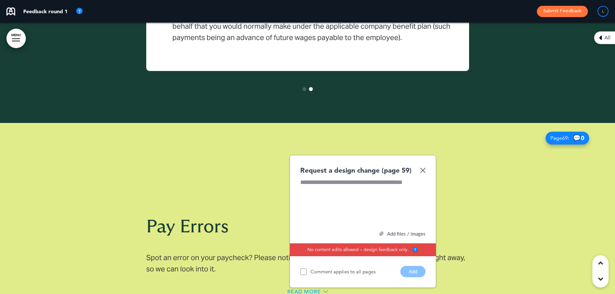
click at [296, 289] on span "Read More" at bounding box center [304, 291] width 34 height 5
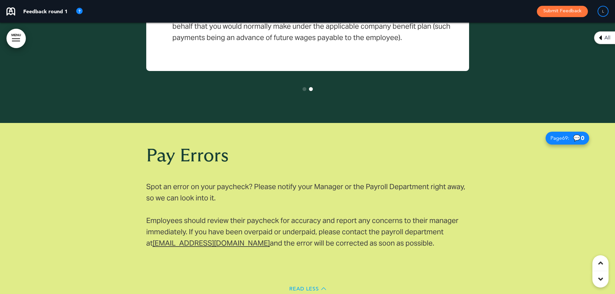
click at [297, 287] on span "Read Less" at bounding box center [304, 289] width 30 height 5
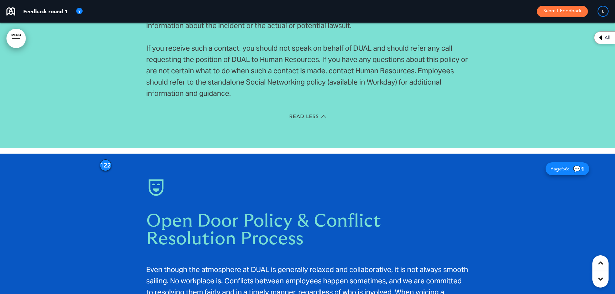
scroll to position [20403, 0]
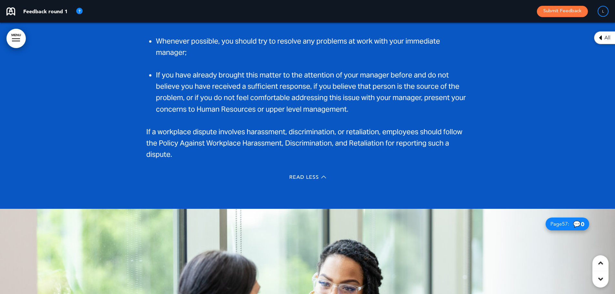
click at [293, 172] on div "Read Less" at bounding box center [307, 178] width 323 height 13
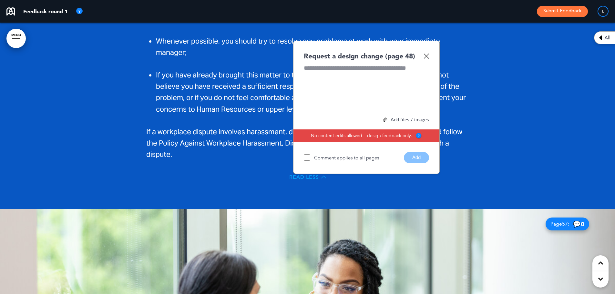
click at [289, 175] on span "Read Less" at bounding box center [304, 177] width 30 height 5
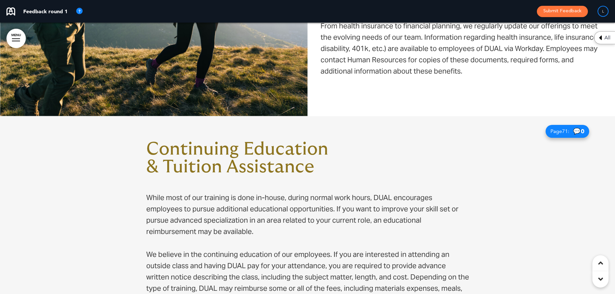
scroll to position [25659, 0]
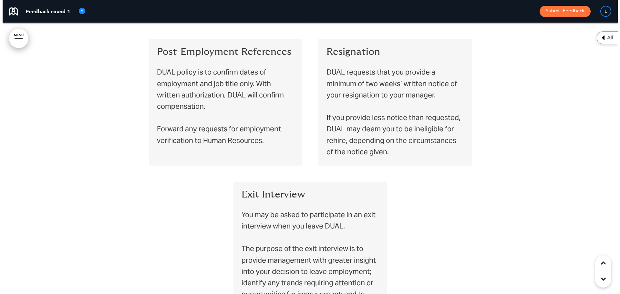
scroll to position [6557, 0]
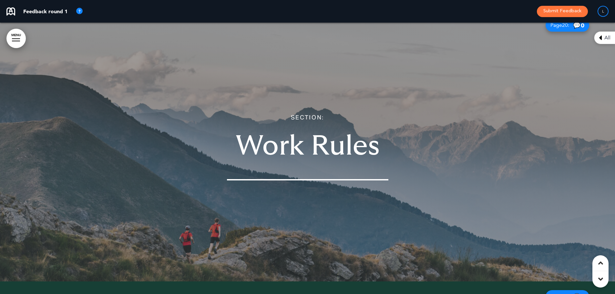
click at [18, 34] on link "MENU" at bounding box center [15, 38] width 19 height 19
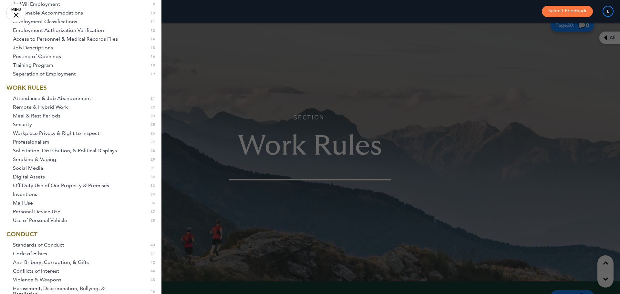
scroll to position [0, 0]
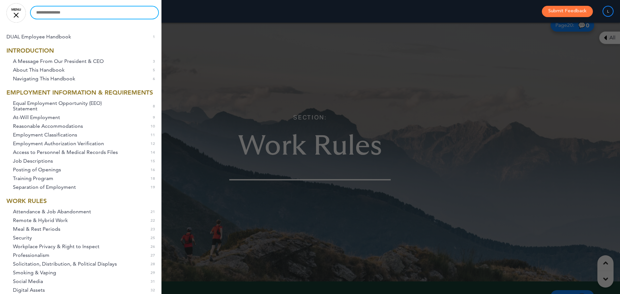
click at [57, 16] on input "text" at bounding box center [95, 12] width 128 height 12
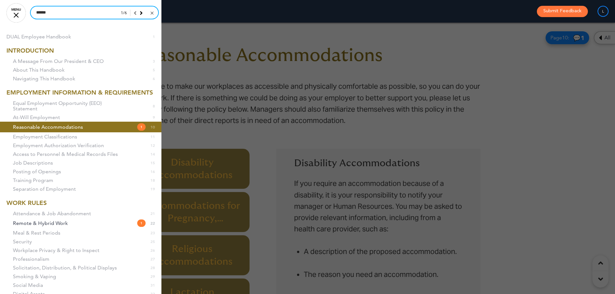
scroll to position [0, 606]
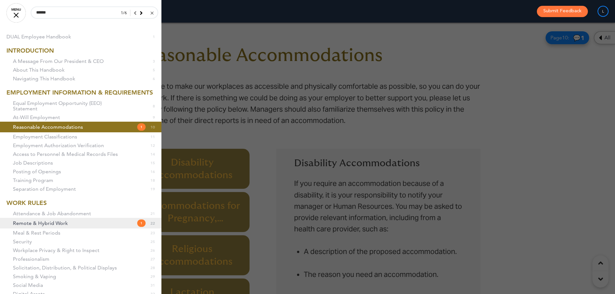
click at [71, 229] on link "Remote & Hybrid Work 1 22" at bounding box center [81, 223] width 162 height 11
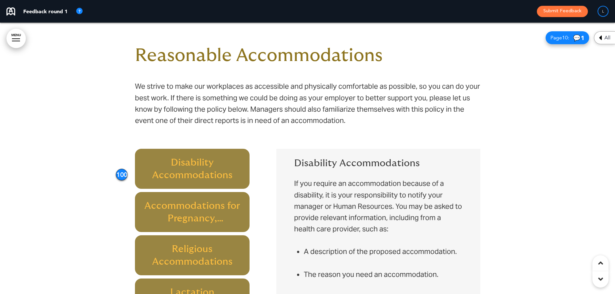
scroll to position [7163, 0]
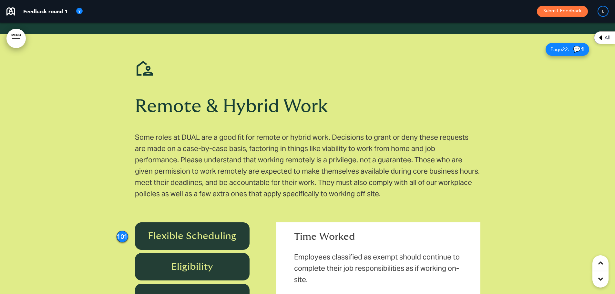
click at [16, 42] on link "MENU" at bounding box center [15, 38] width 19 height 19
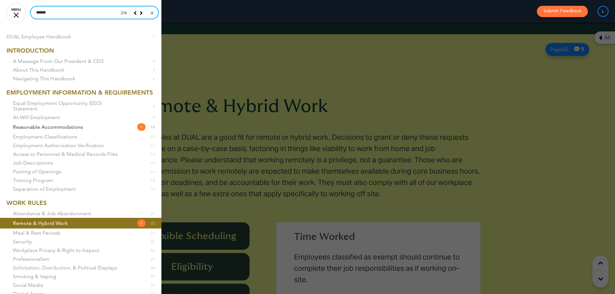
click at [47, 15] on input "******" at bounding box center [95, 12] width 128 height 12
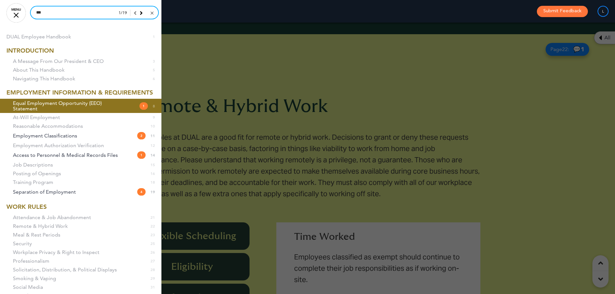
scroll to position [1753, 0]
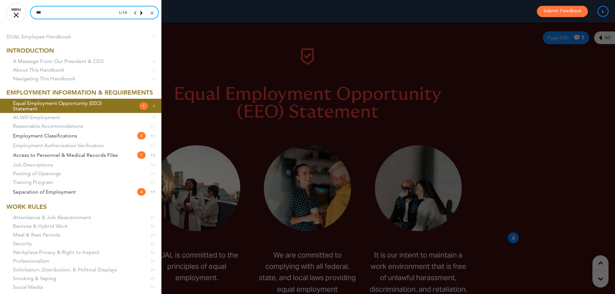
click at [59, 14] on input "***" at bounding box center [95, 12] width 128 height 12
type input "*"
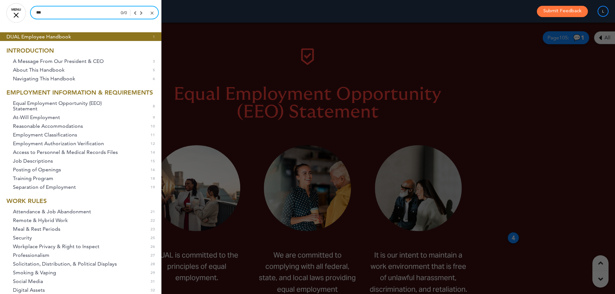
type input "***"
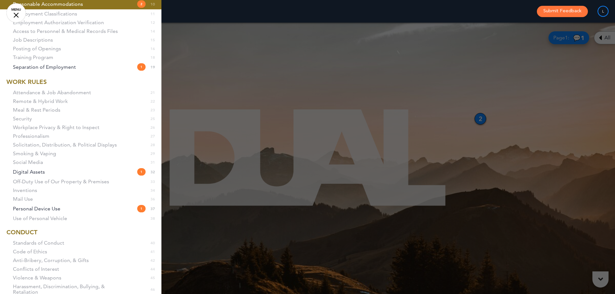
scroll to position [129, 0]
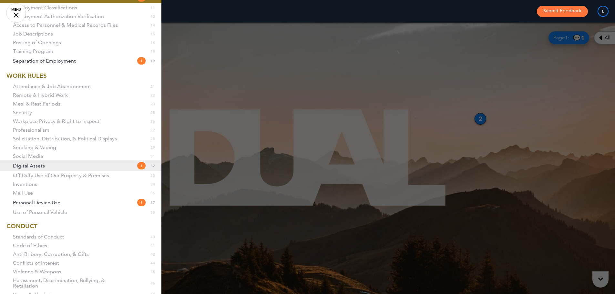
click at [84, 171] on link "Digital Assets 1 32" at bounding box center [81, 166] width 162 height 11
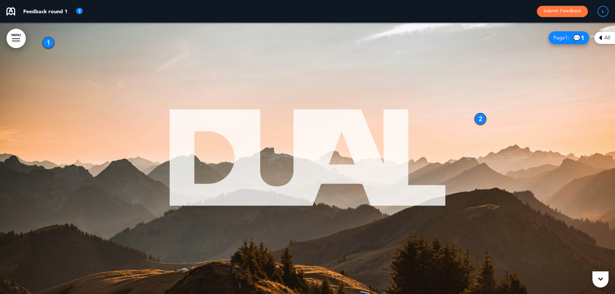
click at [17, 38] on link "MENU" at bounding box center [15, 38] width 19 height 19
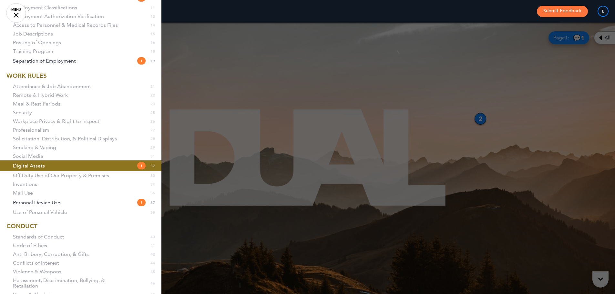
click at [40, 169] on span "Digital Assets" at bounding box center [29, 165] width 32 height 5
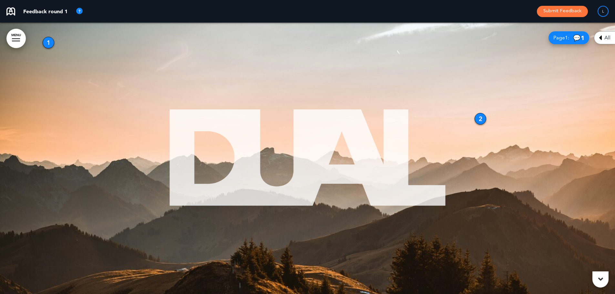
click at [16, 33] on link "MENU" at bounding box center [15, 38] width 19 height 19
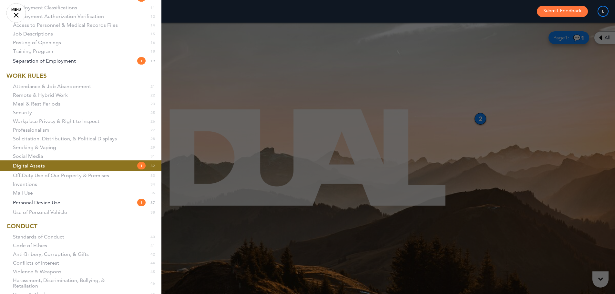
click at [27, 169] on span "Digital Assets" at bounding box center [29, 165] width 32 height 5
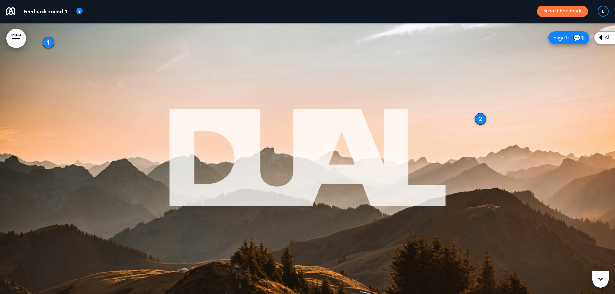
click at [18, 34] on link "MENU" at bounding box center [15, 38] width 19 height 19
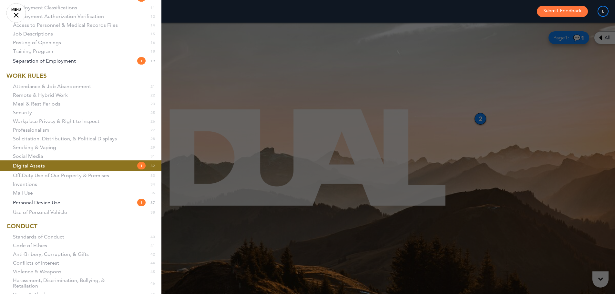
click at [151, 169] on span "32" at bounding box center [153, 165] width 5 height 5
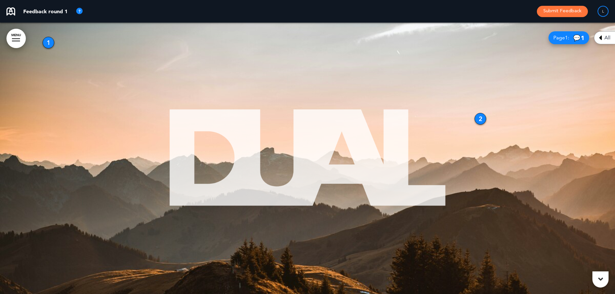
click at [17, 38] on link "MENU" at bounding box center [15, 38] width 19 height 19
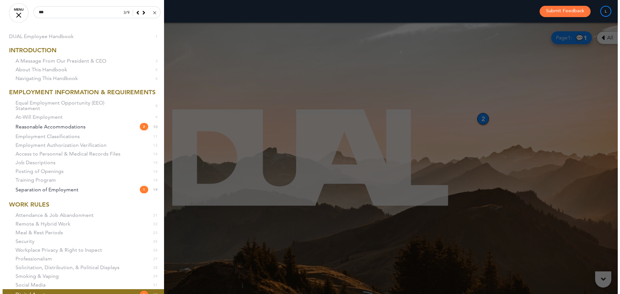
scroll to position [0, 0]
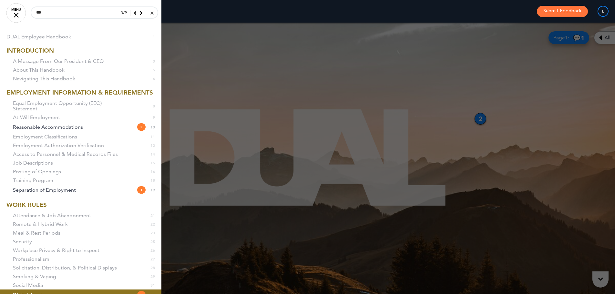
click at [149, 13] on link at bounding box center [151, 13] width 5 height 6
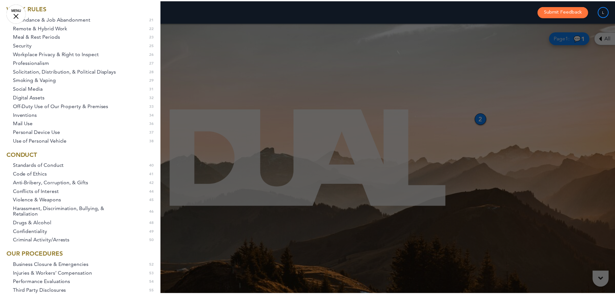
scroll to position [194, 0]
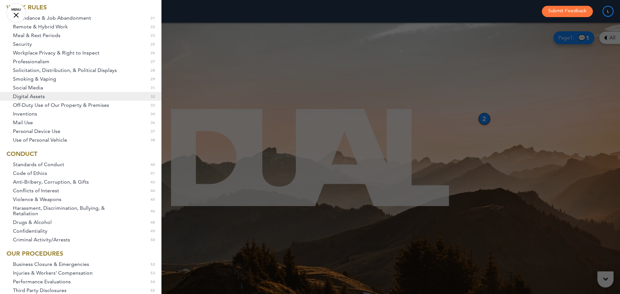
click at [38, 99] on span "Digital Assets" at bounding box center [29, 96] width 32 height 5
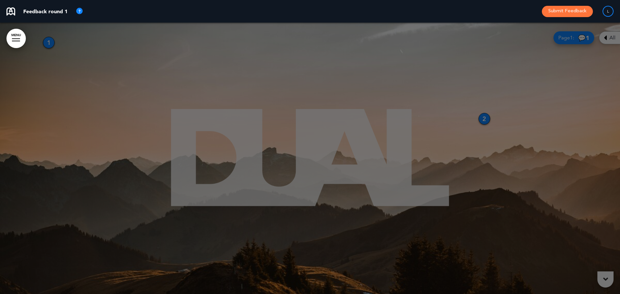
scroll to position [0, 606]
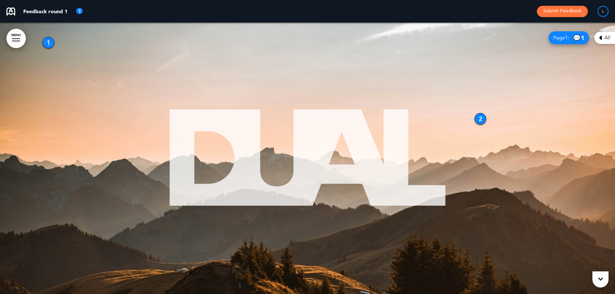
click at [15, 37] on link "MENU" at bounding box center [15, 38] width 19 height 19
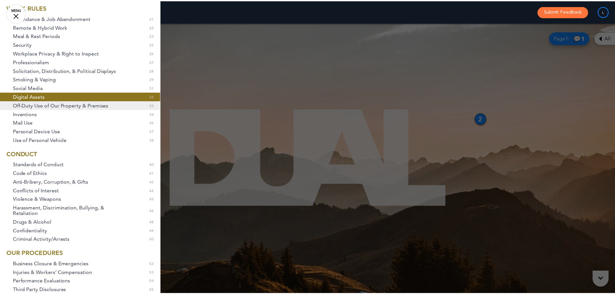
scroll to position [2736, 0]
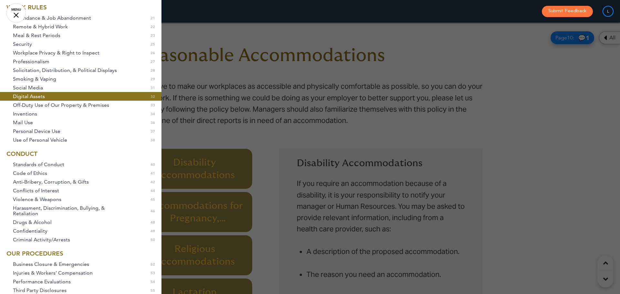
click at [307, 112] on div at bounding box center [310, 147] width 620 height 294
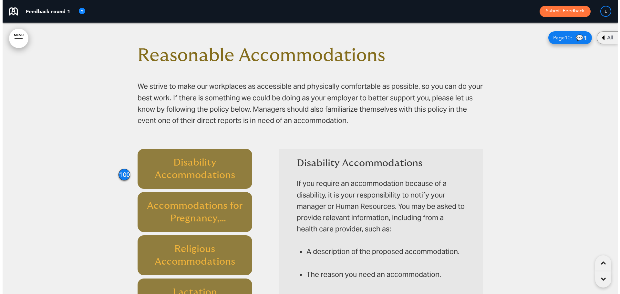
scroll to position [0, 606]
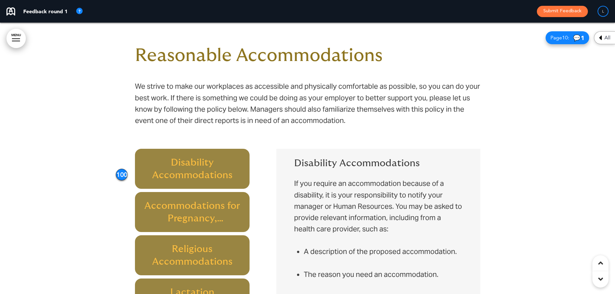
click at [2, 33] on div at bounding box center [307, 231] width 615 height 417
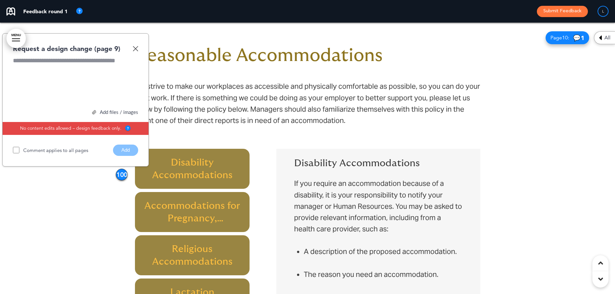
click at [11, 35] on link "MENU" at bounding box center [15, 38] width 19 height 19
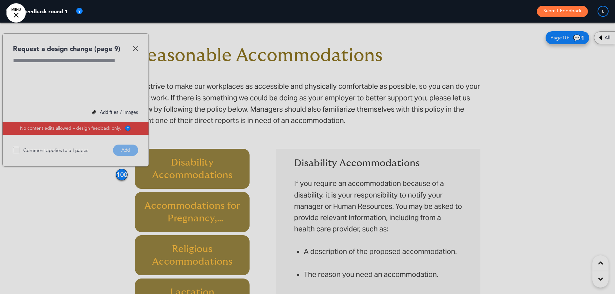
scroll to position [0, 611]
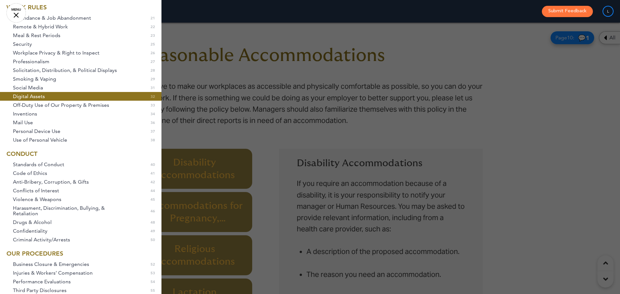
click at [37, 99] on span "Digital Assets" at bounding box center [29, 96] width 32 height 5
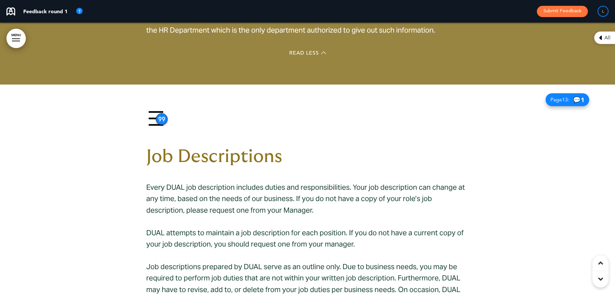
scroll to position [4656, 0]
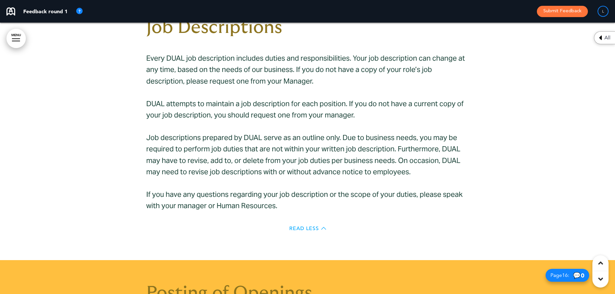
click at [308, 226] on span "Read Less" at bounding box center [304, 228] width 30 height 5
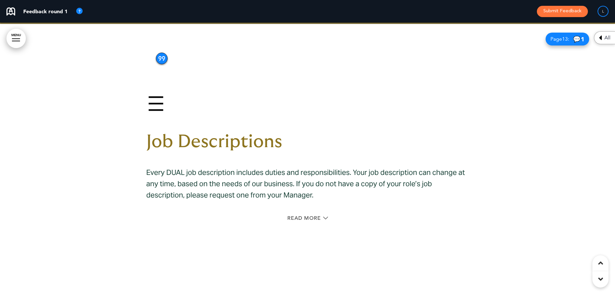
scroll to position [4577, 0]
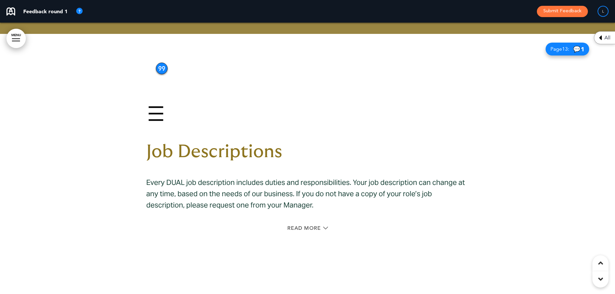
click at [131, 178] on div at bounding box center [307, 170] width 615 height 272
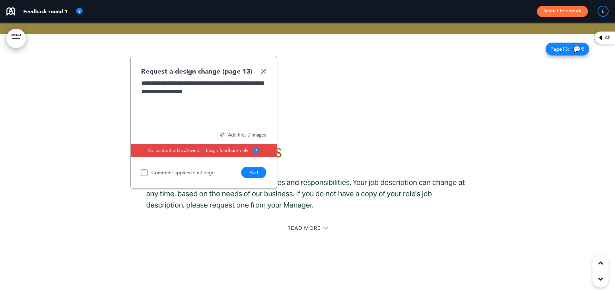
click at [255, 167] on button "Add" at bounding box center [253, 172] width 25 height 11
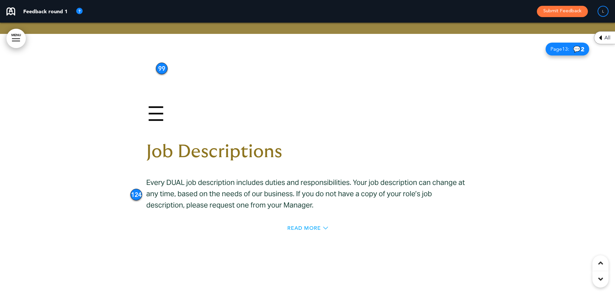
click at [293, 226] on span "Read More" at bounding box center [304, 228] width 34 height 5
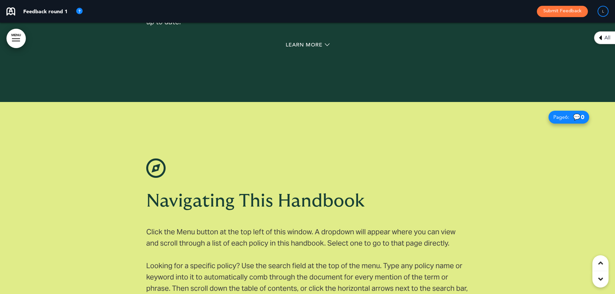
scroll to position [1324, 0]
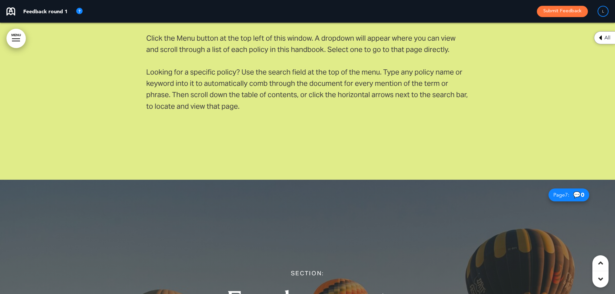
click at [602, 41] on div "All" at bounding box center [604, 37] width 21 height 13
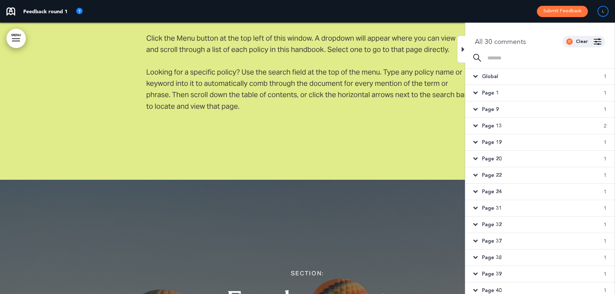
click at [479, 158] on div "Page 20 1" at bounding box center [540, 159] width 150 height 16
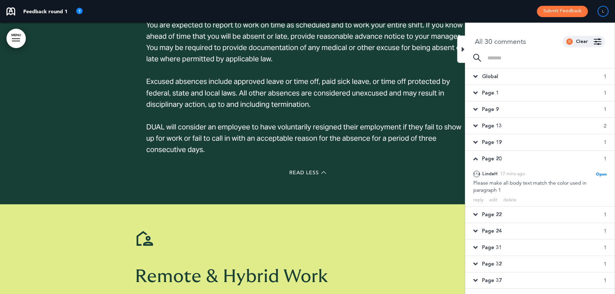
scroll to position [7636, 0]
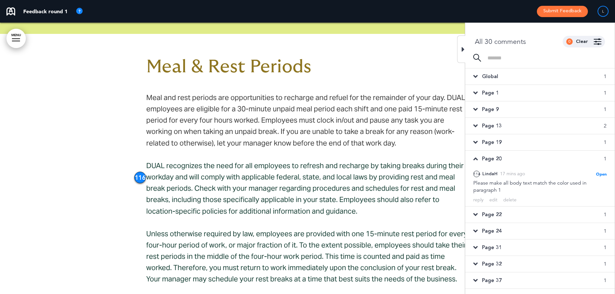
click at [474, 157] on icon at bounding box center [476, 158] width 5 height 7
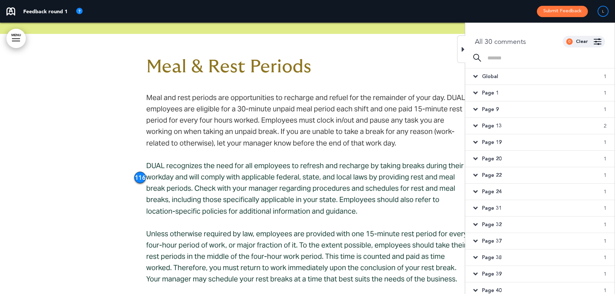
click at [474, 192] on icon at bounding box center [476, 191] width 5 height 7
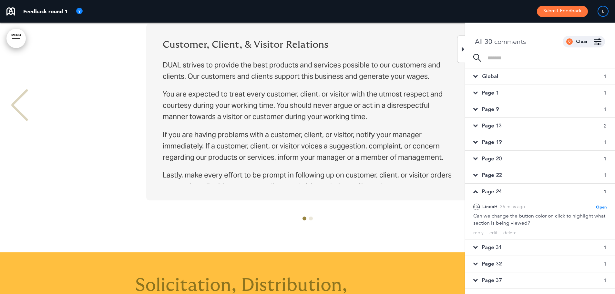
scroll to position [9392, 0]
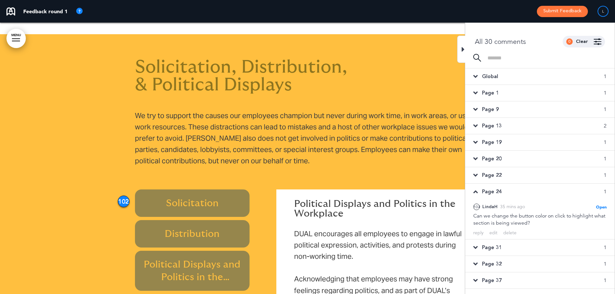
click at [475, 192] on icon at bounding box center [476, 191] width 5 height 7
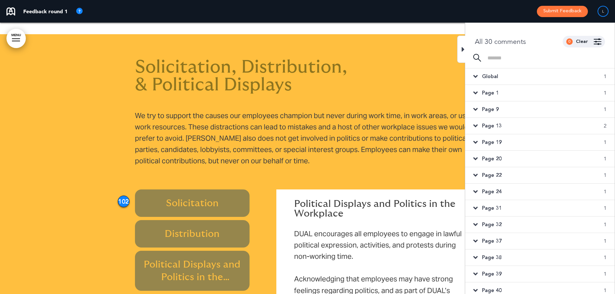
click at [464, 49] on icon at bounding box center [463, 50] width 3 height 8
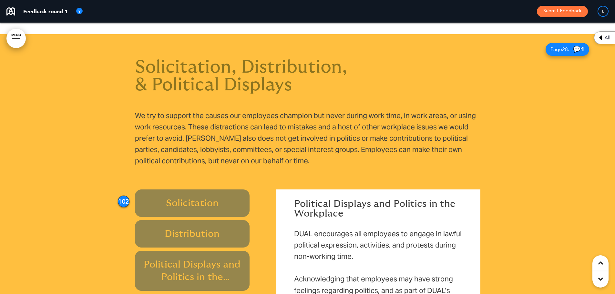
scroll to position [9489, 0]
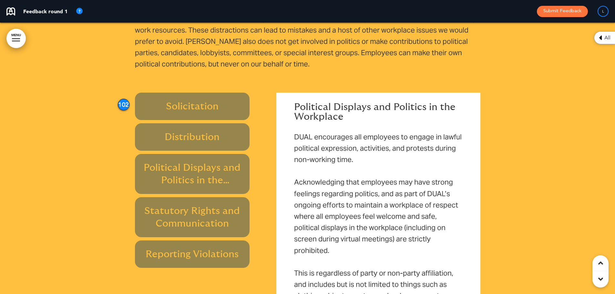
click at [204, 171] on h6 "Political Displays and Politics in the Workplace" at bounding box center [192, 174] width 100 height 25
click at [142, 163] on h6 "Political Displays and Politics in the Workplace" at bounding box center [192, 174] width 100 height 25
click at [125, 160] on div at bounding box center [307, 160] width 615 height 446
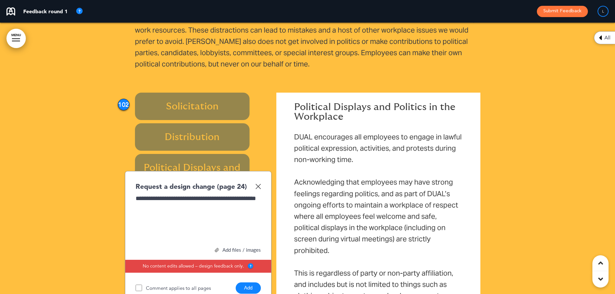
click at [250, 283] on button "Add" at bounding box center [248, 288] width 25 height 11
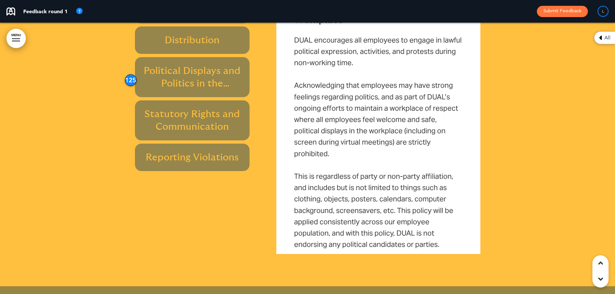
scroll to position [9844, 0]
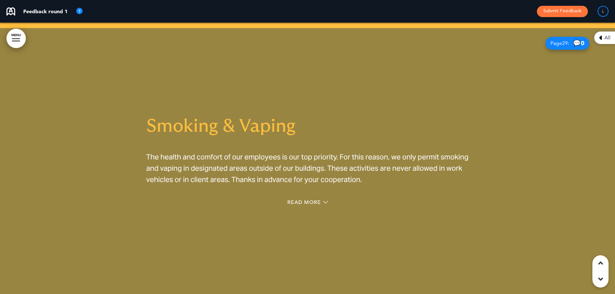
click at [286, 197] on div "Read More" at bounding box center [307, 203] width 323 height 13
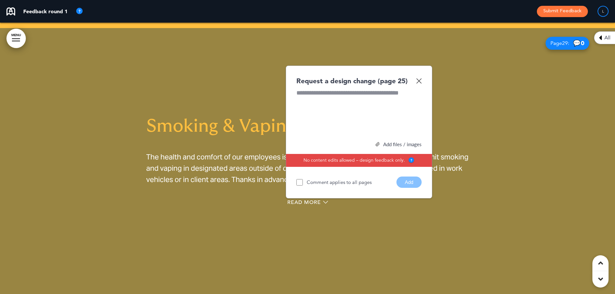
click at [419, 78] on img at bounding box center [418, 80] width 5 height 5
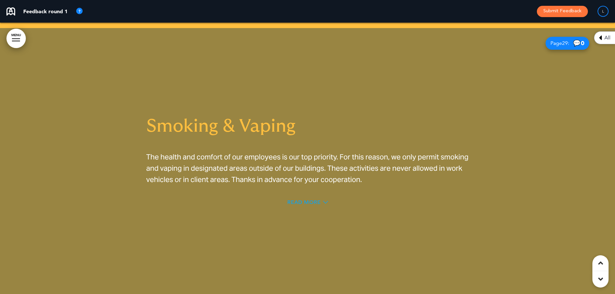
click at [315, 200] on span "Read More" at bounding box center [304, 202] width 34 height 5
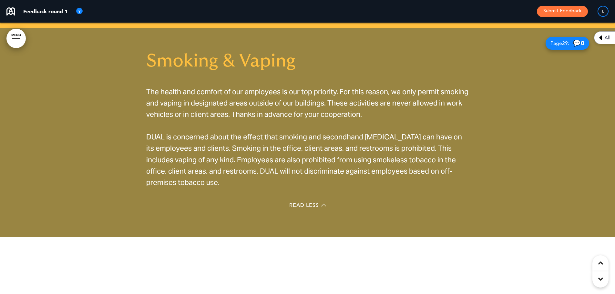
scroll to position [9909, 0]
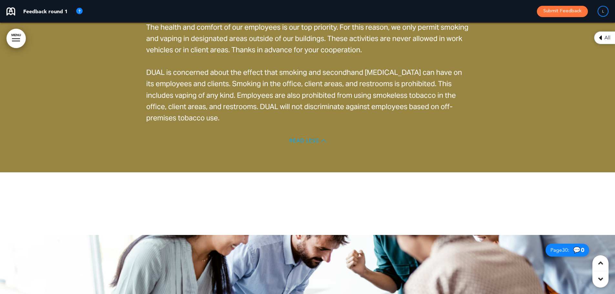
click at [303, 138] on span "Read Less" at bounding box center [304, 140] width 30 height 5
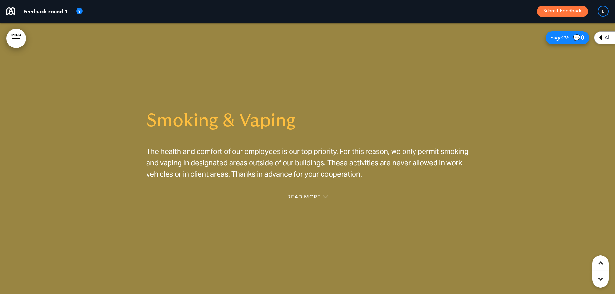
scroll to position [9838, 0]
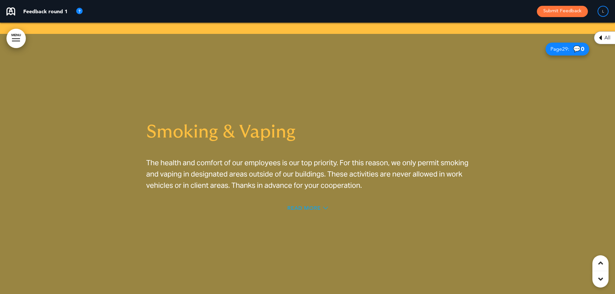
click at [303, 206] on span "Read More" at bounding box center [304, 208] width 34 height 5
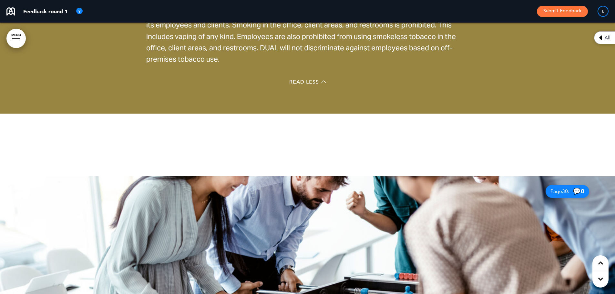
scroll to position [9903, 0]
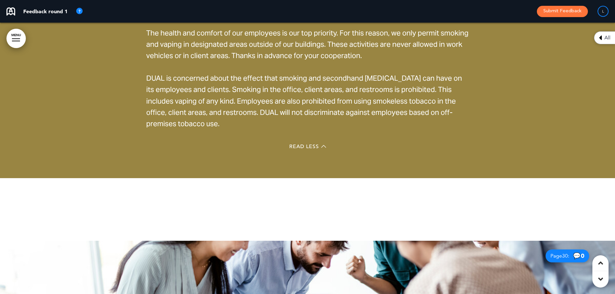
click at [306, 141] on div "Read Less" at bounding box center [307, 147] width 323 height 13
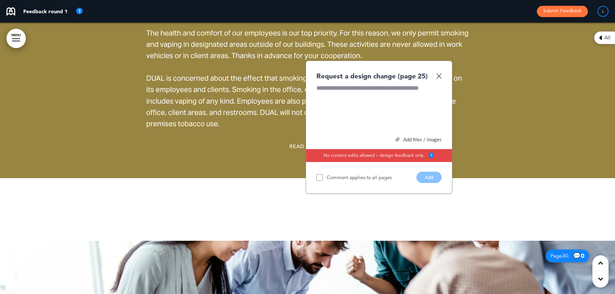
click at [439, 73] on img at bounding box center [438, 75] width 5 height 5
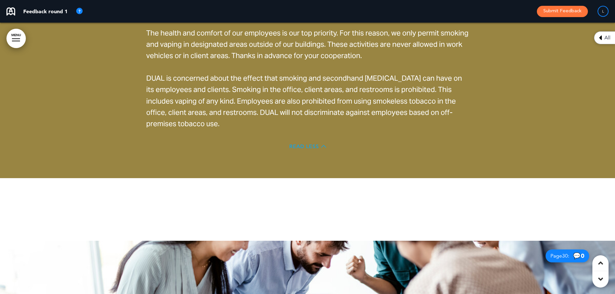
click at [313, 144] on span "Read Less" at bounding box center [304, 146] width 30 height 5
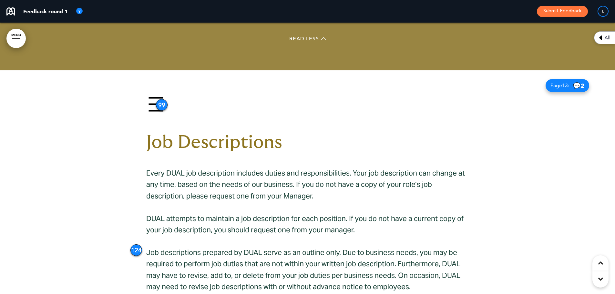
scroll to position [4638, 0]
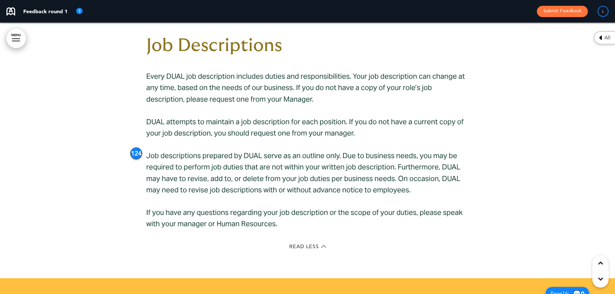
click at [137, 148] on div "124" at bounding box center [137, 154] width 12 height 12
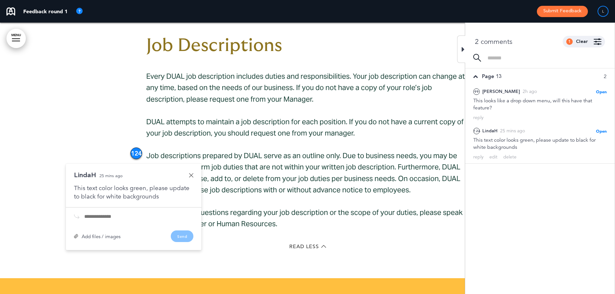
click at [461, 44] on div at bounding box center [461, 49] width 8 height 27
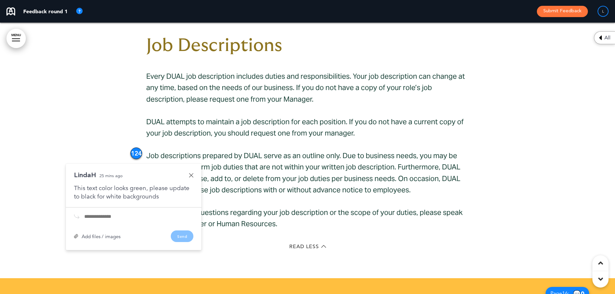
click at [191, 173] on link at bounding box center [191, 175] width 5 height 5
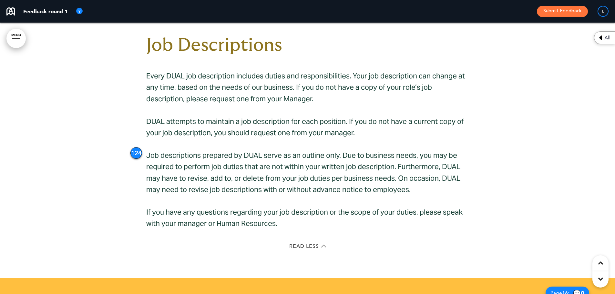
scroll to position [4702, 0]
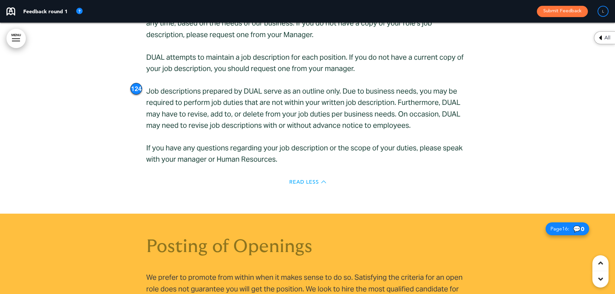
click at [309, 180] on span "Read Less" at bounding box center [304, 182] width 30 height 5
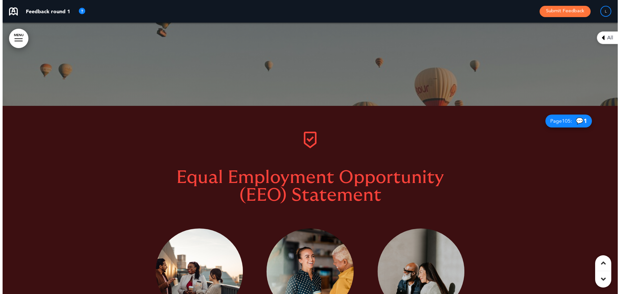
scroll to position [1735, 0]
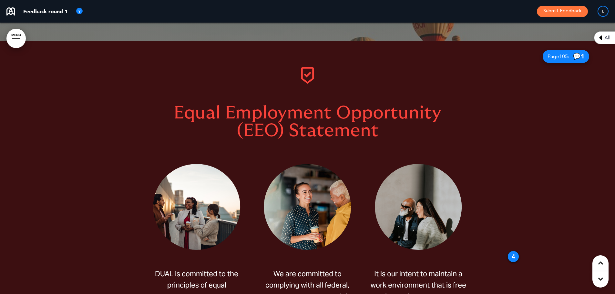
click at [7, 37] on link "MENU" at bounding box center [15, 38] width 19 height 19
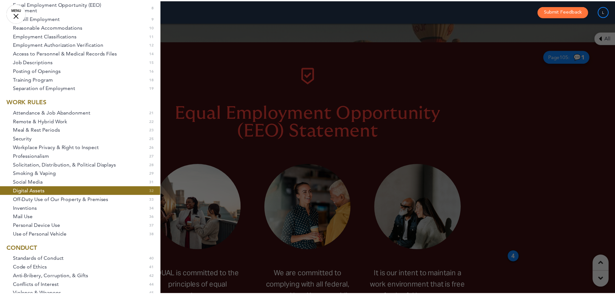
scroll to position [0, 0]
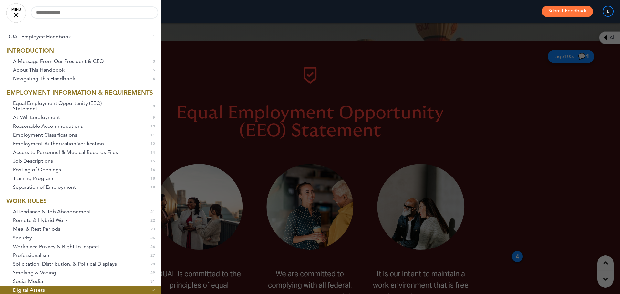
click at [66, 96] on li "EMPLOYMENT INFORMATION & REQUIREMENTS" at bounding box center [81, 92] width 162 height 6
click at [19, 15] on link "MENU" at bounding box center [15, 12] width 19 height 19
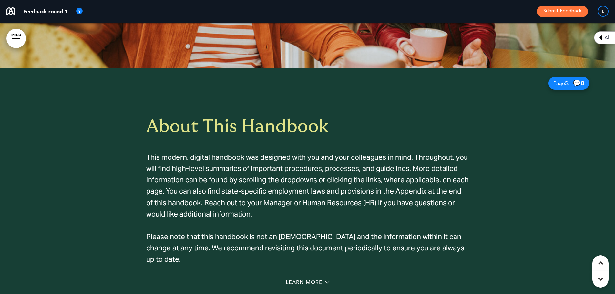
scroll to position [539, 0]
